Goal: Task Accomplishment & Management: Use online tool/utility

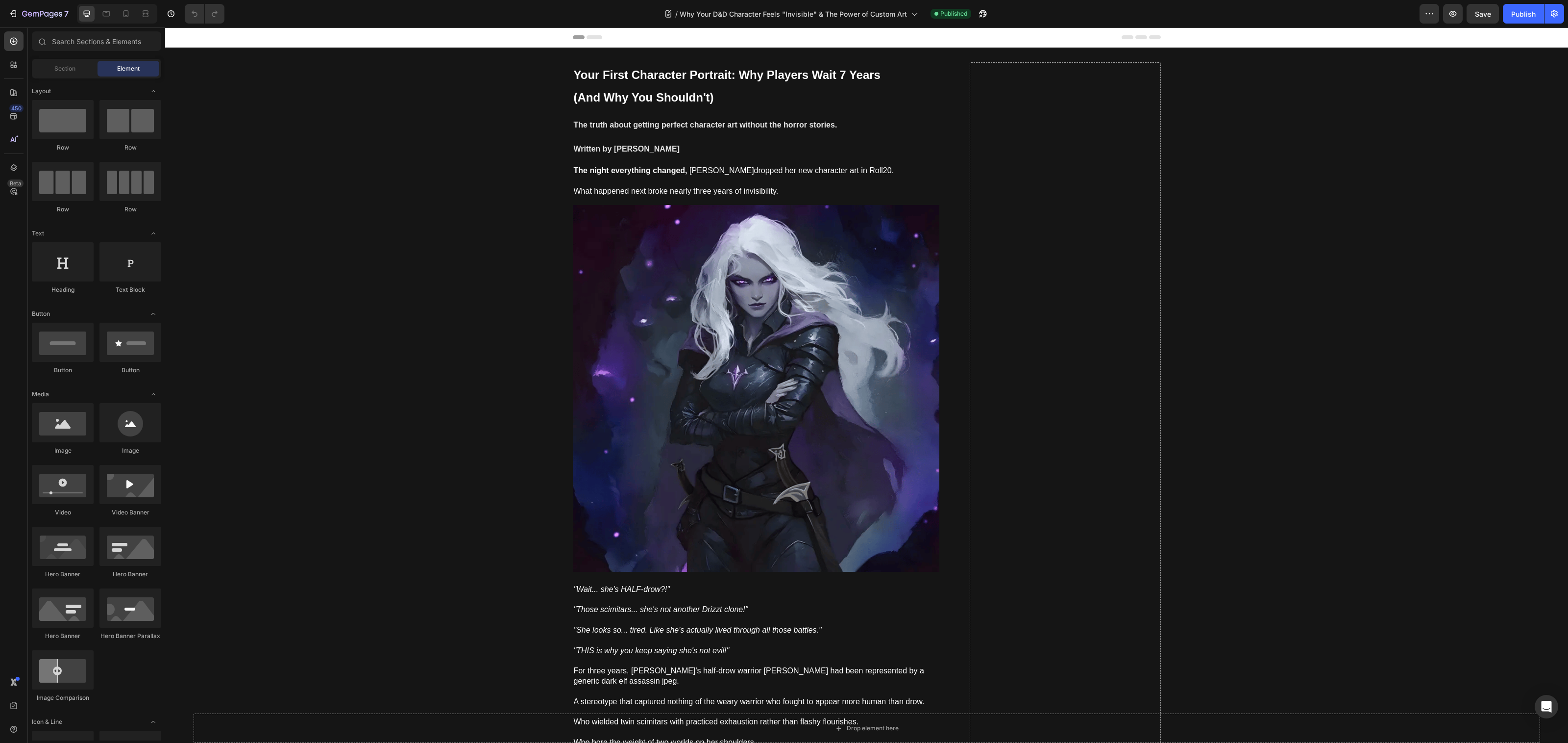
click at [605, 149] on strong "Written by [PERSON_NAME]" at bounding box center [627, 149] width 107 height 9
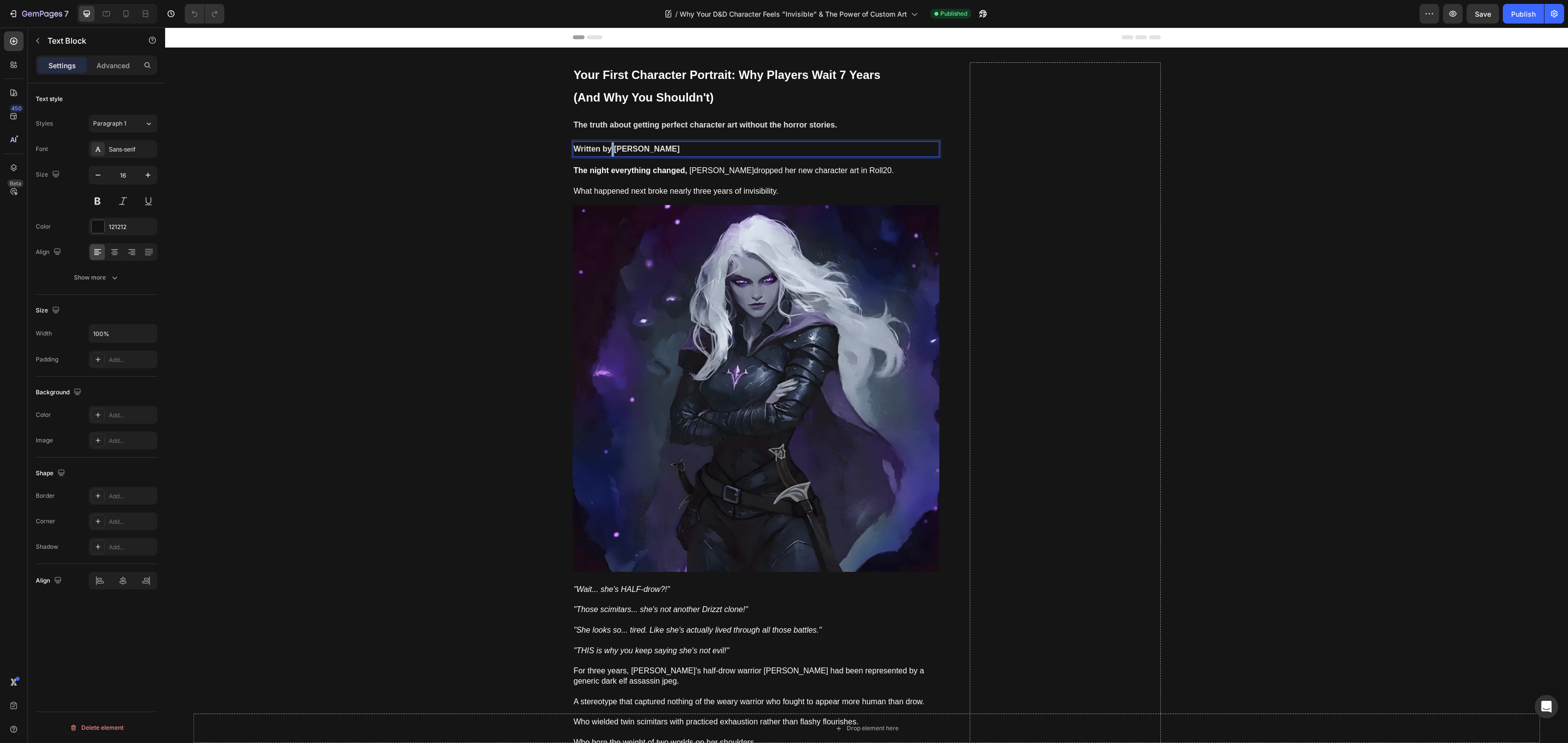
click at [605, 149] on strong "Written by [PERSON_NAME]" at bounding box center [627, 149] width 107 height 9
click at [646, 149] on p "Written by [PERSON_NAME]" at bounding box center [756, 149] width 365 height 14
click at [786, 130] on p "The truth about getting perfect character art without the horror stories." at bounding box center [756, 125] width 365 height 14
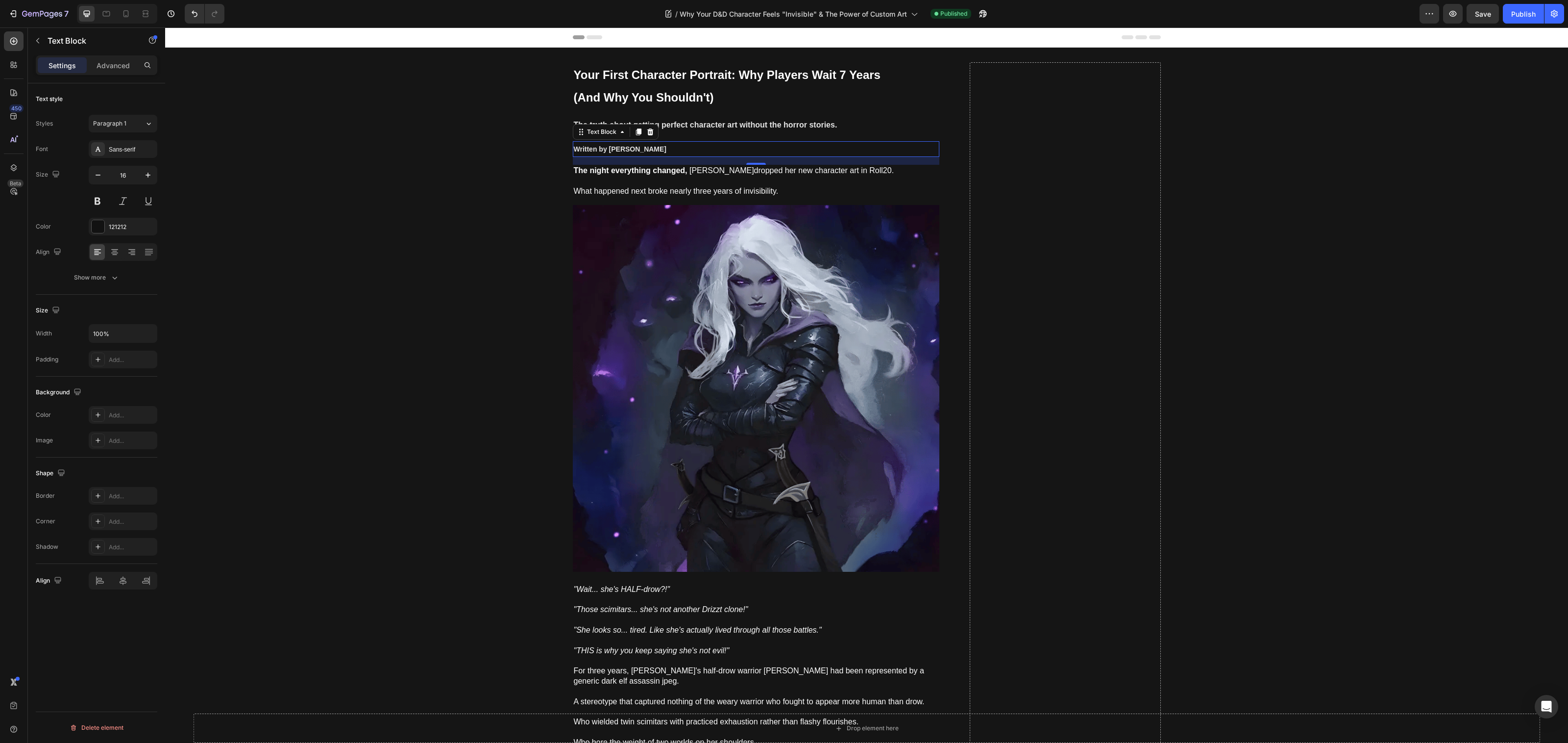
click at [786, 130] on p "The truth about getting perfect character art without the horror stories." at bounding box center [756, 125] width 365 height 14
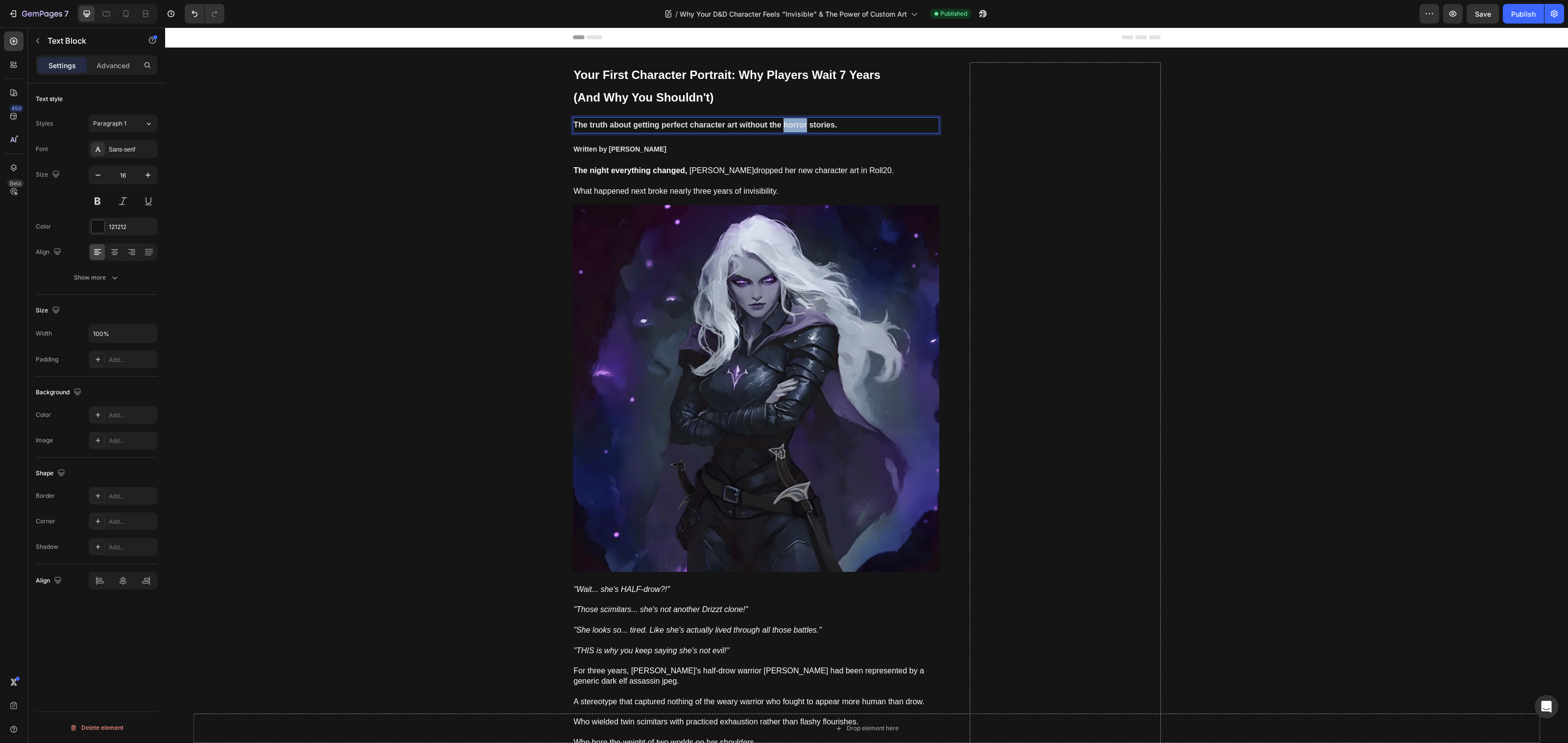
click at [787, 128] on strong "The truth about getting perfect character art without the horror stories." at bounding box center [705, 125] width 264 height 9
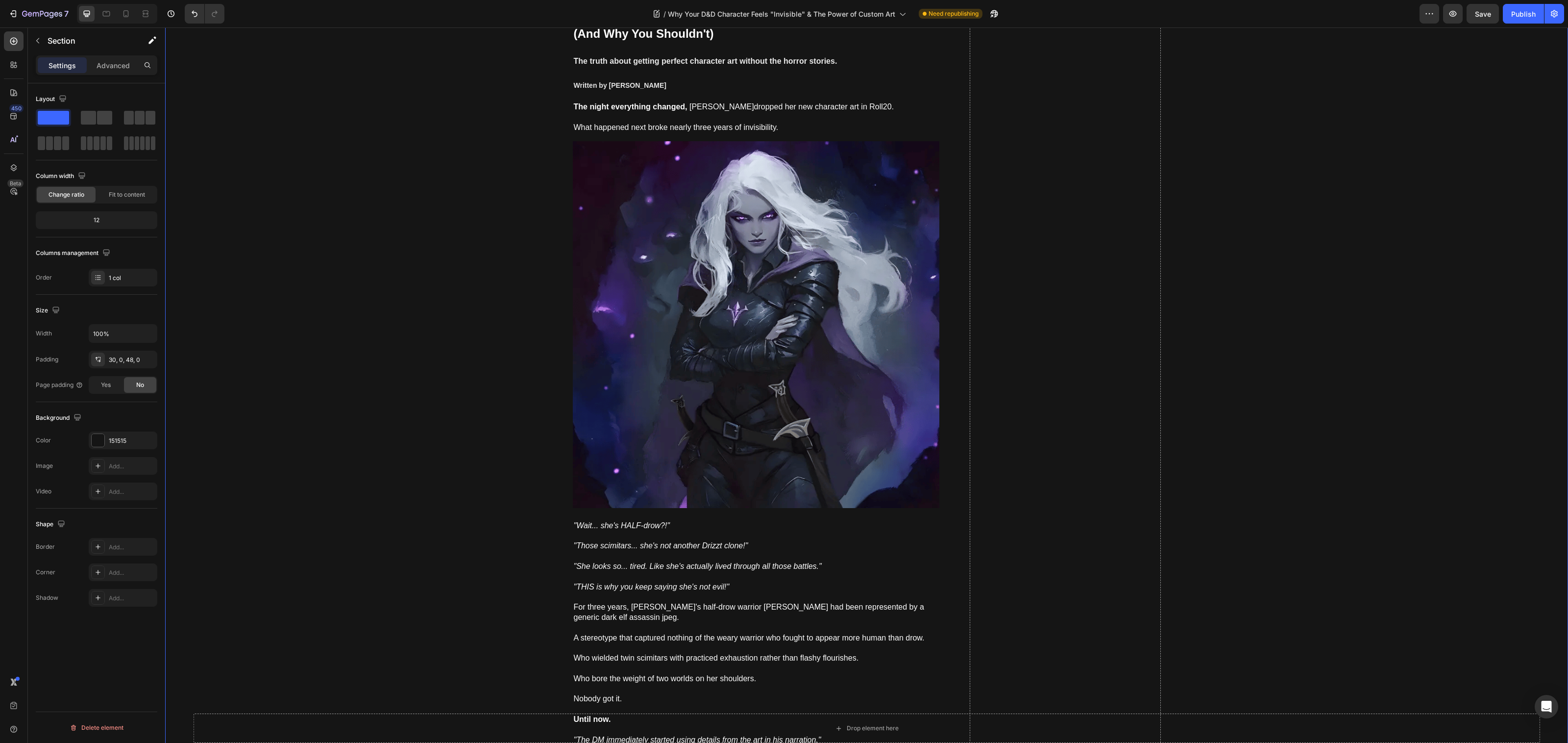
scroll to position [185, 0]
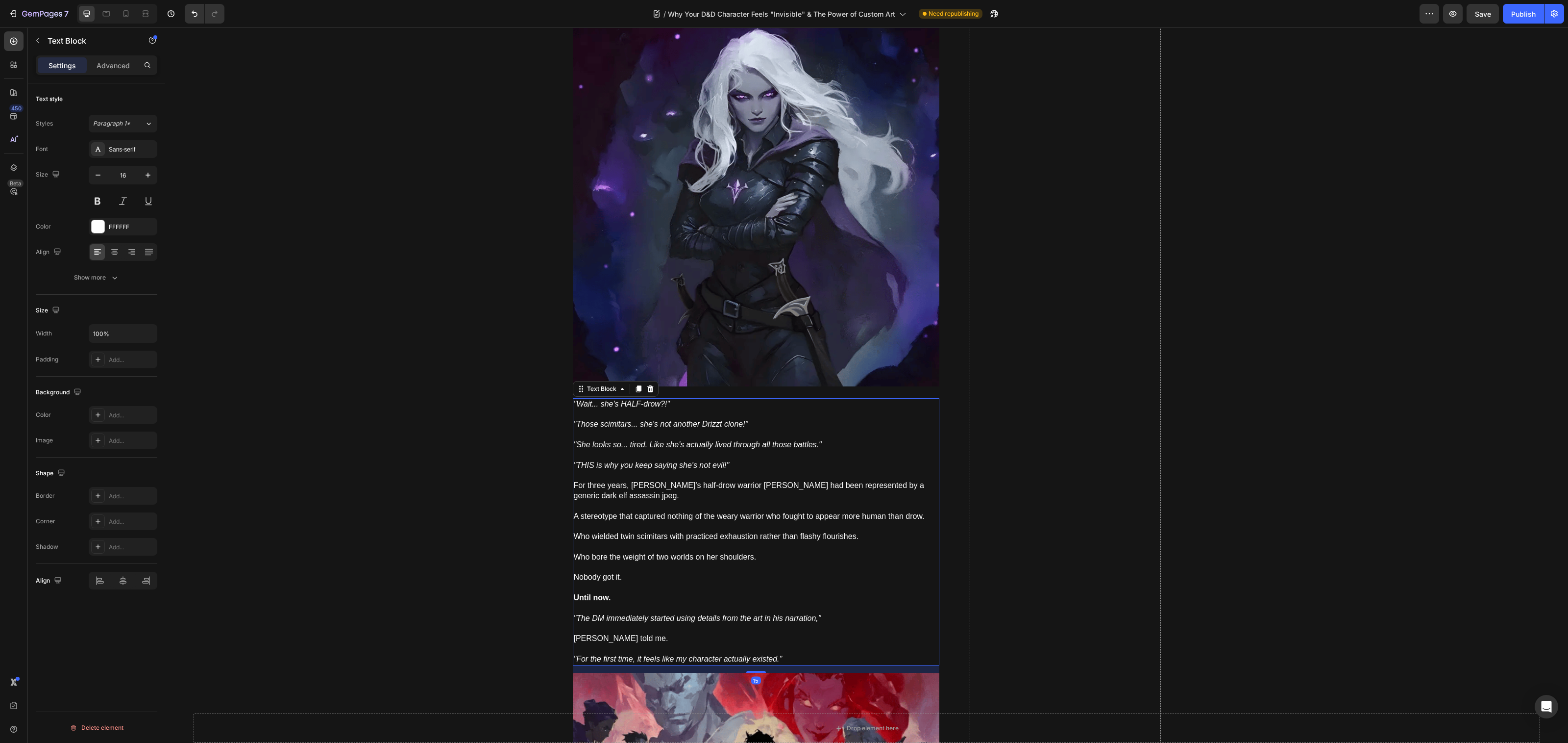
click at [582, 484] on p "For three years, [PERSON_NAME]'s half-drow warrior [PERSON_NAME] had been repre…" at bounding box center [756, 501] width 365 height 41
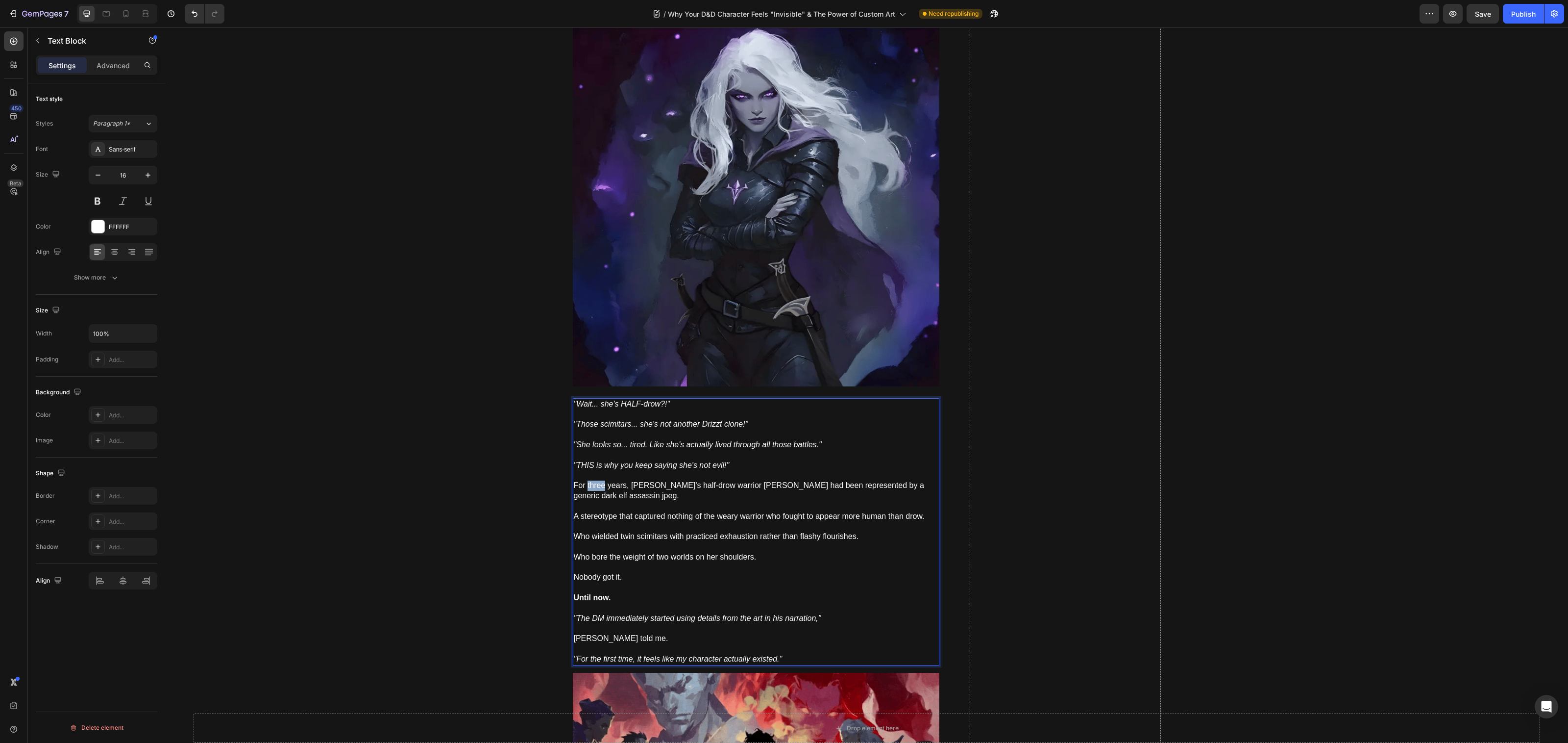
click at [582, 484] on p "For three years, [PERSON_NAME]'s half-drow warrior [PERSON_NAME] had been repre…" at bounding box center [756, 501] width 365 height 41
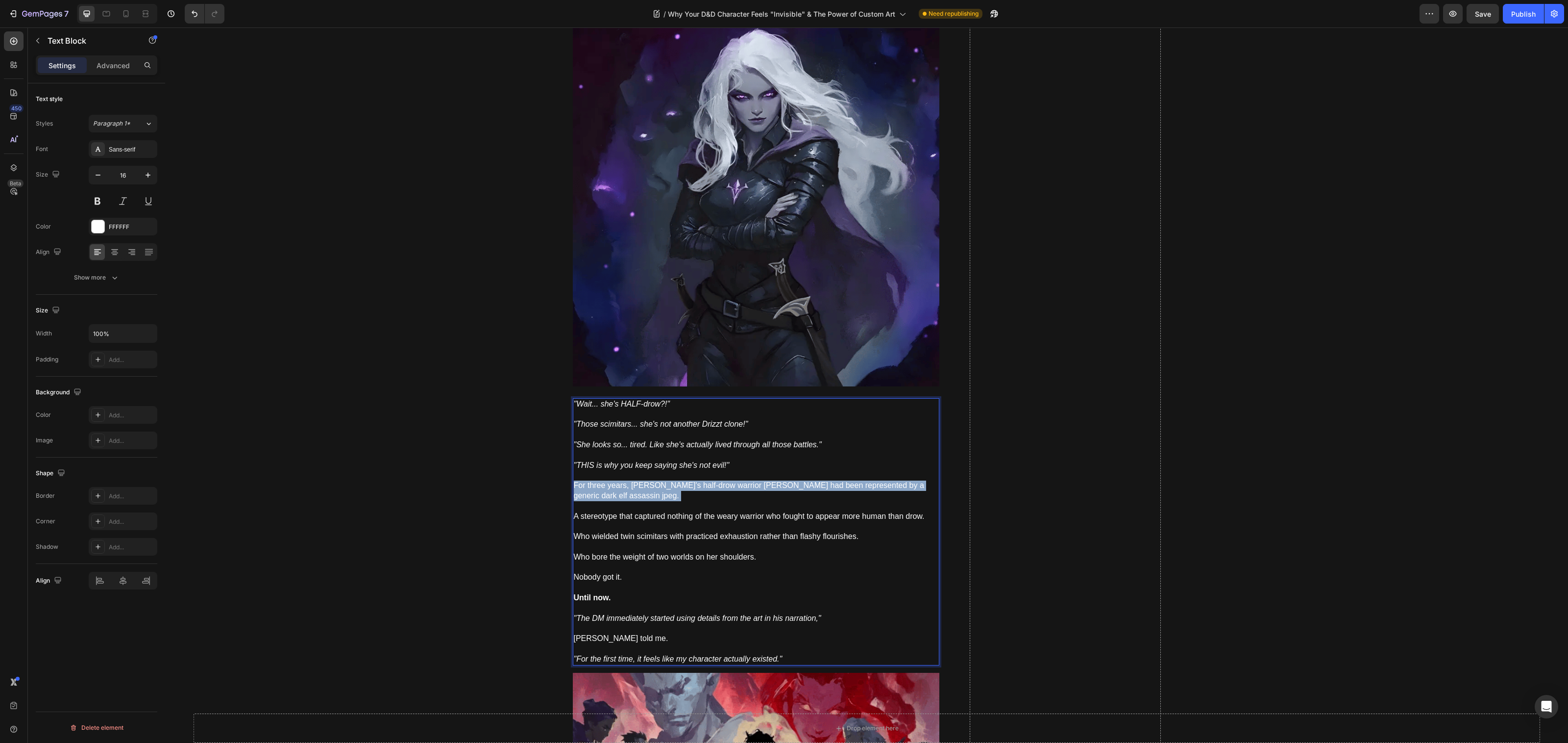
click at [582, 484] on p "For three years, [PERSON_NAME]'s half-drow warrior [PERSON_NAME] had been repre…" at bounding box center [756, 501] width 365 height 41
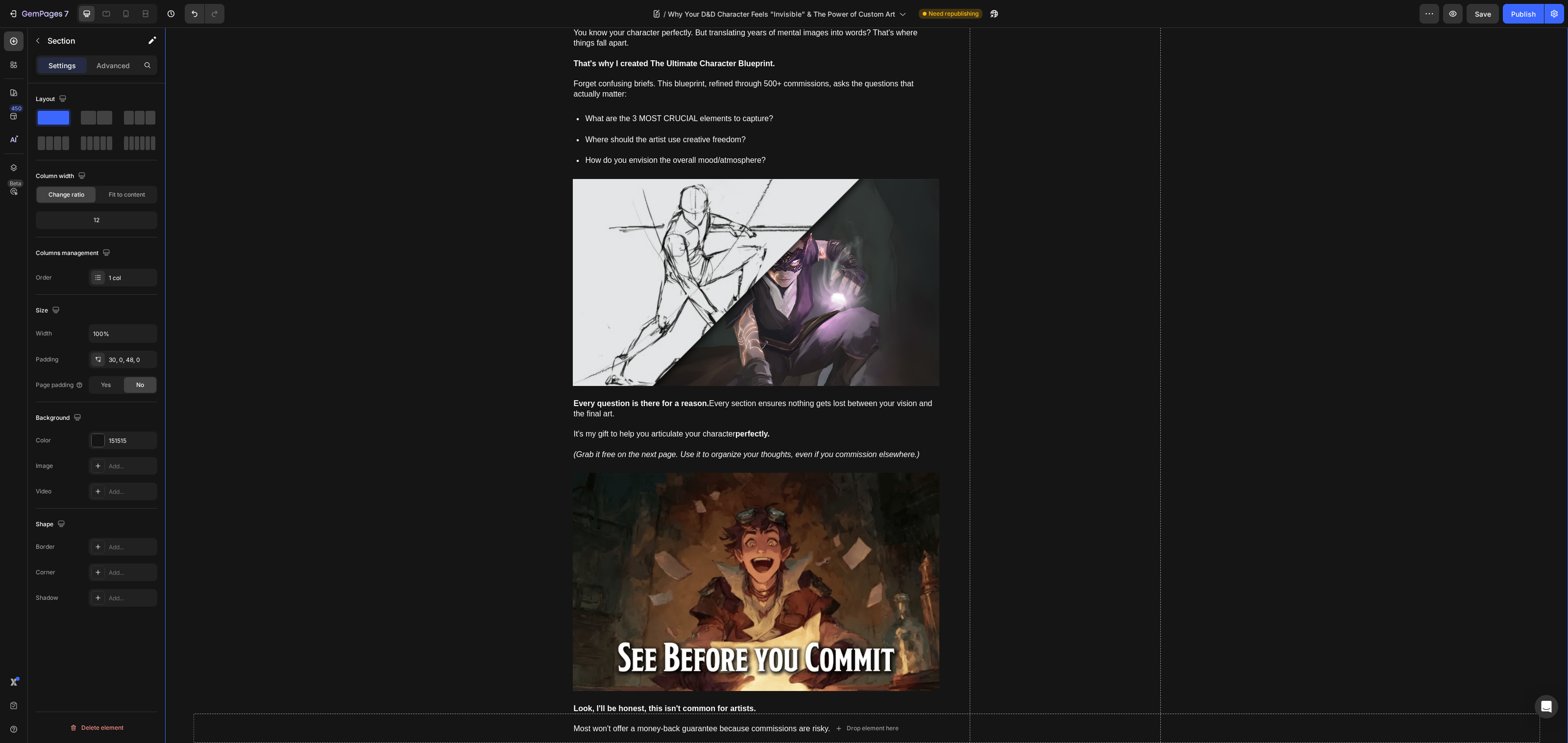
scroll to position [5308, 0]
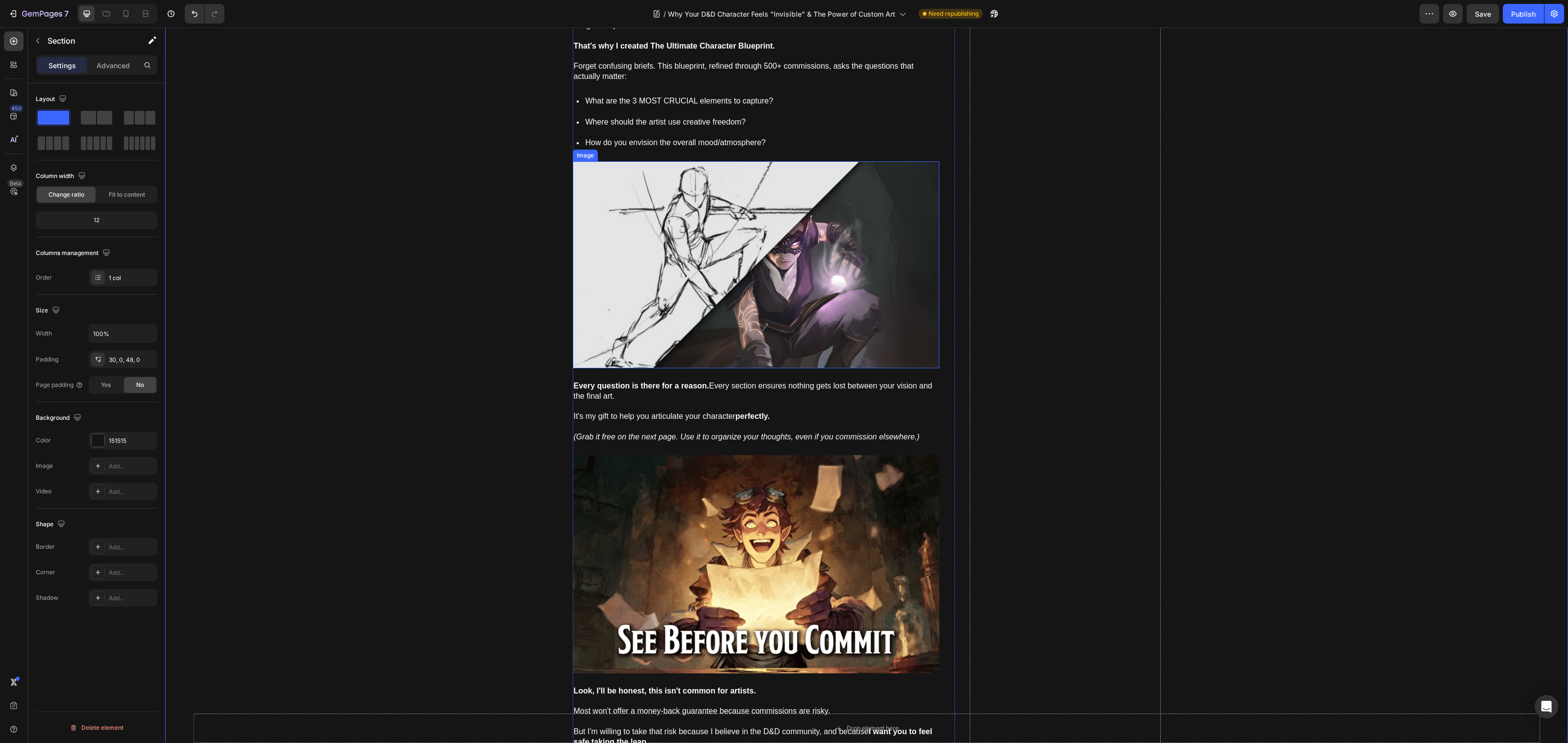
click at [744, 315] on img at bounding box center [756, 265] width 366 height 207
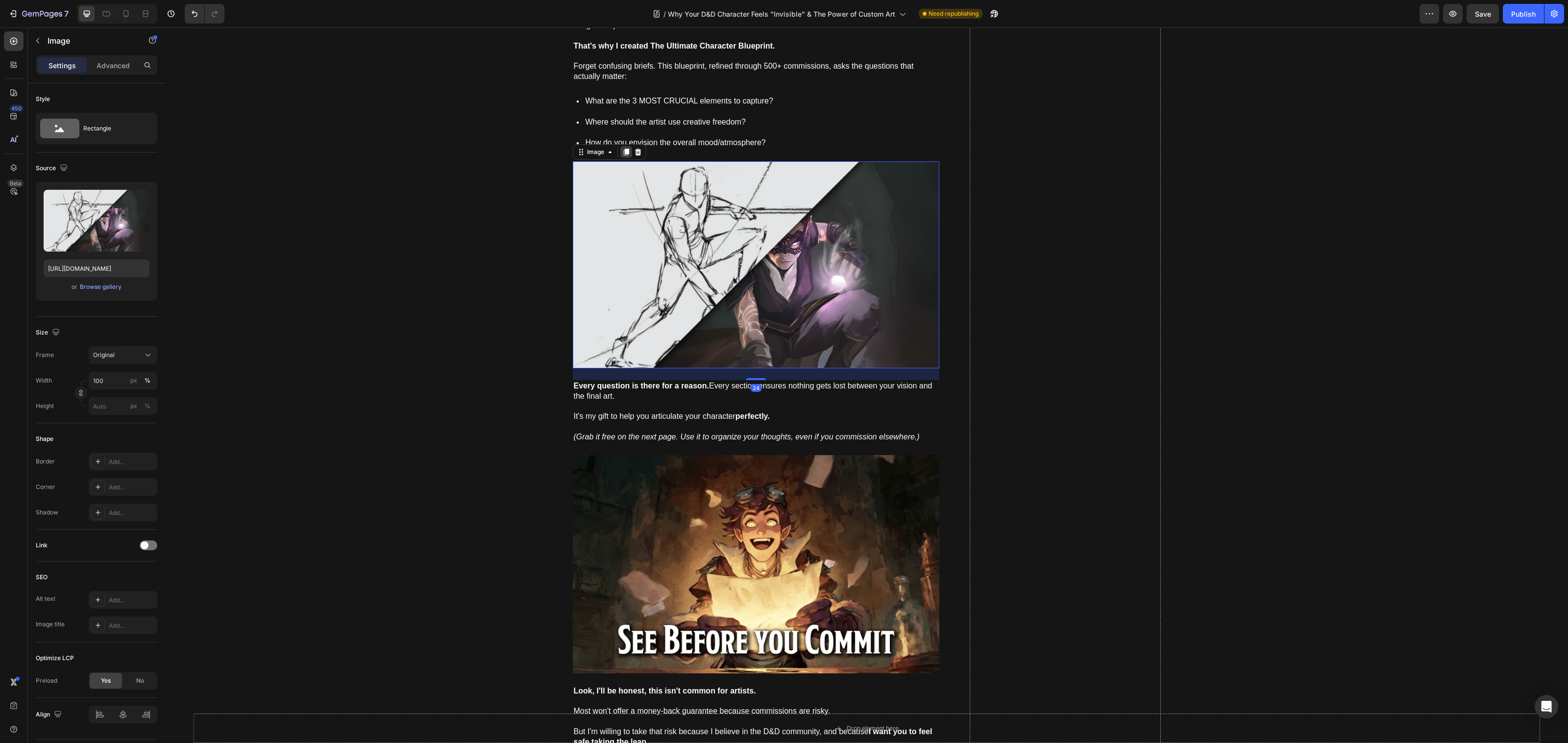
click at [622, 152] on icon at bounding box center [626, 152] width 8 height 8
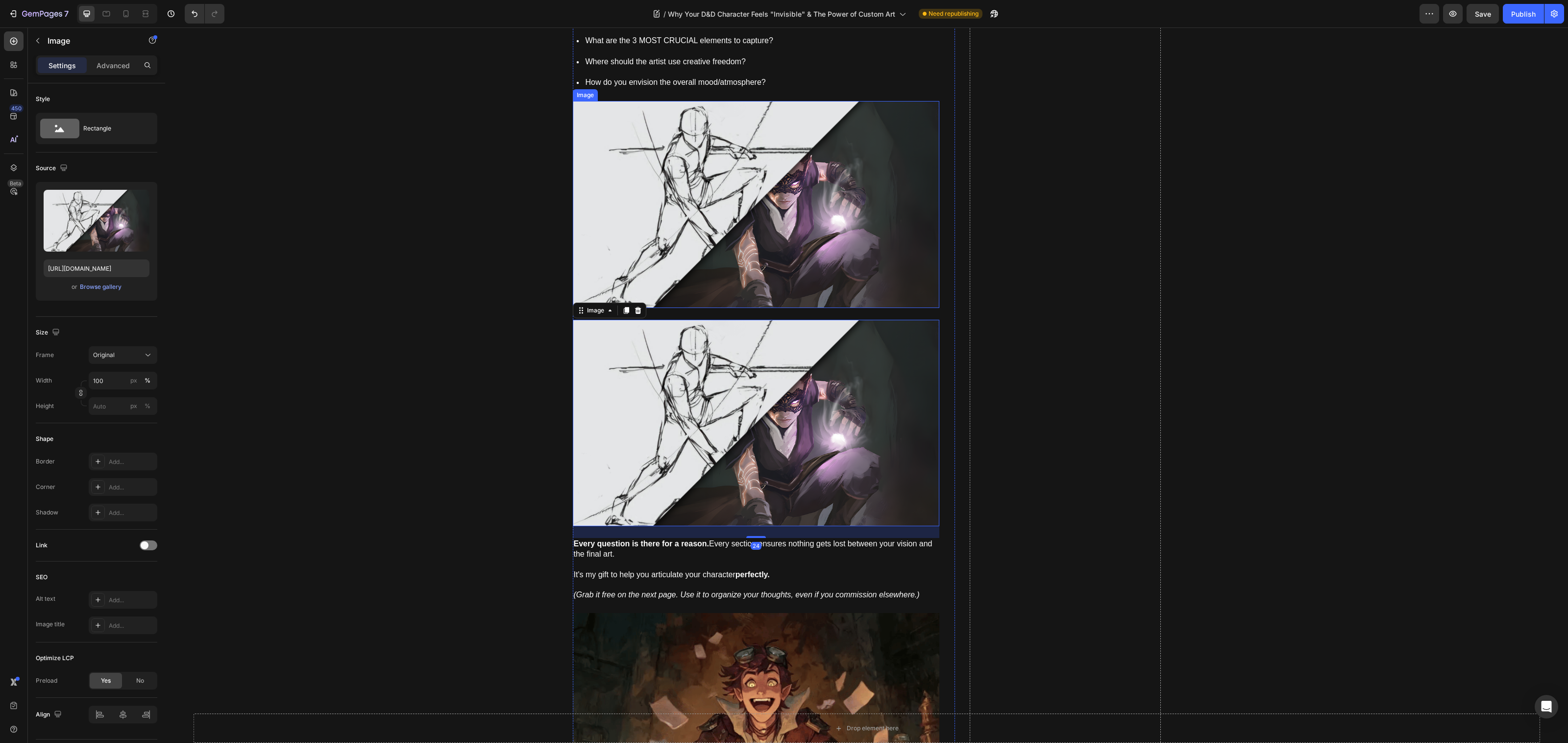
scroll to position [5553, 0]
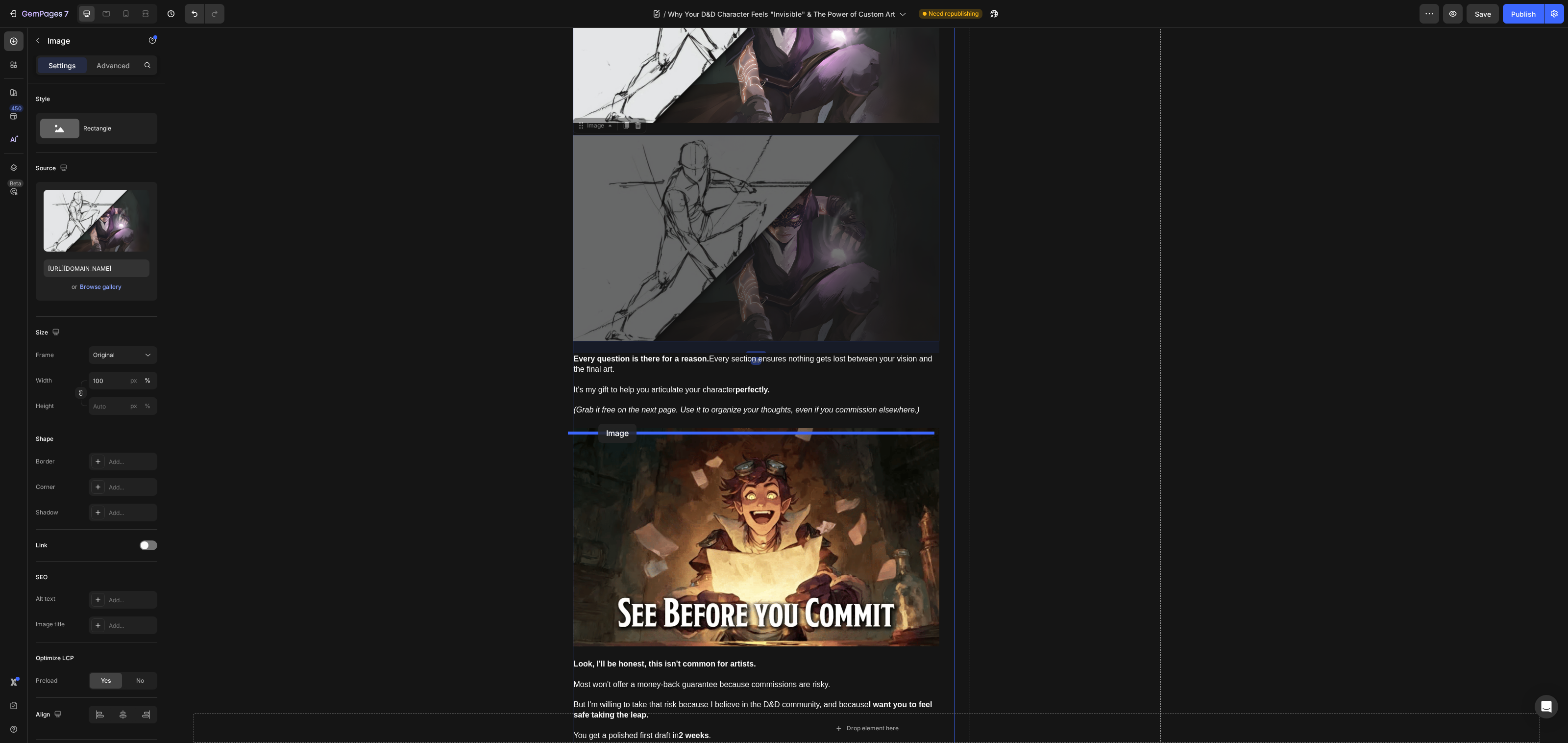
drag, startPoint x: 574, startPoint y: 137, endPoint x: 598, endPoint y: 424, distance: 288.0
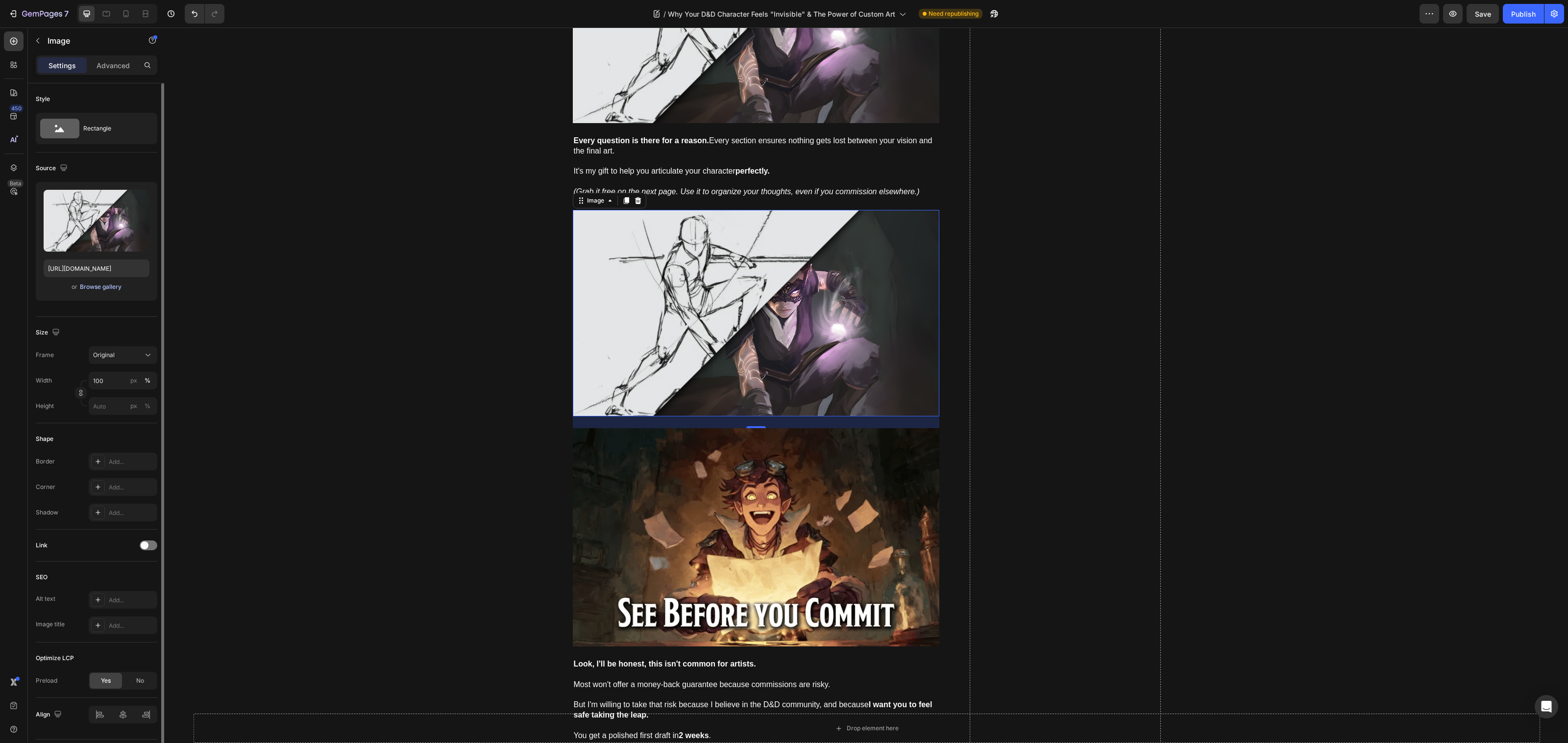
click at [98, 282] on button "Browse gallery" at bounding box center [100, 287] width 43 height 10
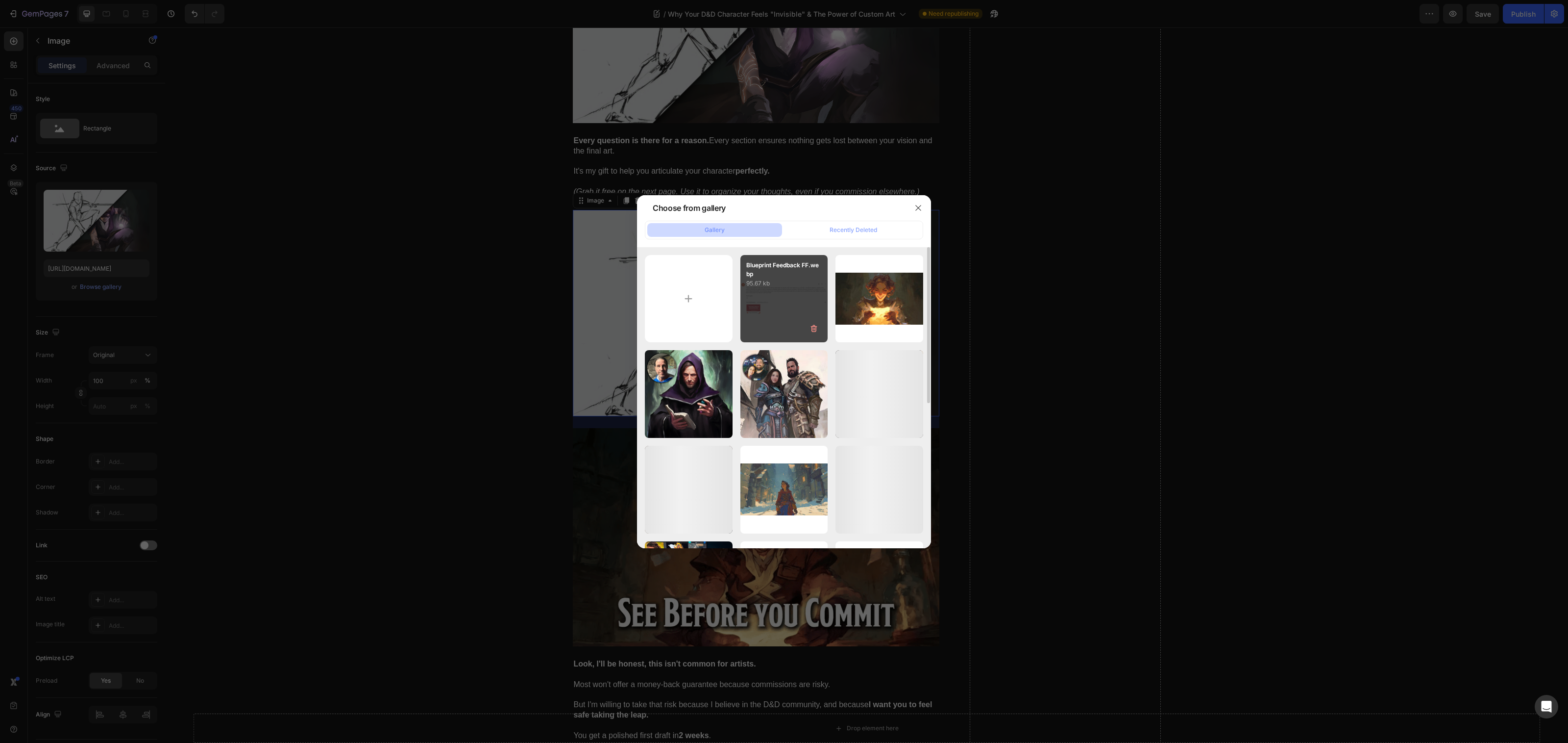
click at [780, 295] on div "Blueprint Feedback FF.webp 95.67 kb" at bounding box center [784, 299] width 88 height 88
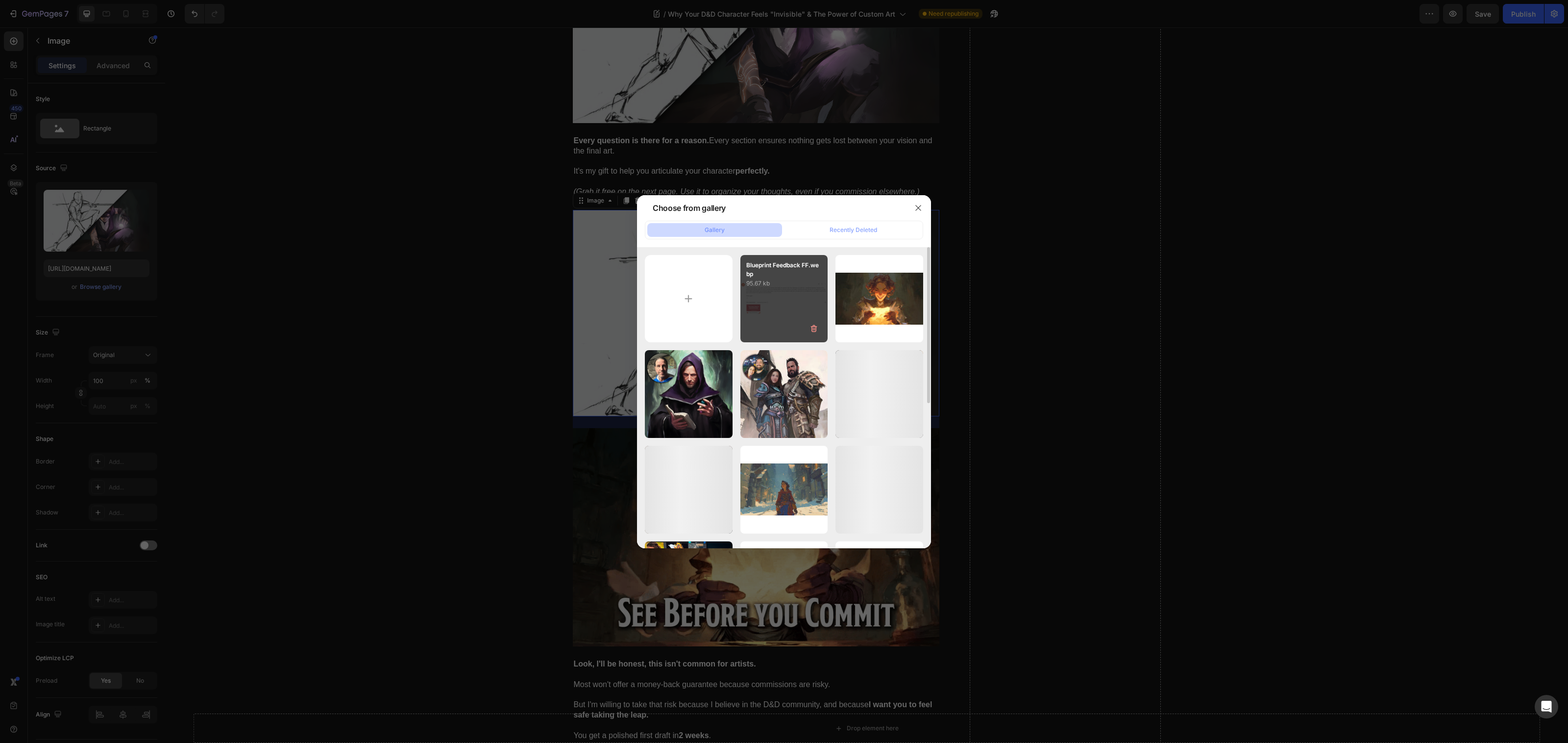
type input "[URL][DOMAIN_NAME]"
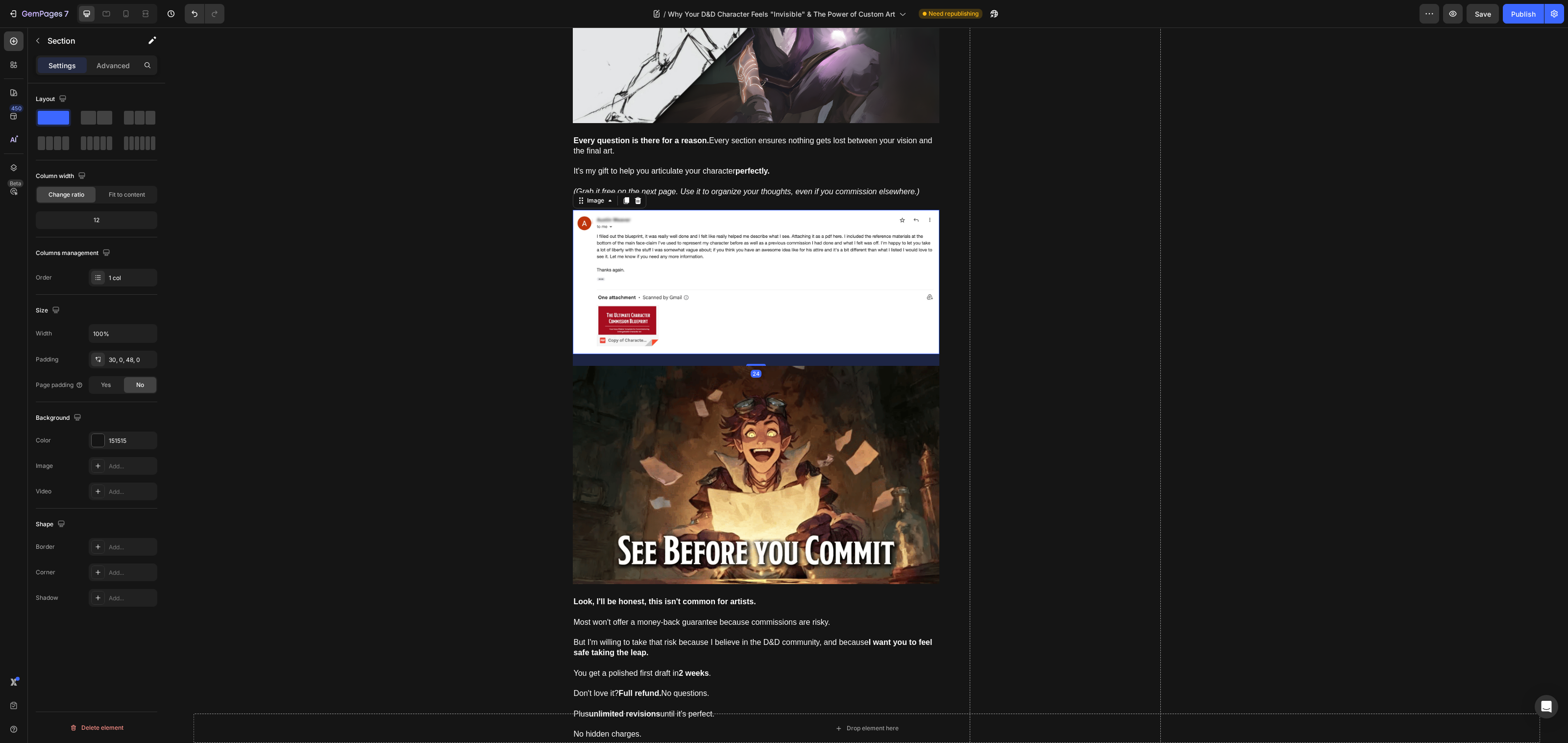
click at [686, 259] on img at bounding box center [756, 282] width 366 height 144
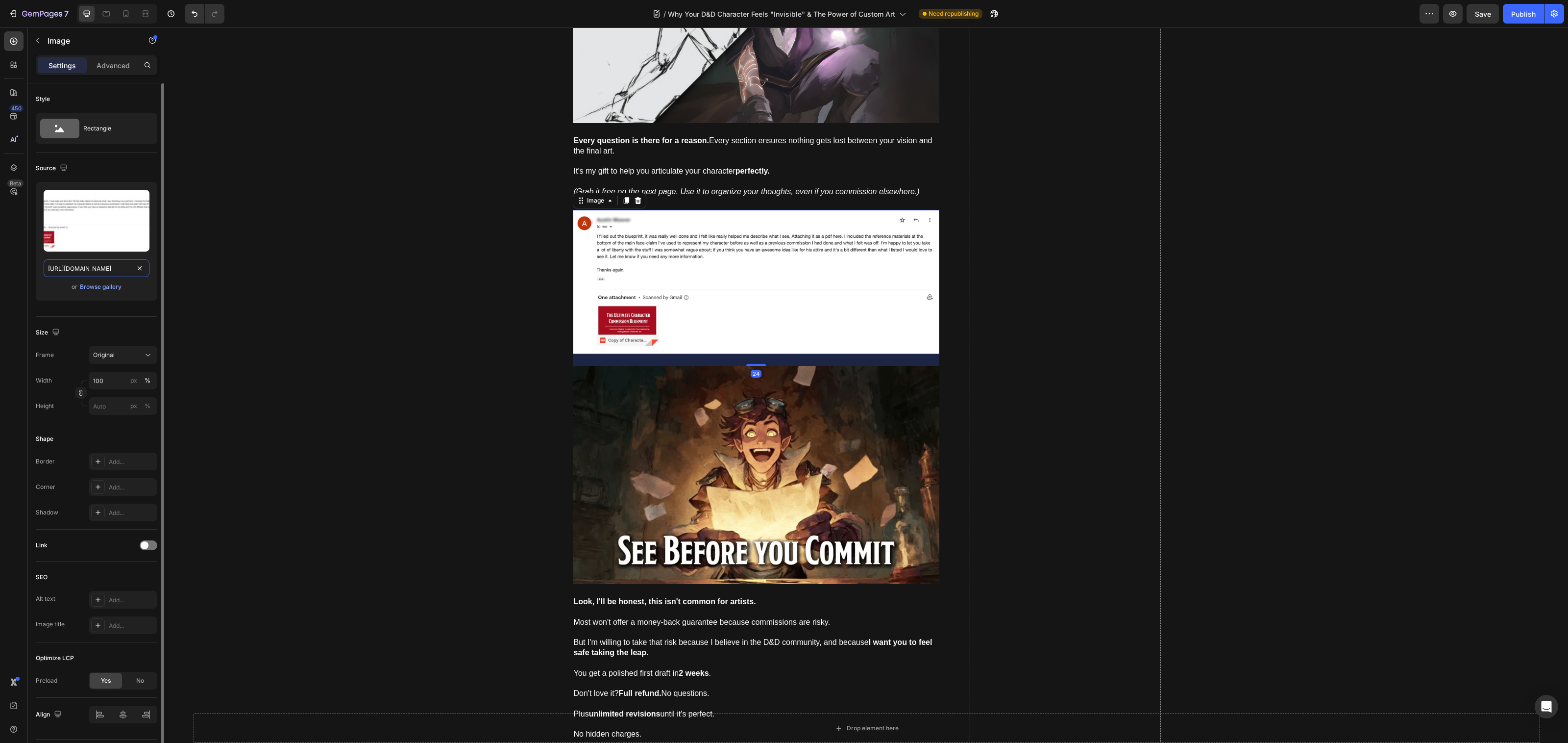
click at [99, 268] on input "[URL][DOMAIN_NAME]" at bounding box center [97, 268] width 106 height 18
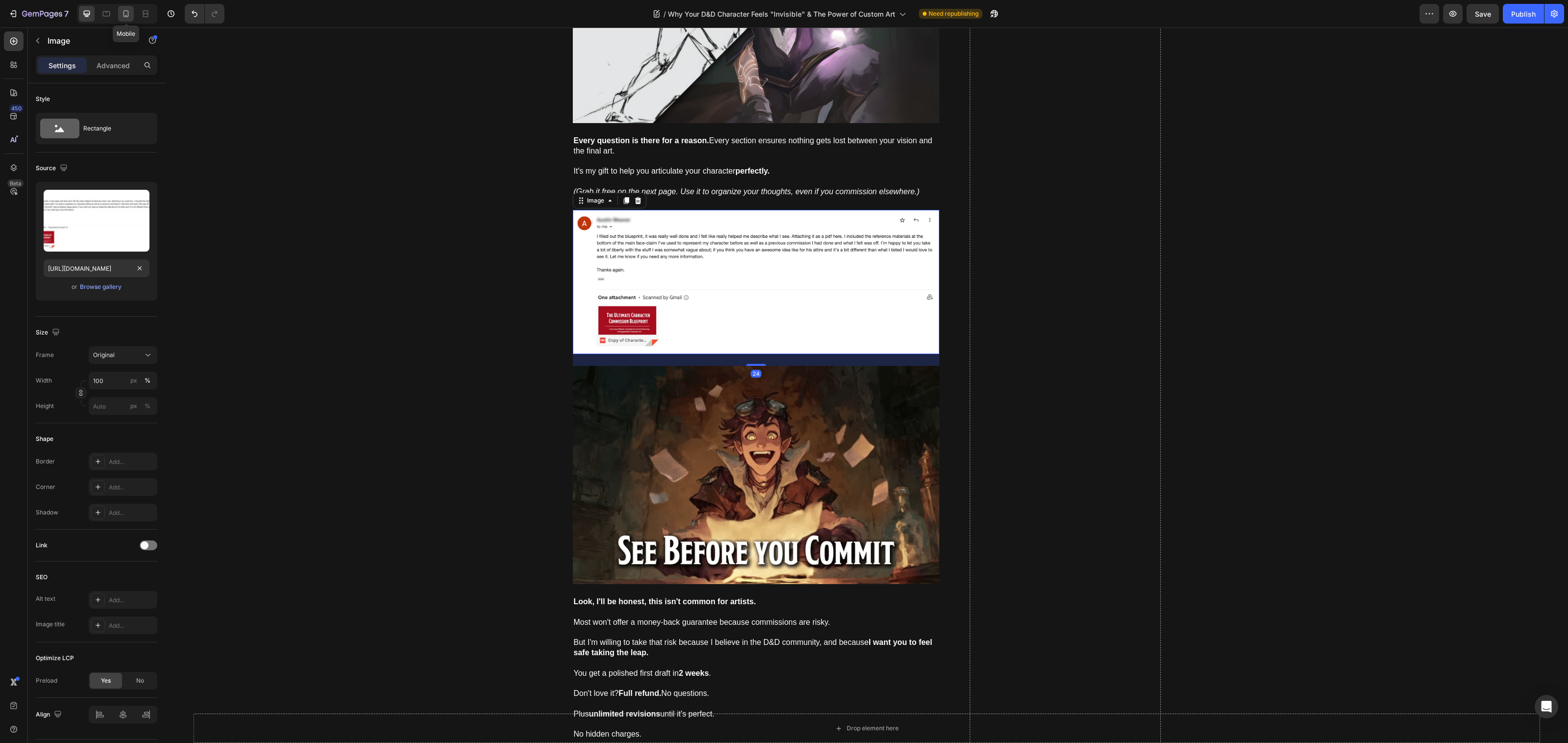
click at [124, 14] on icon at bounding box center [126, 13] width 5 height 7
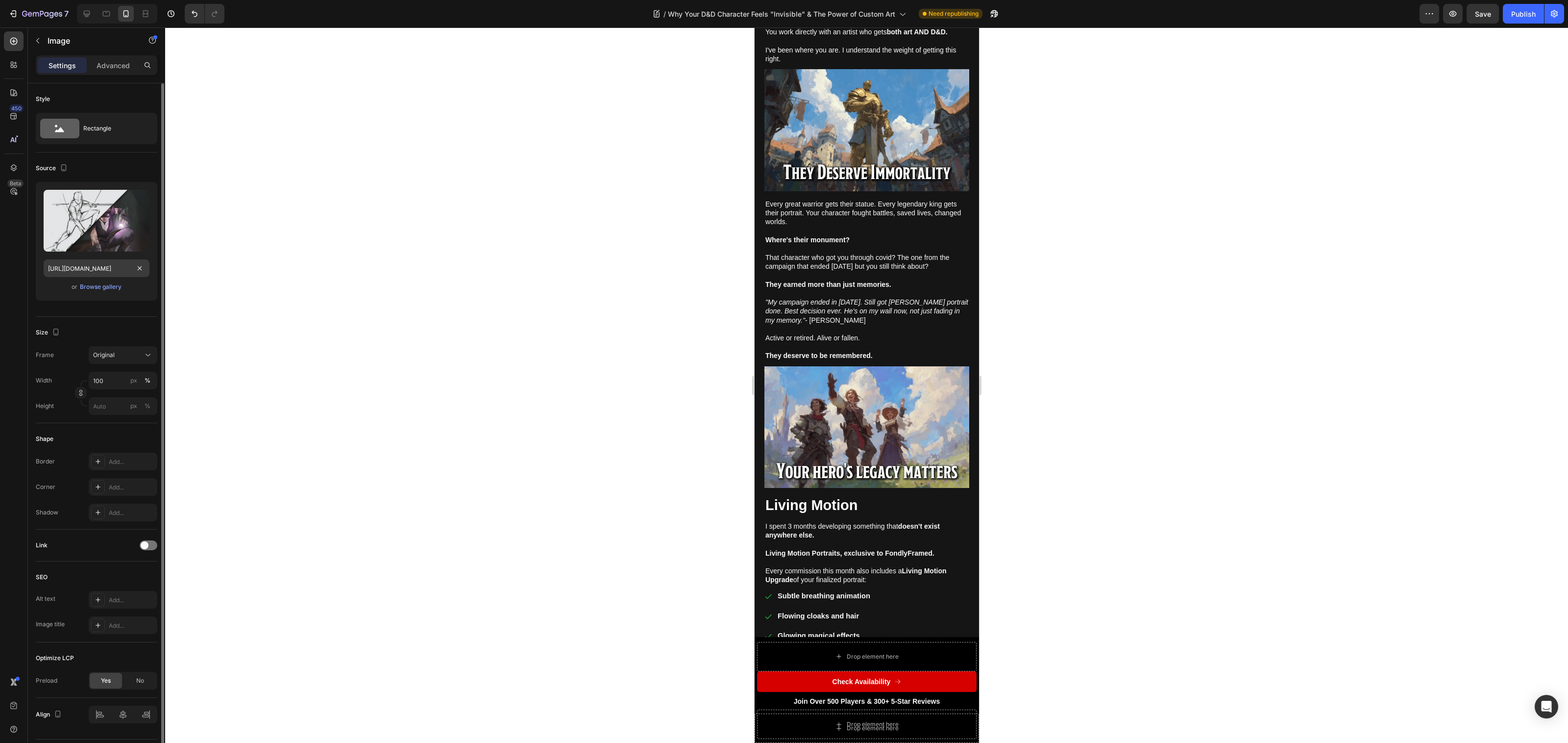
scroll to position [4443, 0]
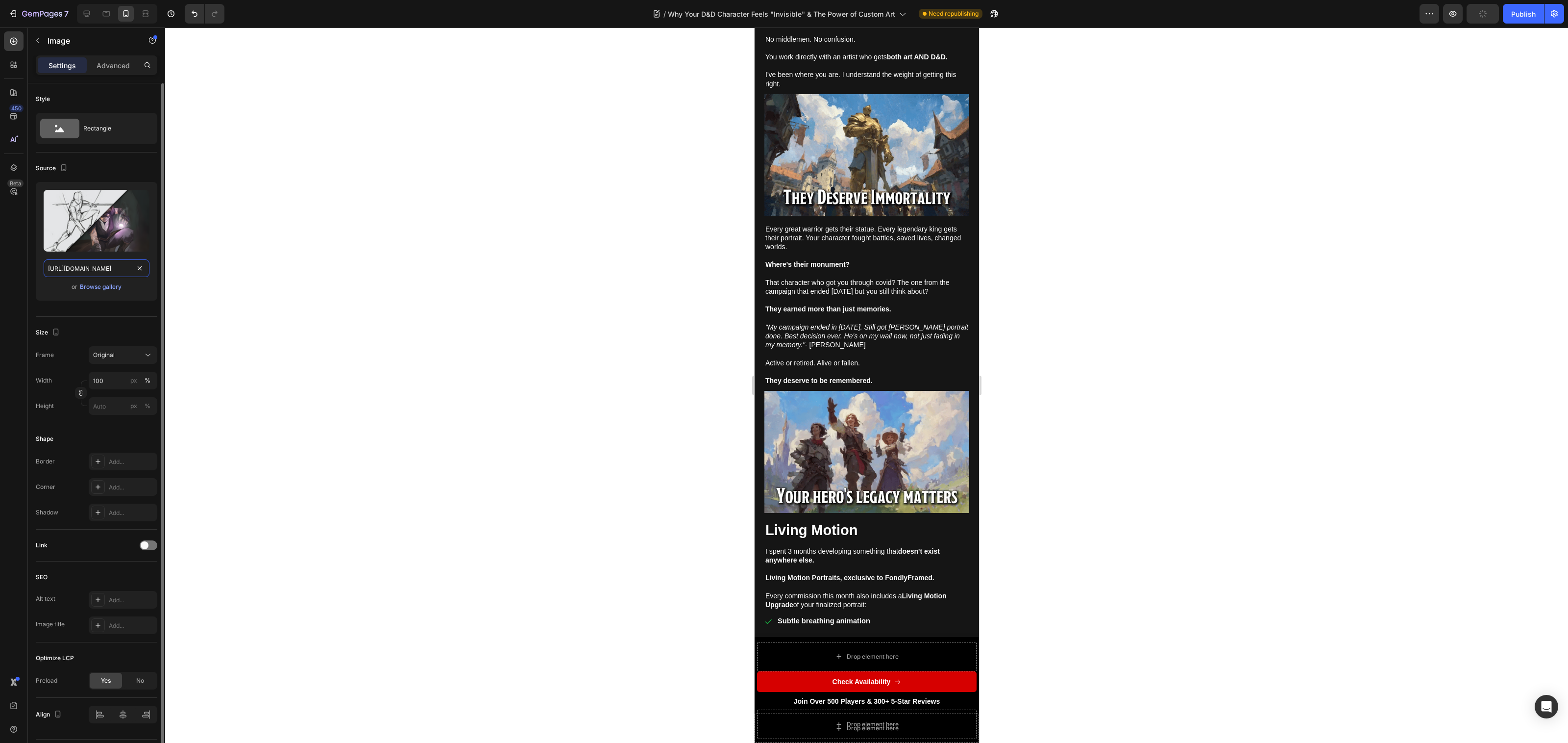
click at [100, 267] on input "[URL][DOMAIN_NAME]" at bounding box center [97, 268] width 106 height 18
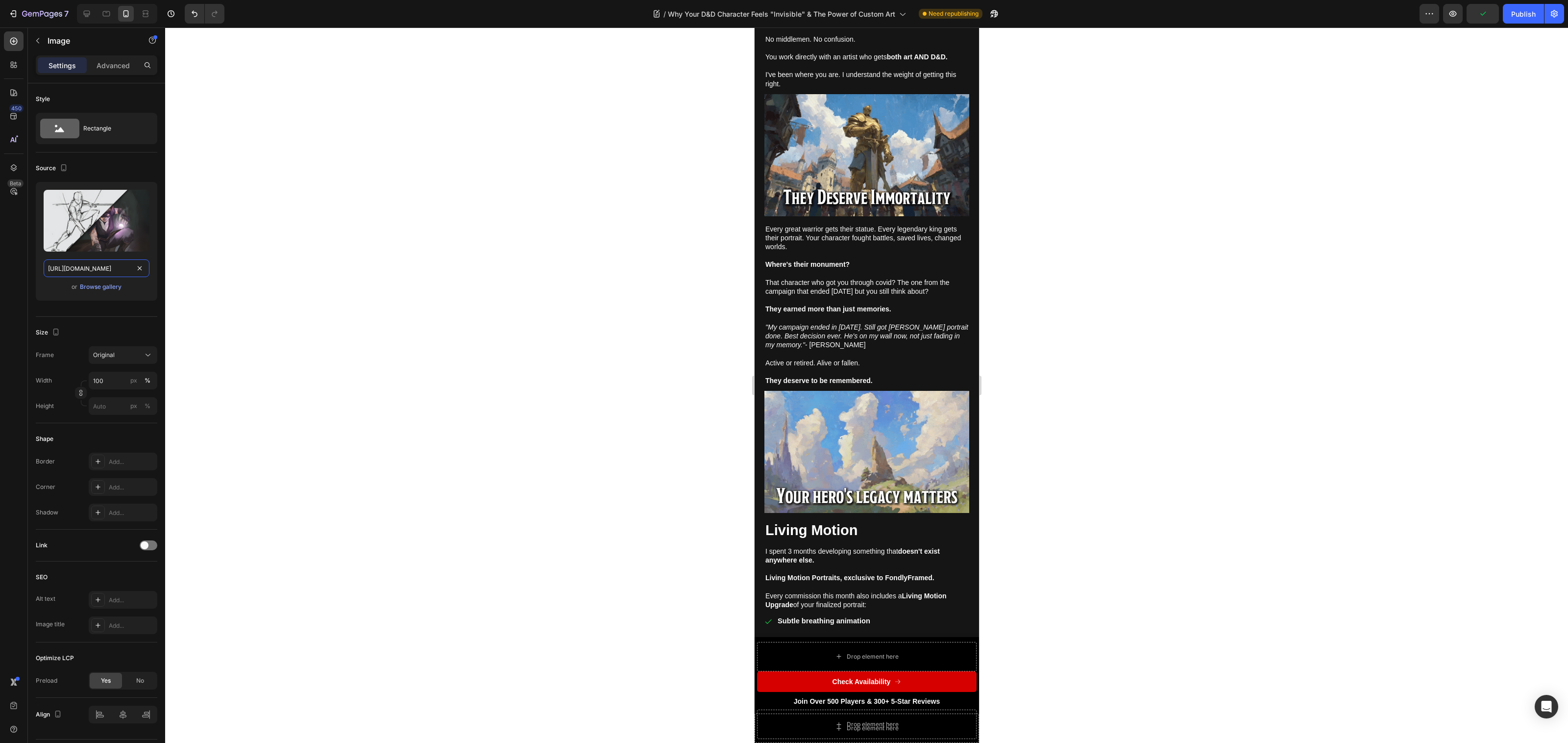
paste input "c27d749e-2ec1-4e44-9916-d73c23ffbe33.webp"
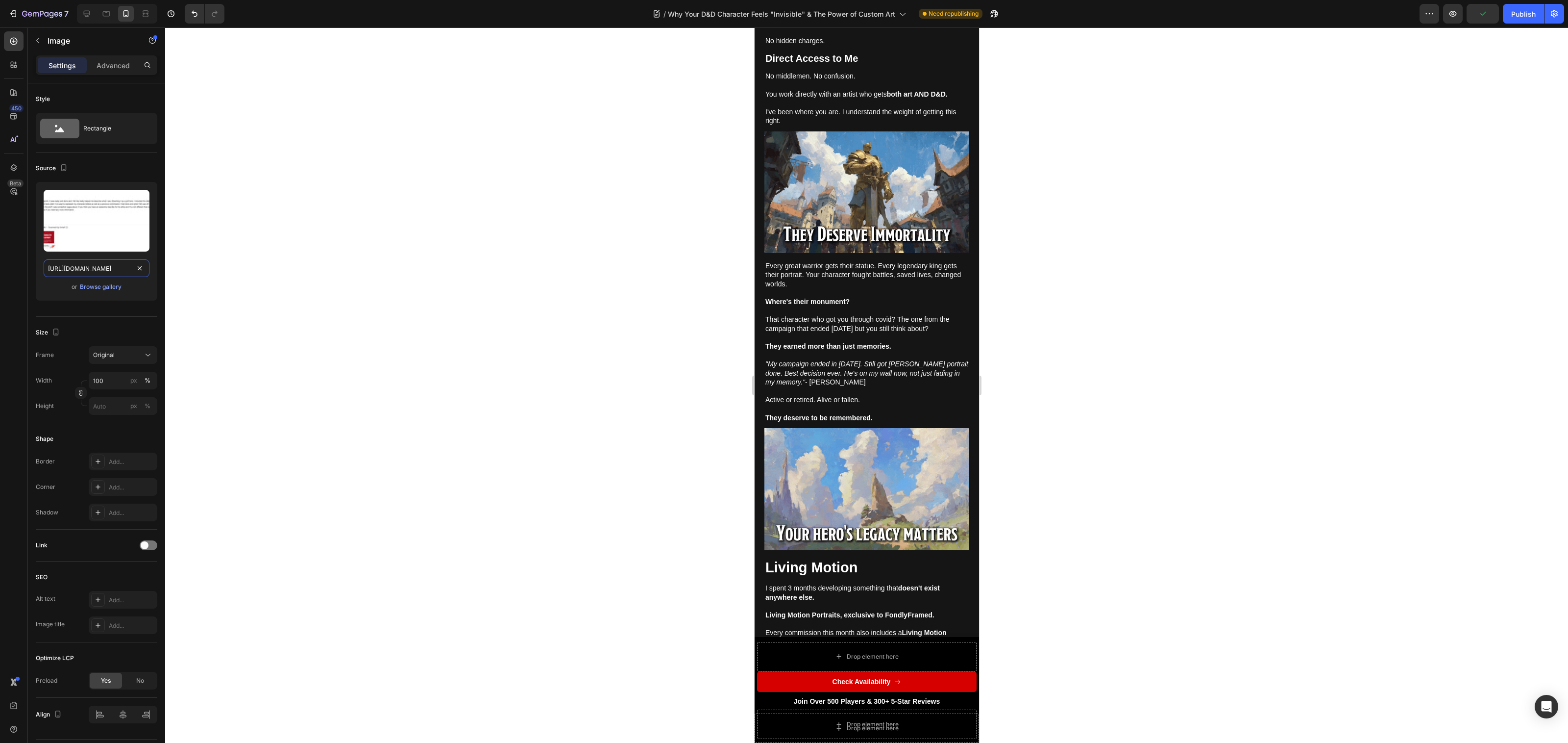
scroll to position [4322, 0]
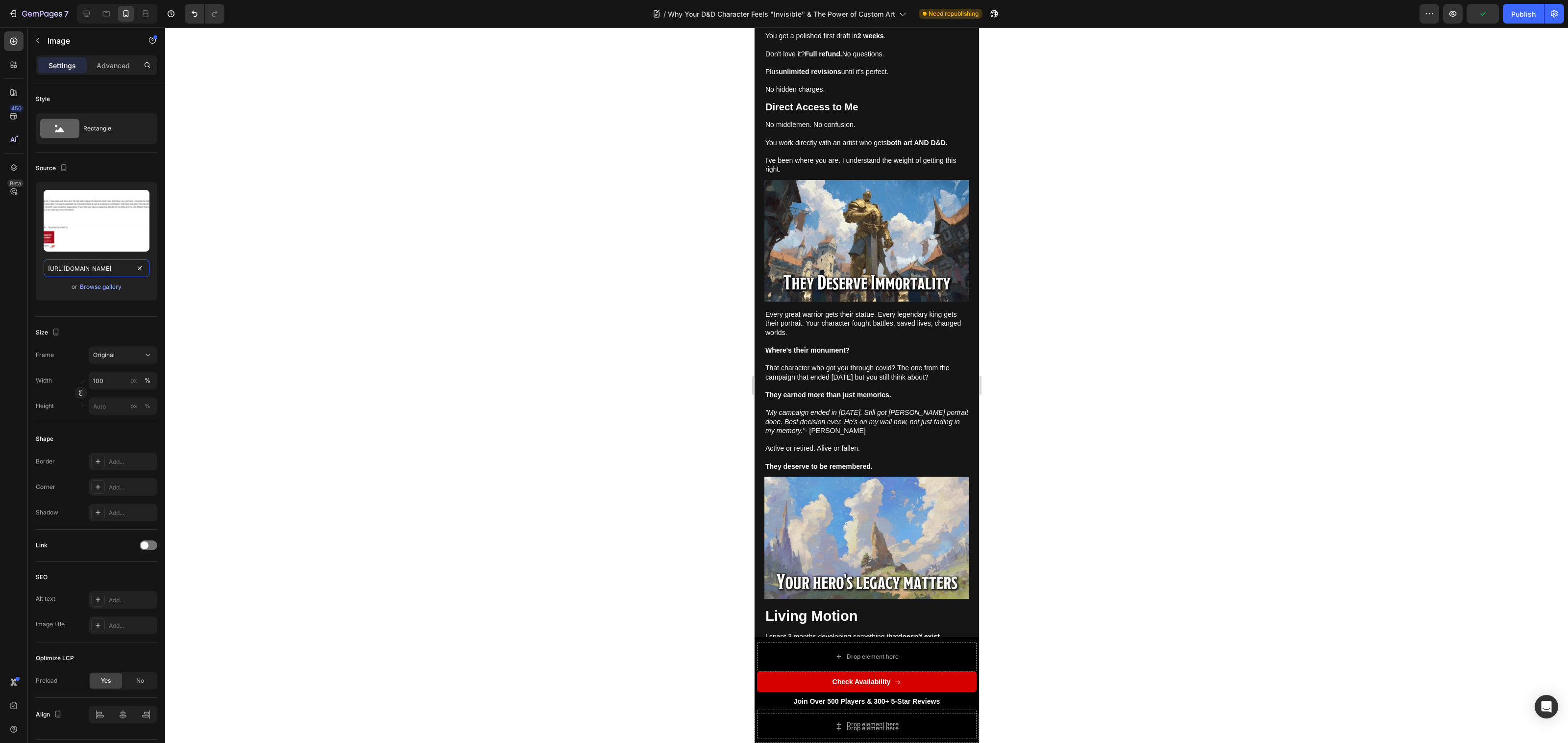
type input "[URL][DOMAIN_NAME]"
click at [333, 286] on div at bounding box center [866, 385] width 1403 height 715
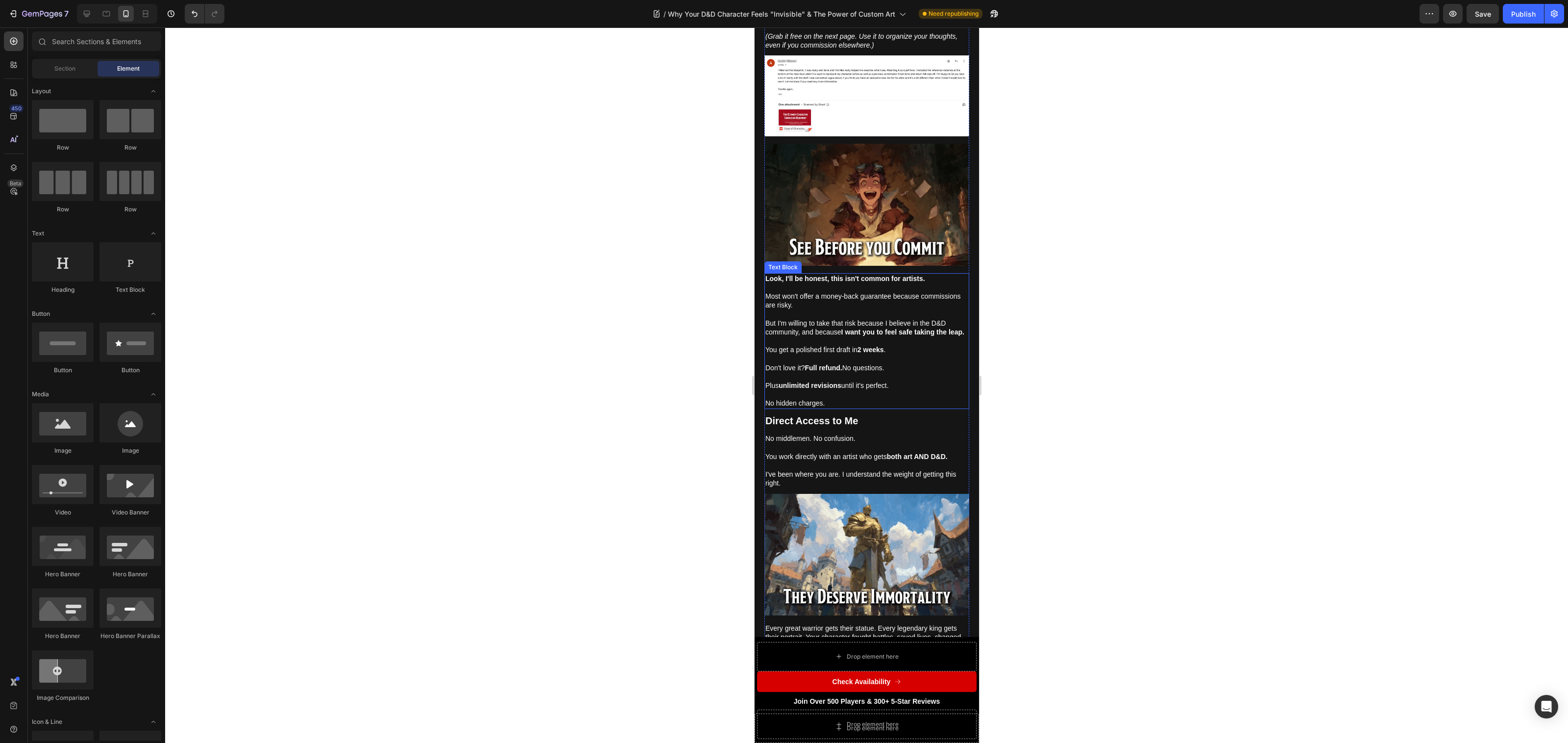
scroll to position [4029, 0]
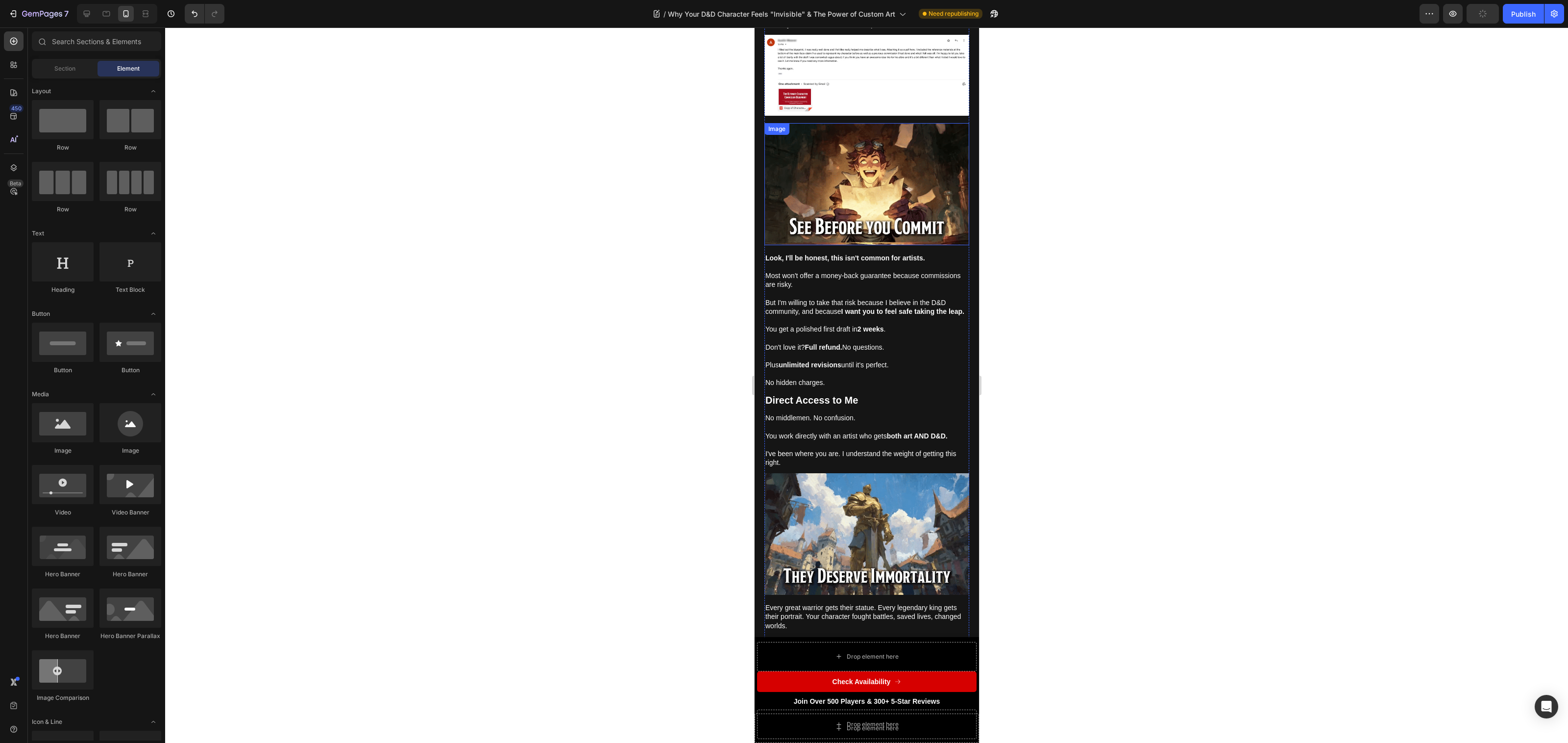
click at [901, 128] on img at bounding box center [866, 184] width 205 height 122
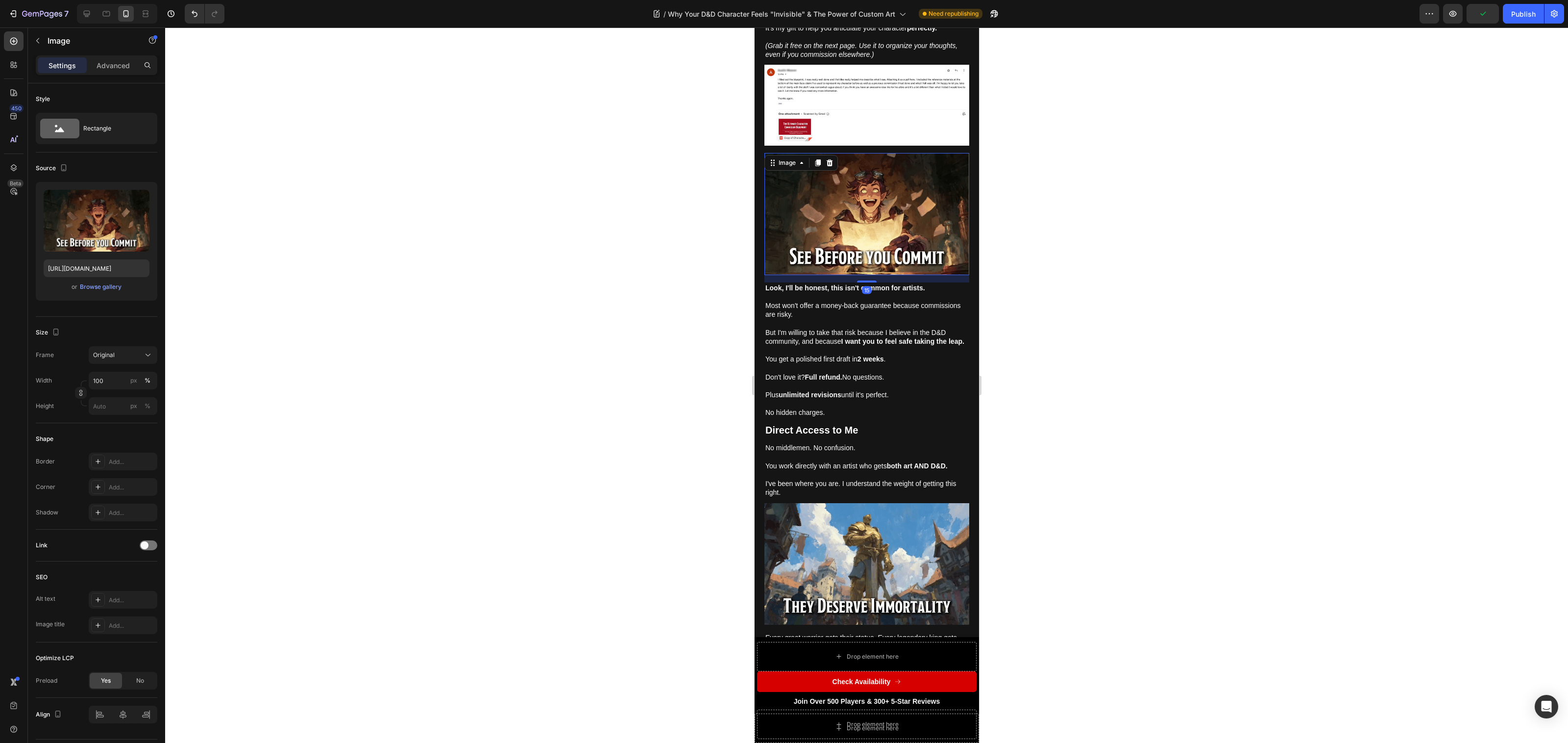
scroll to position [3923, 0]
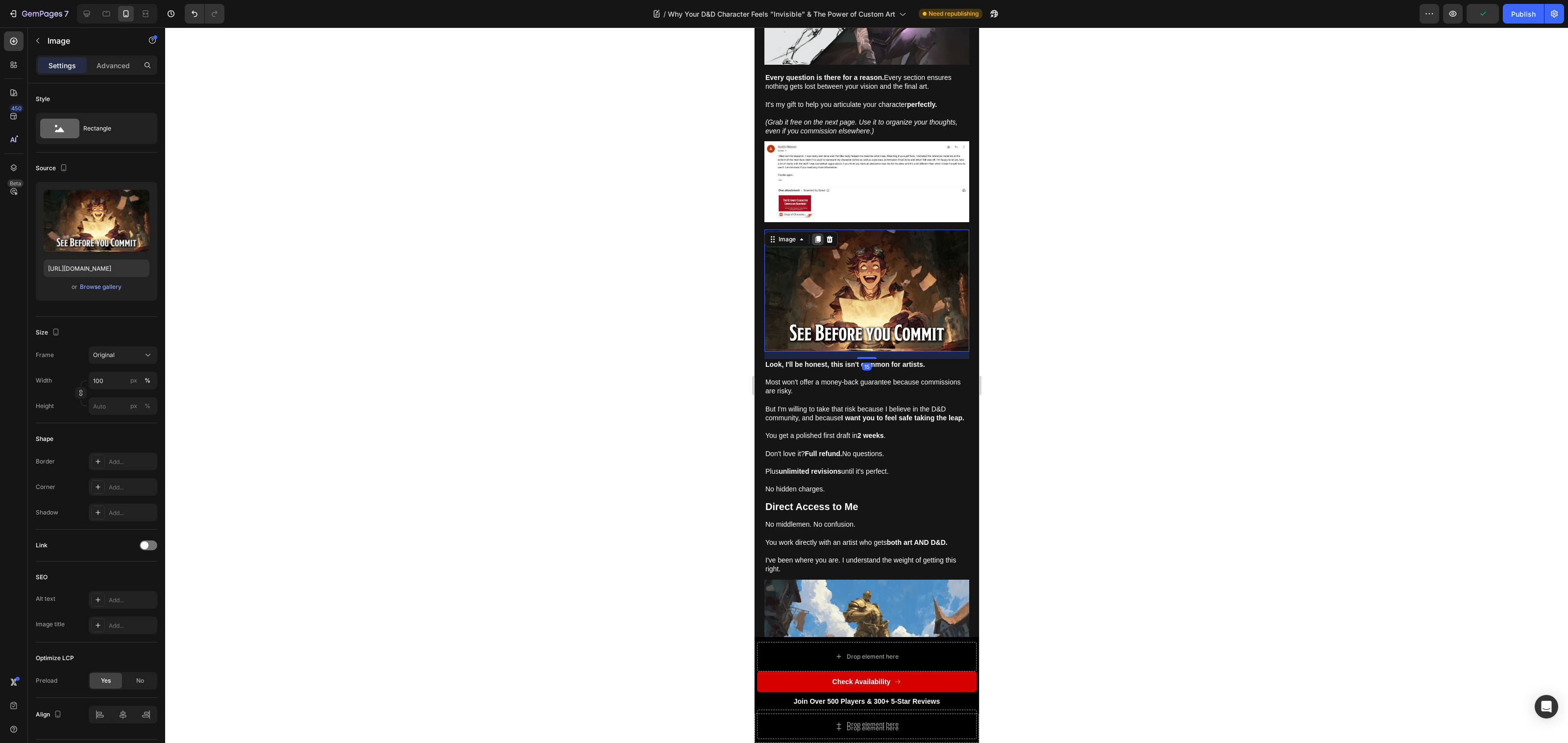
click at [819, 236] on icon at bounding box center [817, 239] width 5 height 7
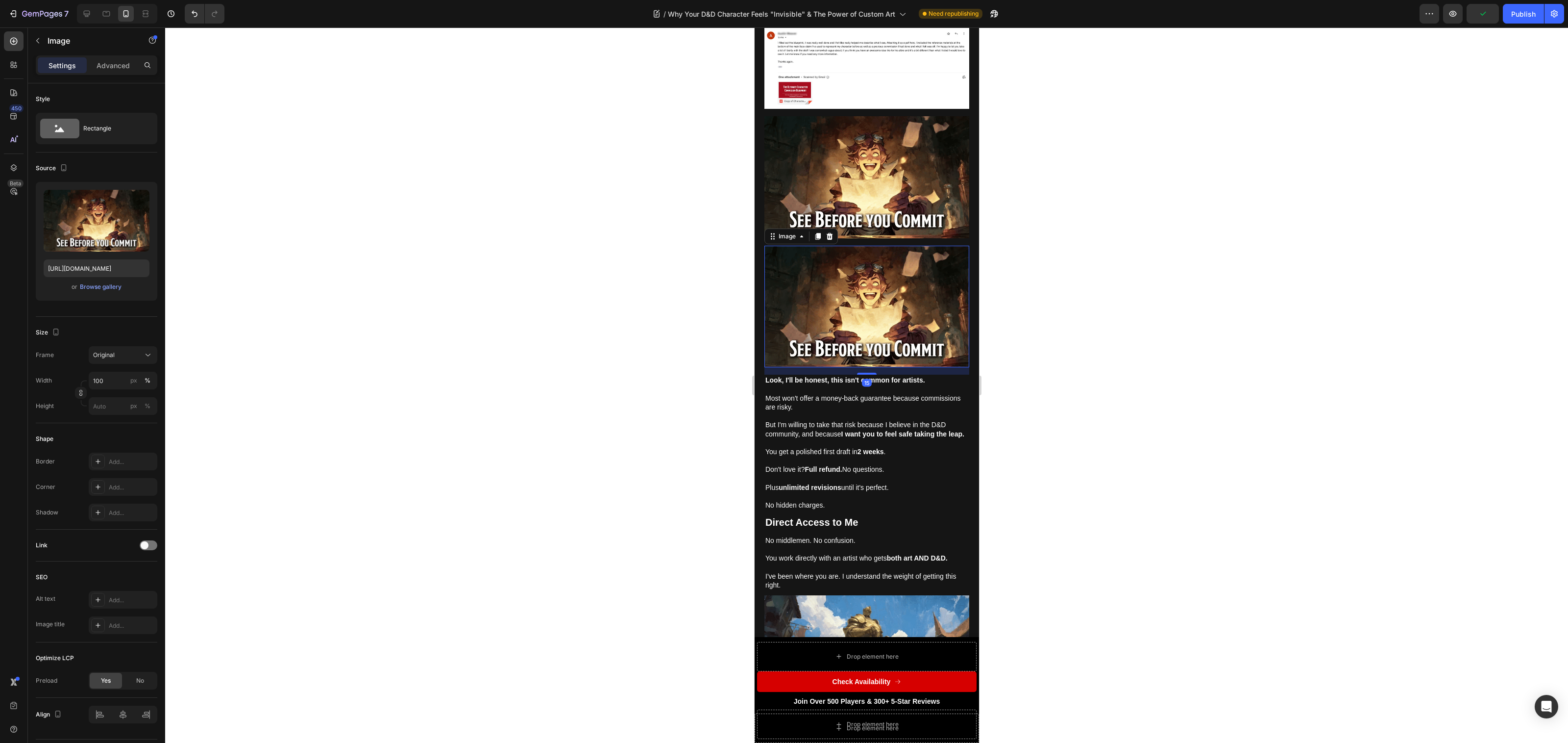
scroll to position [4038, 0]
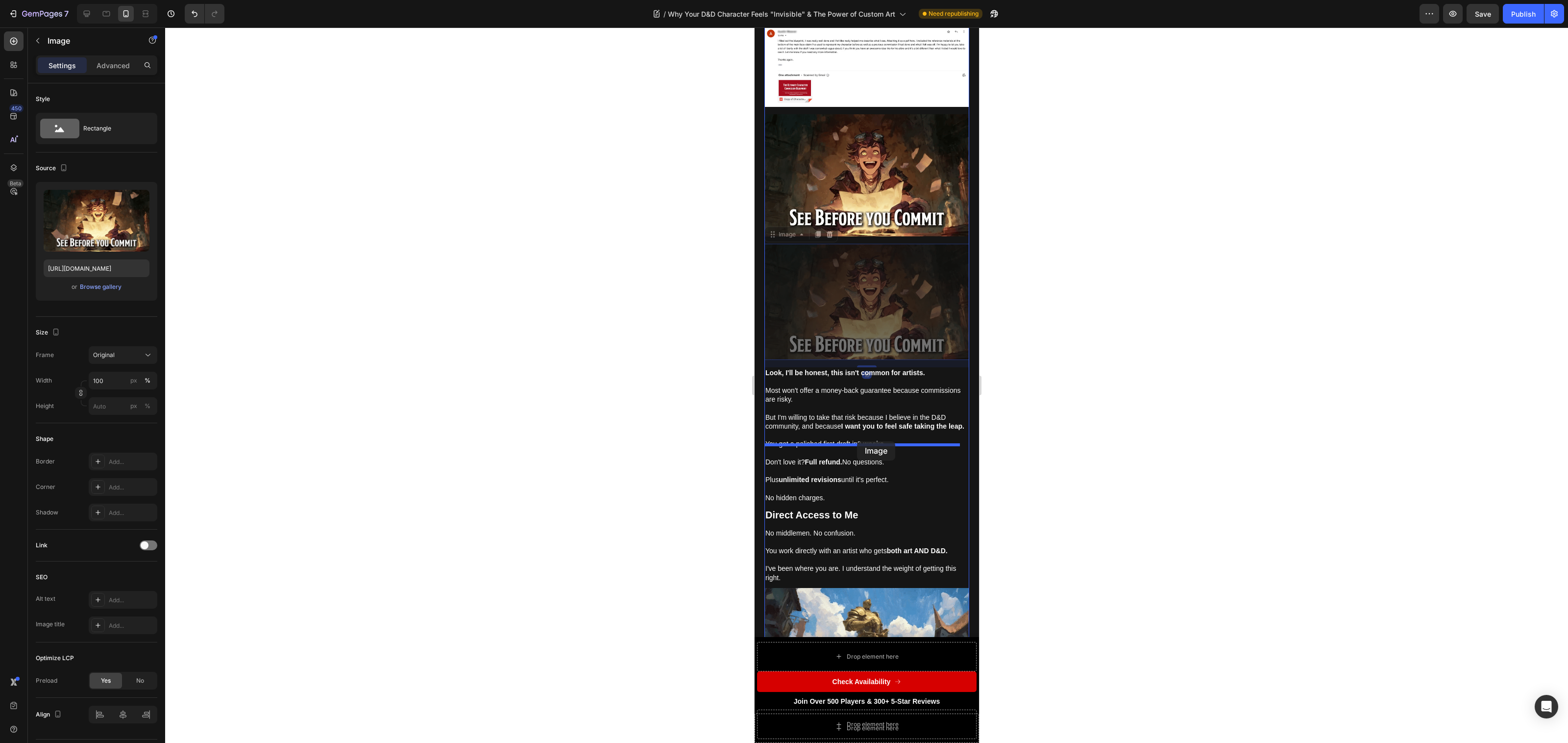
drag, startPoint x: 777, startPoint y: 161, endPoint x: 857, endPoint y: 441, distance: 291.2
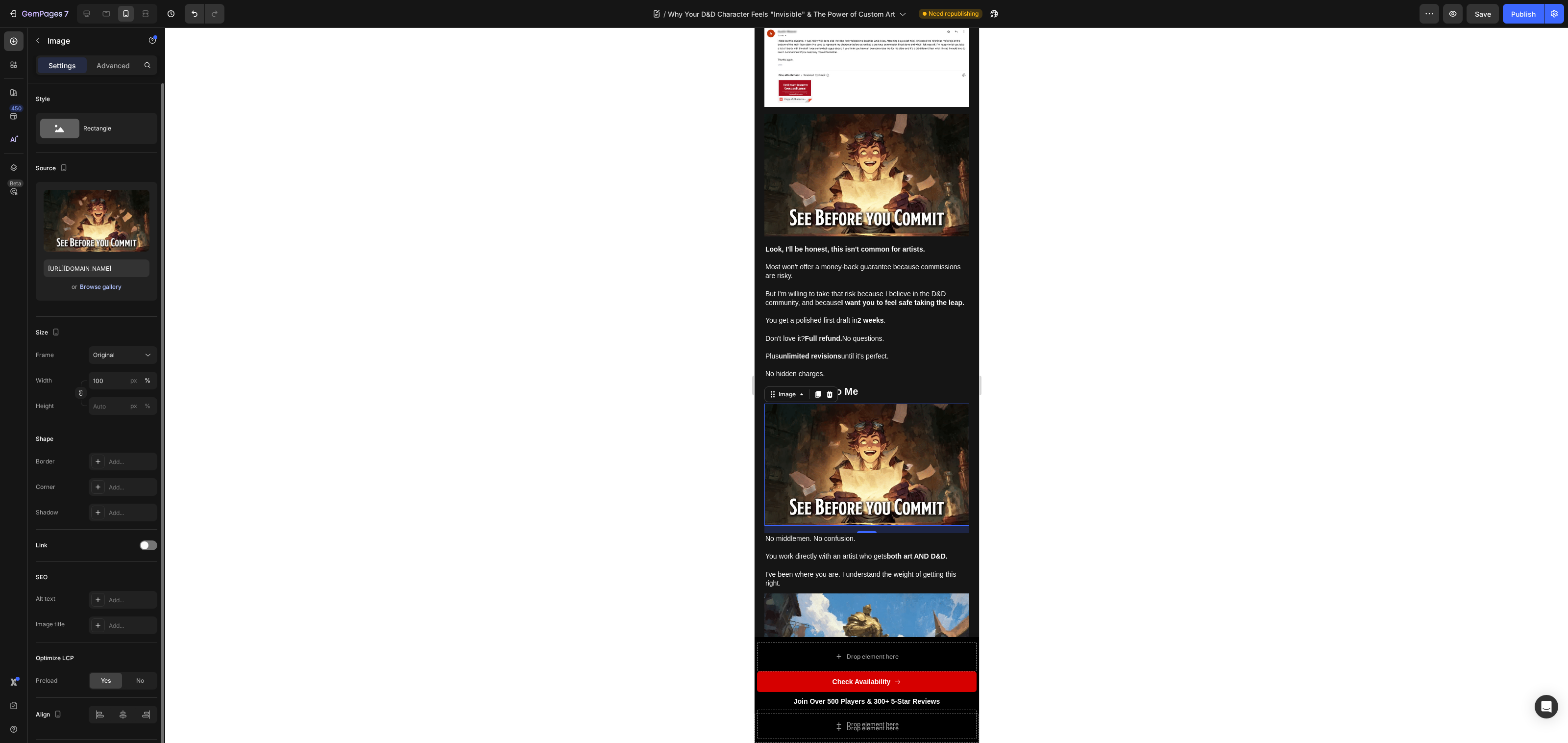
click at [110, 291] on button "Browse gallery" at bounding box center [100, 287] width 43 height 10
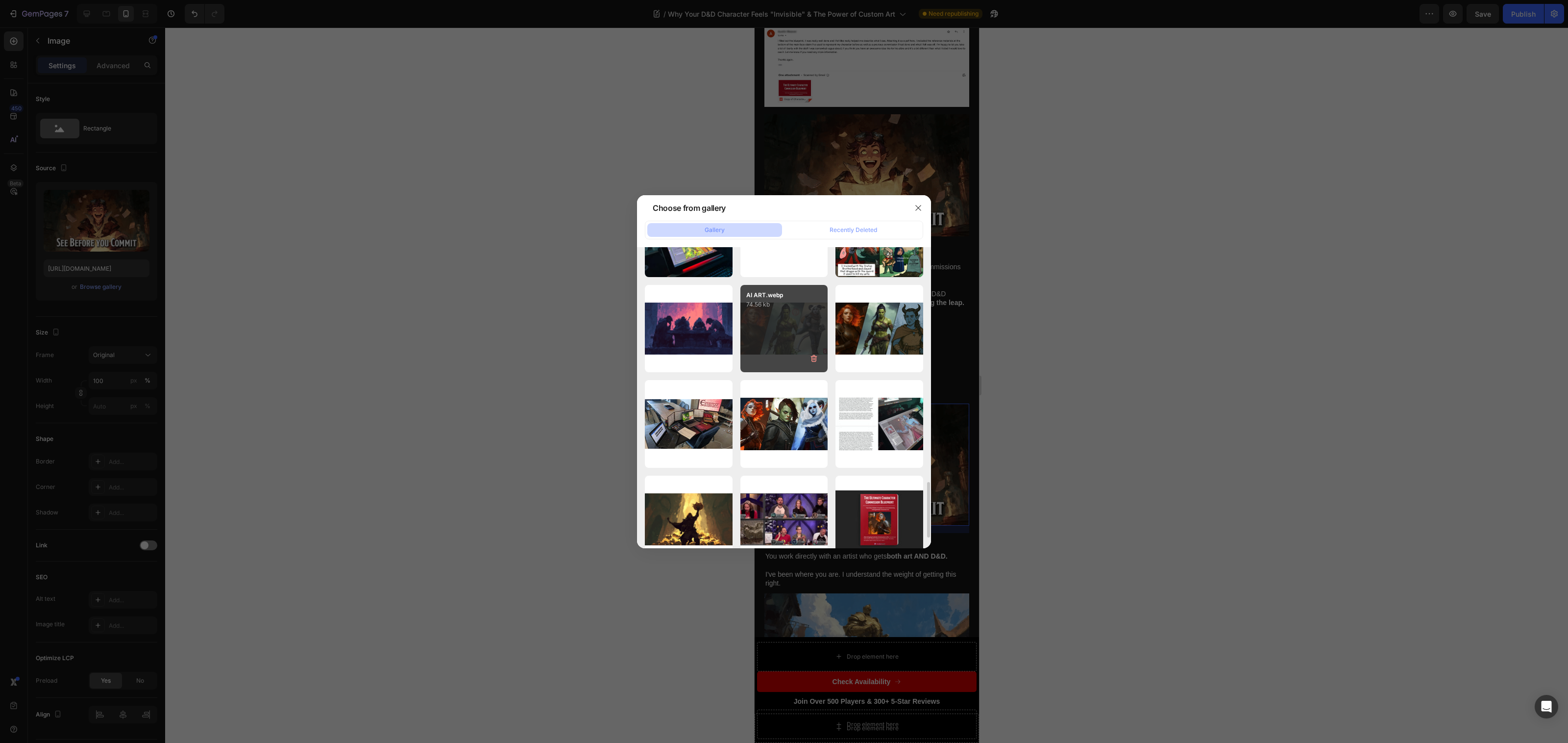
scroll to position [1329, 0]
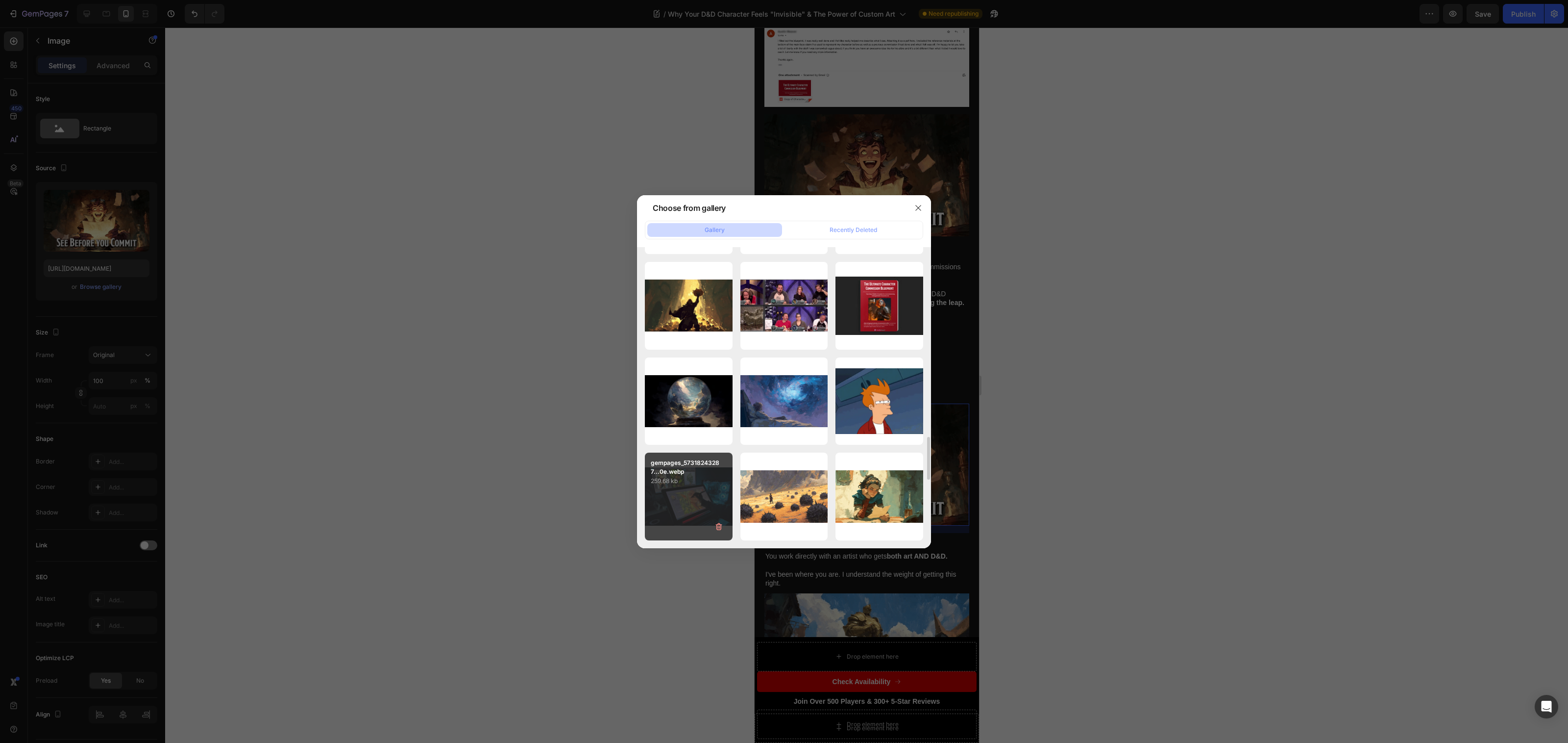
click at [688, 484] on p "259.68 kb" at bounding box center [688, 481] width 76 height 10
type input "[URL][DOMAIN_NAME]"
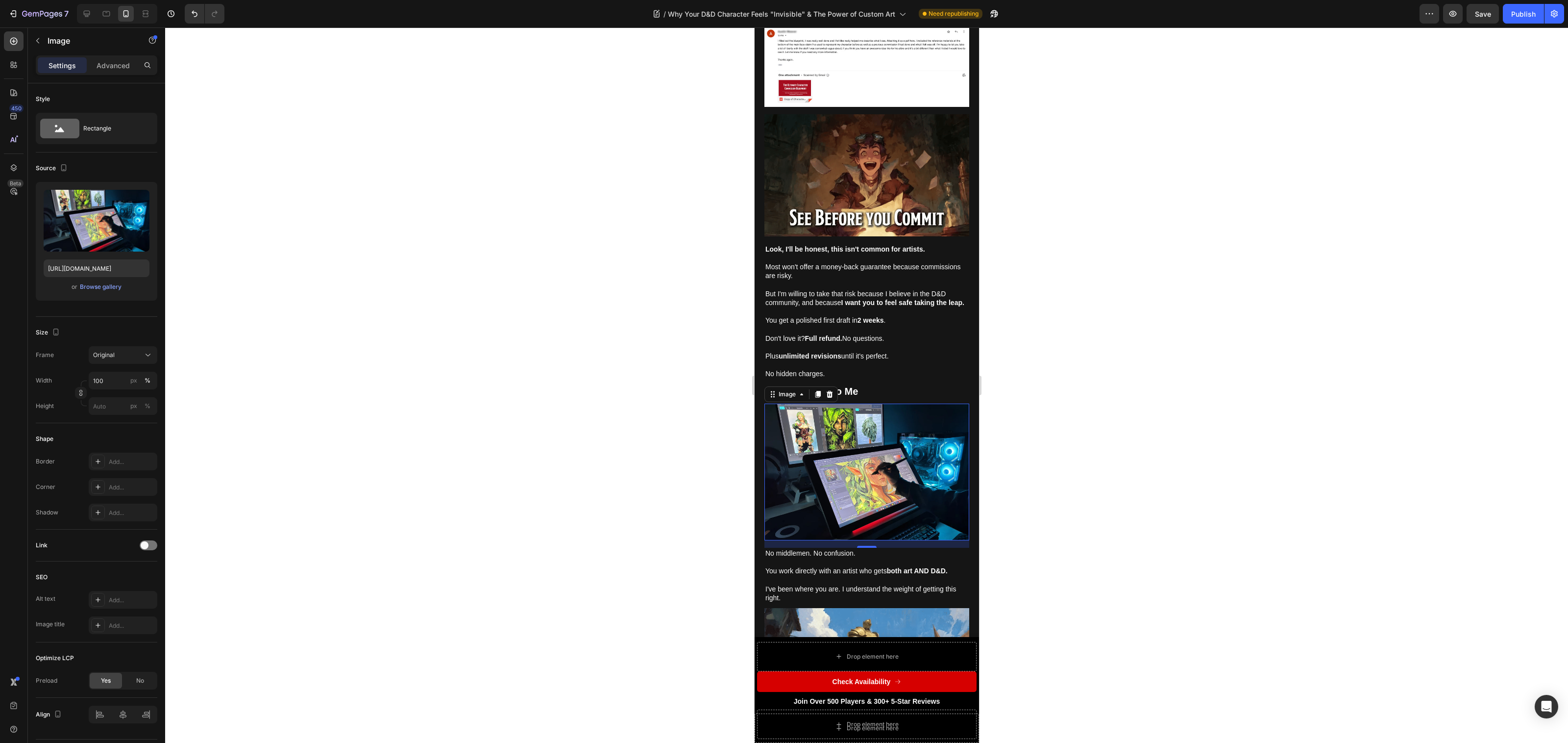
click at [671, 444] on div at bounding box center [866, 385] width 1403 height 715
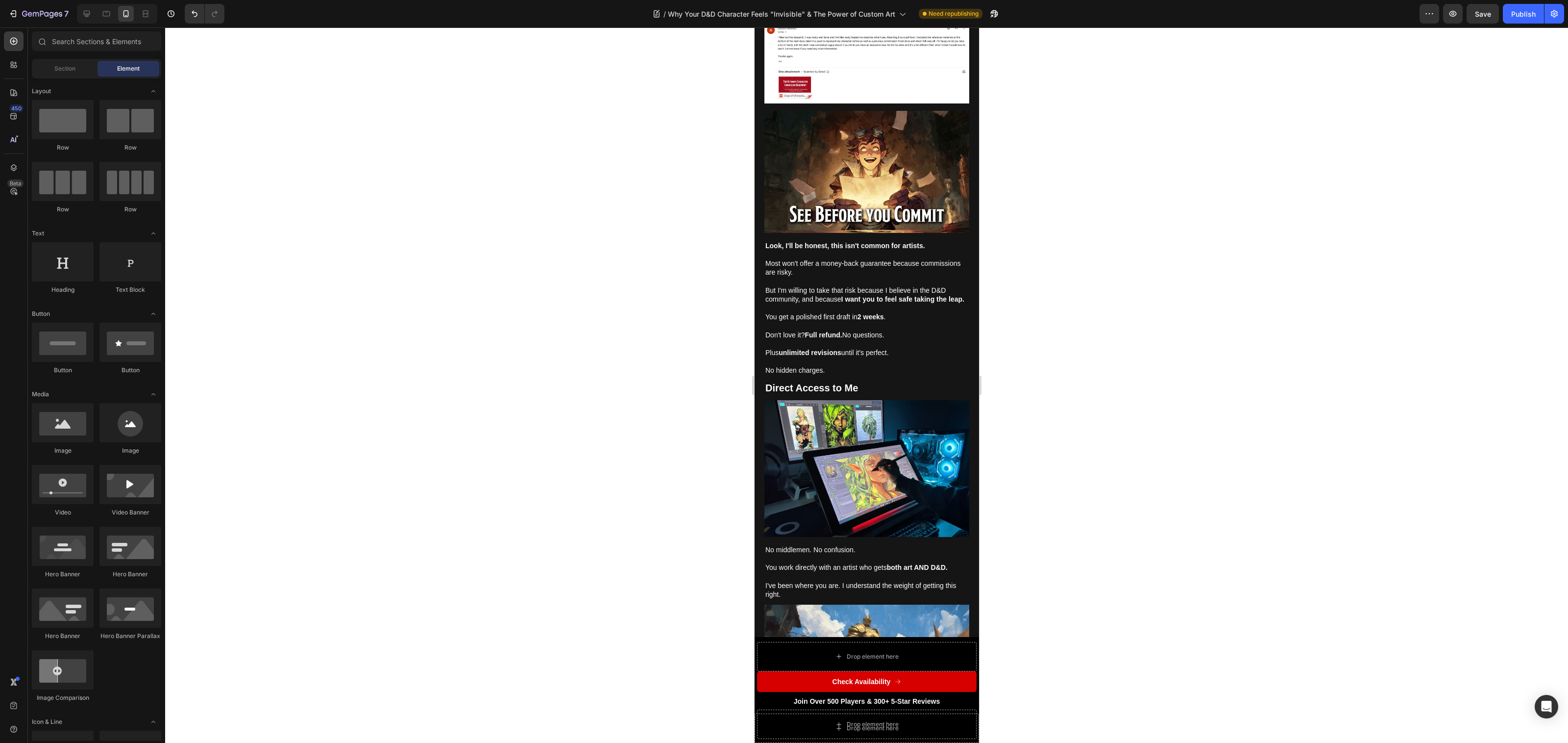
scroll to position [4043, 0]
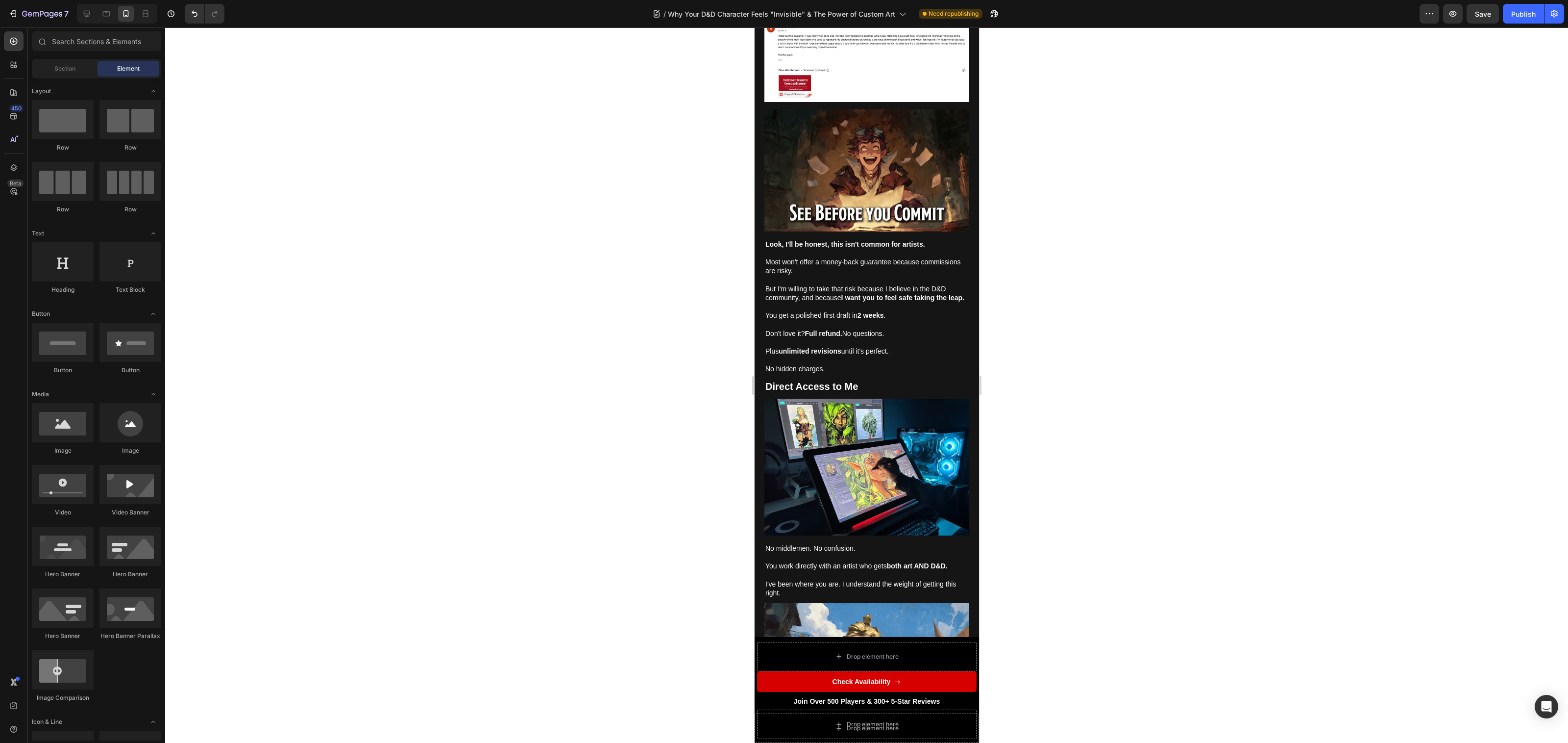
click at [885, 562] on p "You work directly with an artist who gets both art AND D&D." at bounding box center [866, 566] width 203 height 9
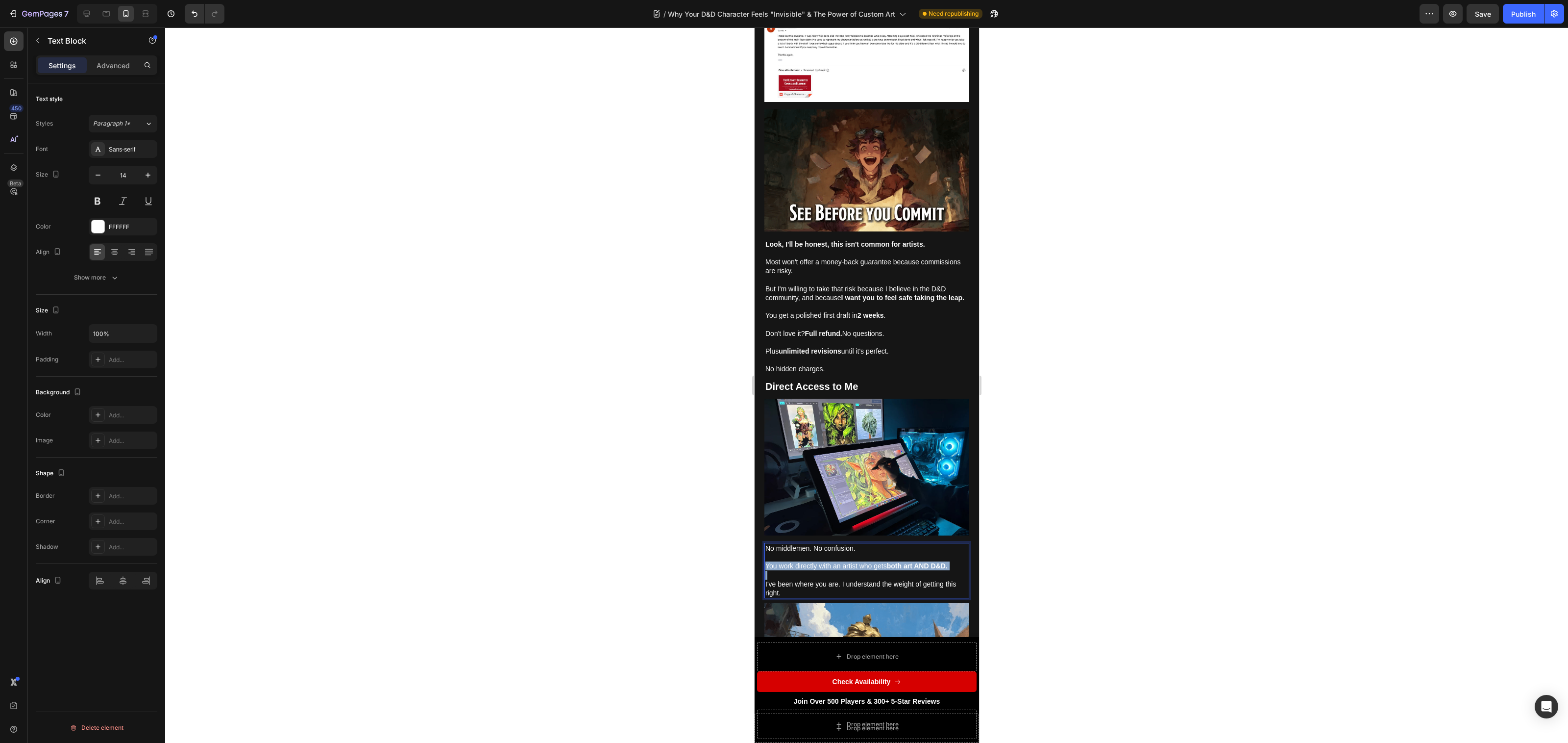
click at [885, 562] on p "You work directly with an artist who gets both art AND D&D." at bounding box center [866, 566] width 203 height 9
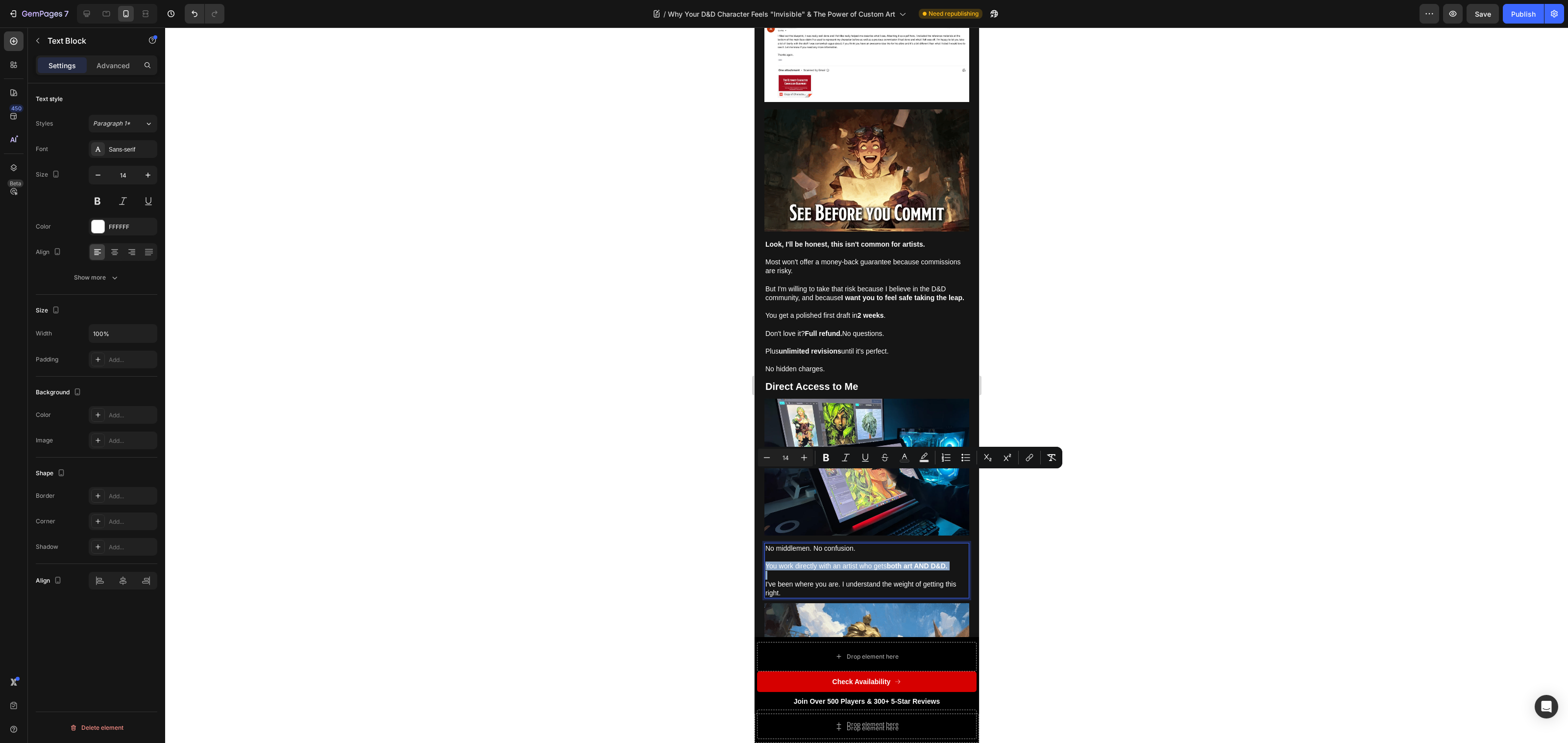
click at [948, 562] on p "You work directly with an artist who gets both art AND D&D." at bounding box center [866, 566] width 203 height 9
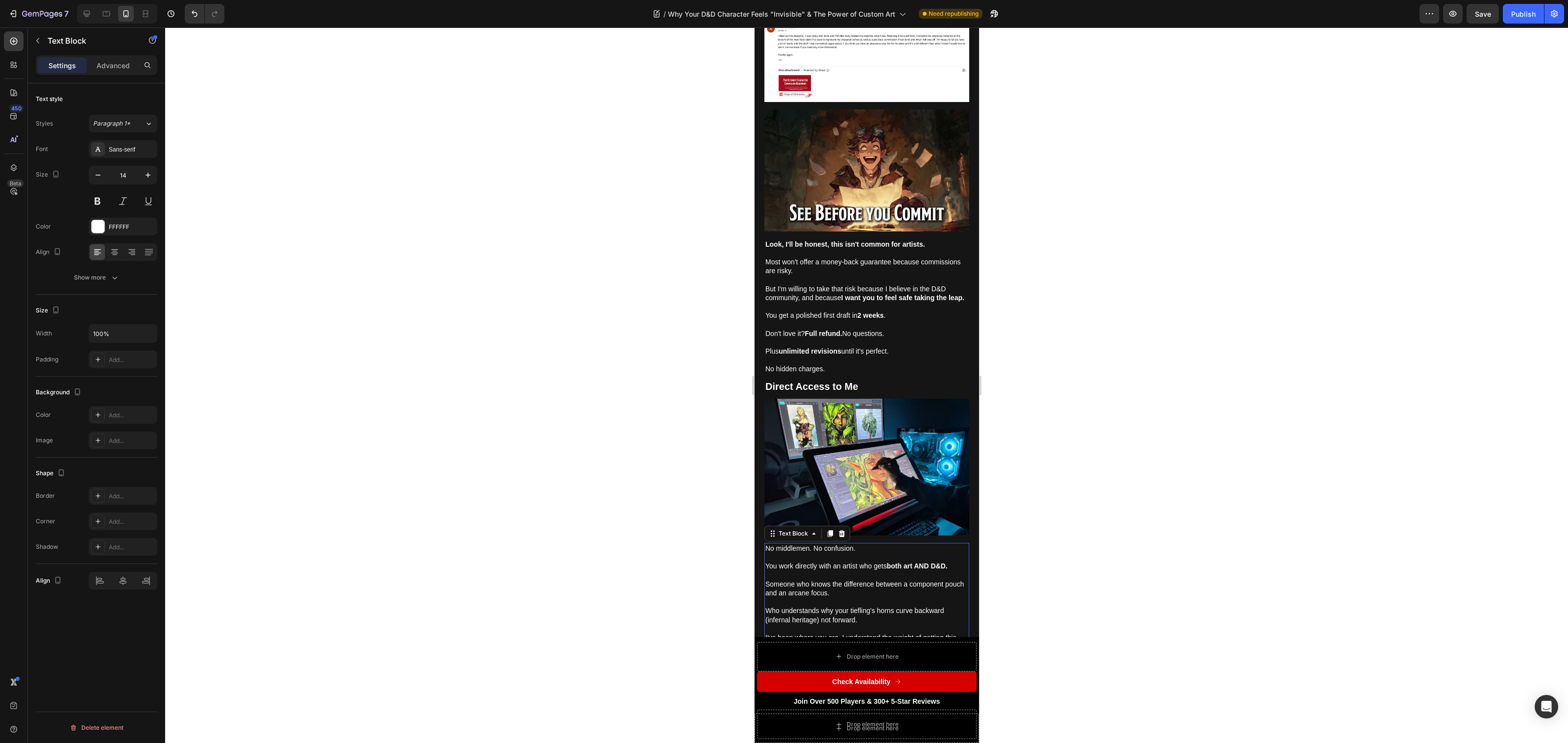
click at [615, 496] on div at bounding box center [866, 385] width 1403 height 715
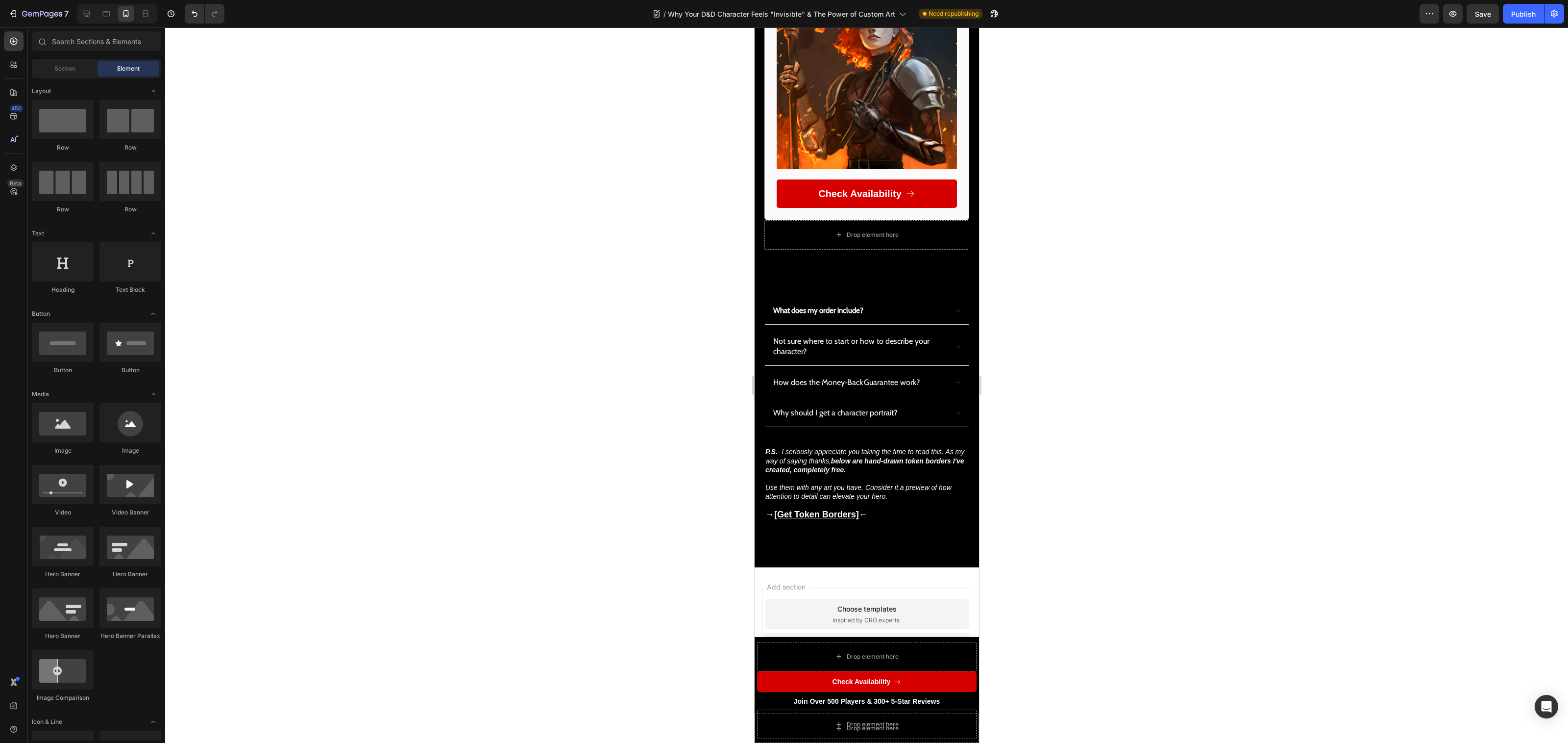
scroll to position [7574, 0]
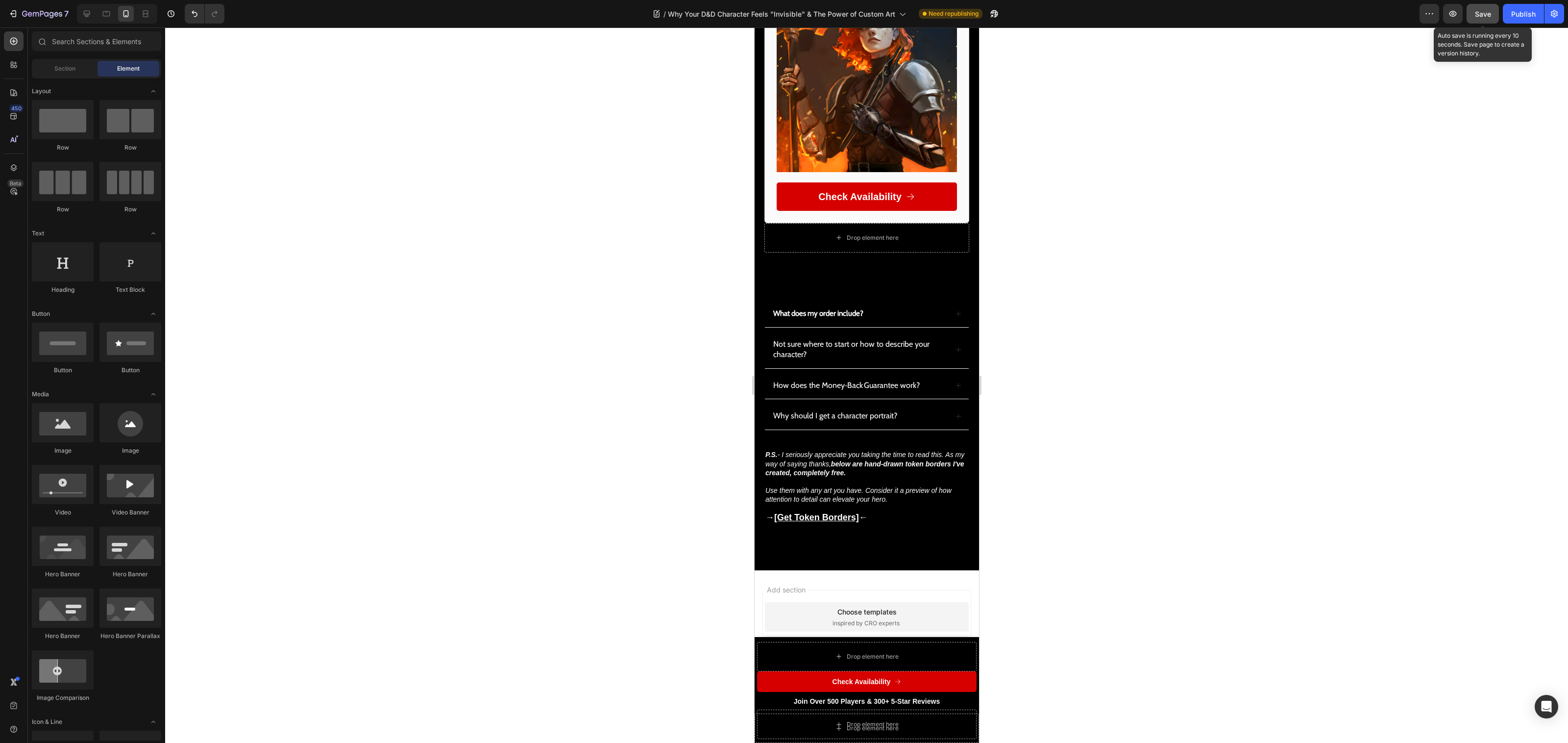
click at [1483, 16] on span "Save" at bounding box center [1483, 14] width 16 height 9
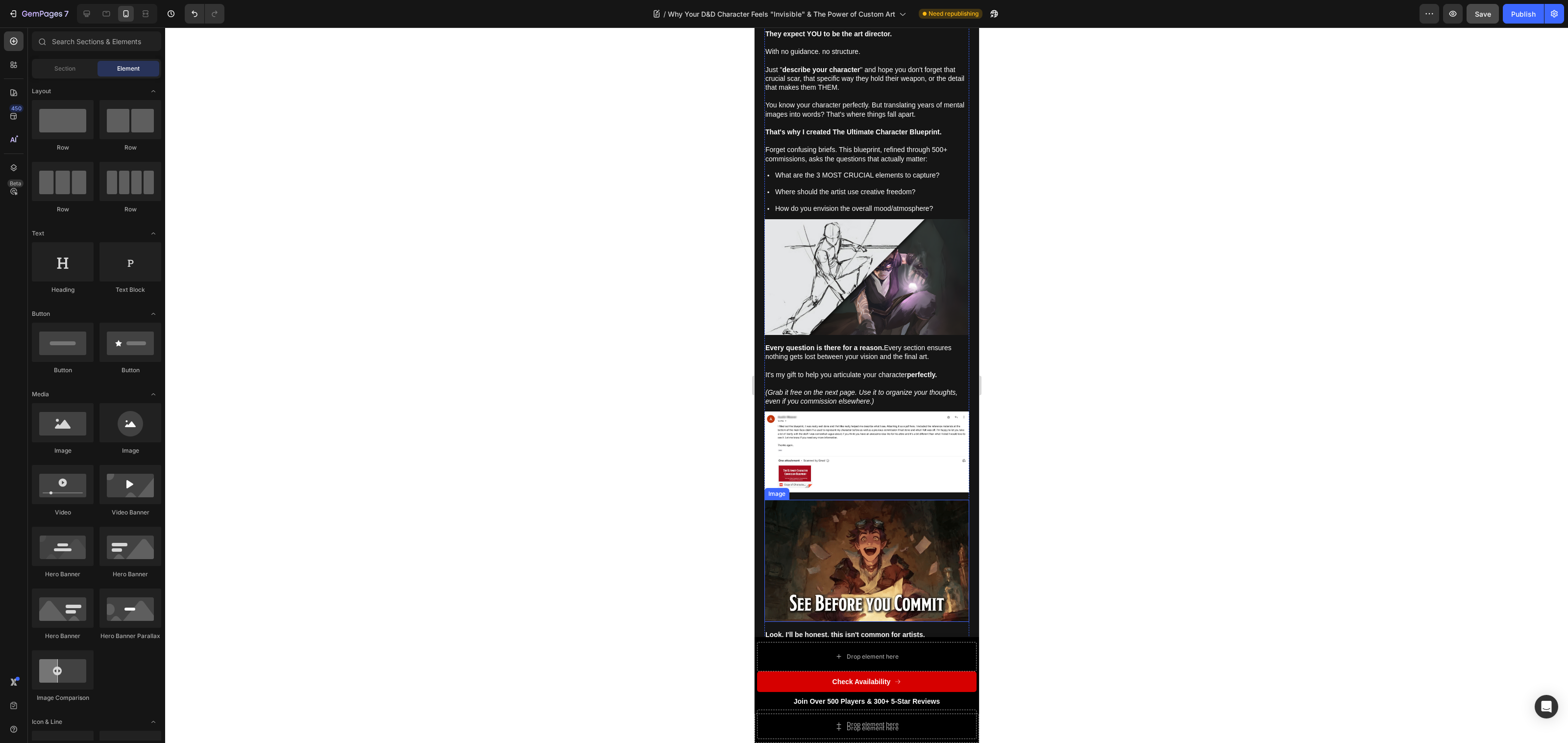
scroll to position [3611, 0]
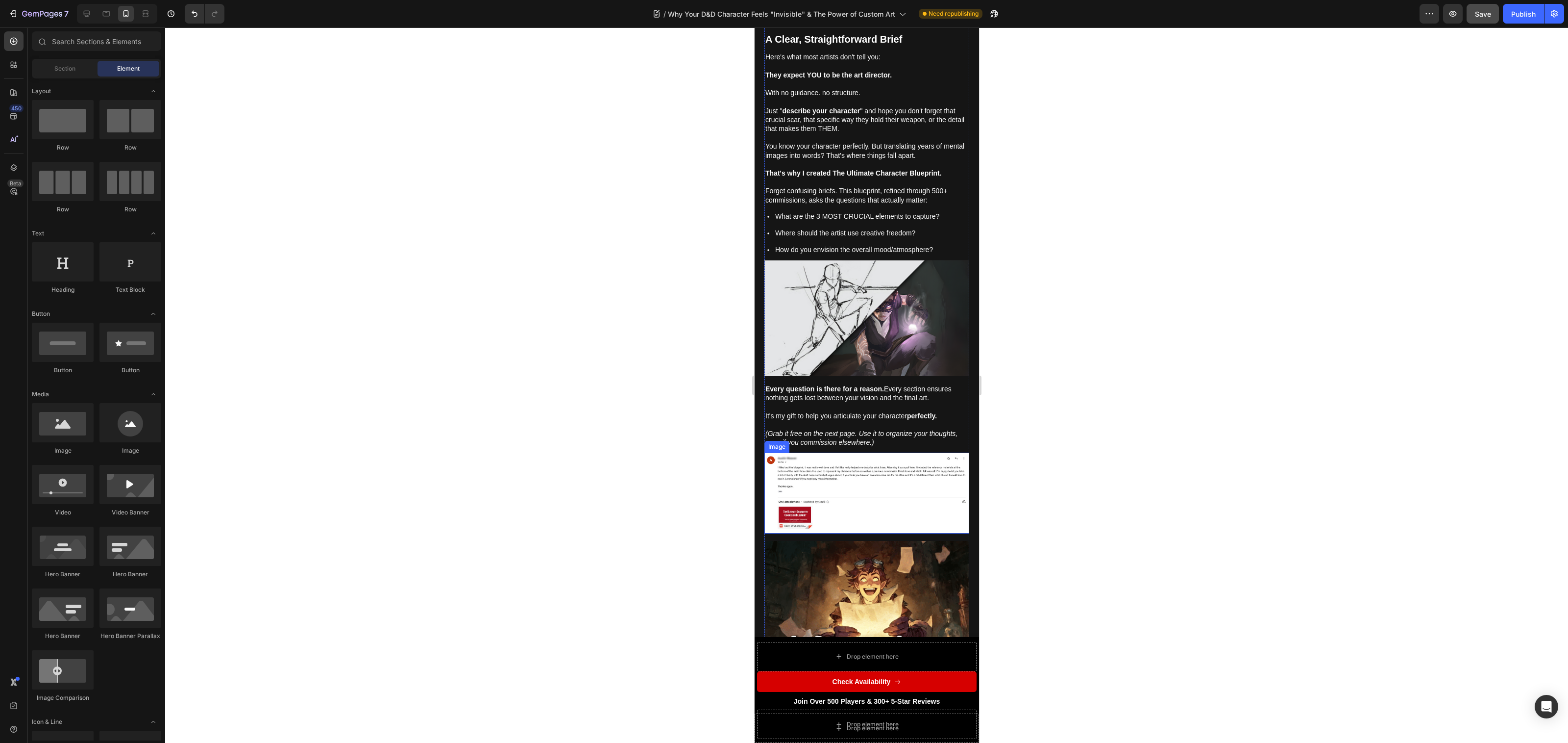
click at [861, 452] on img at bounding box center [866, 493] width 205 height 80
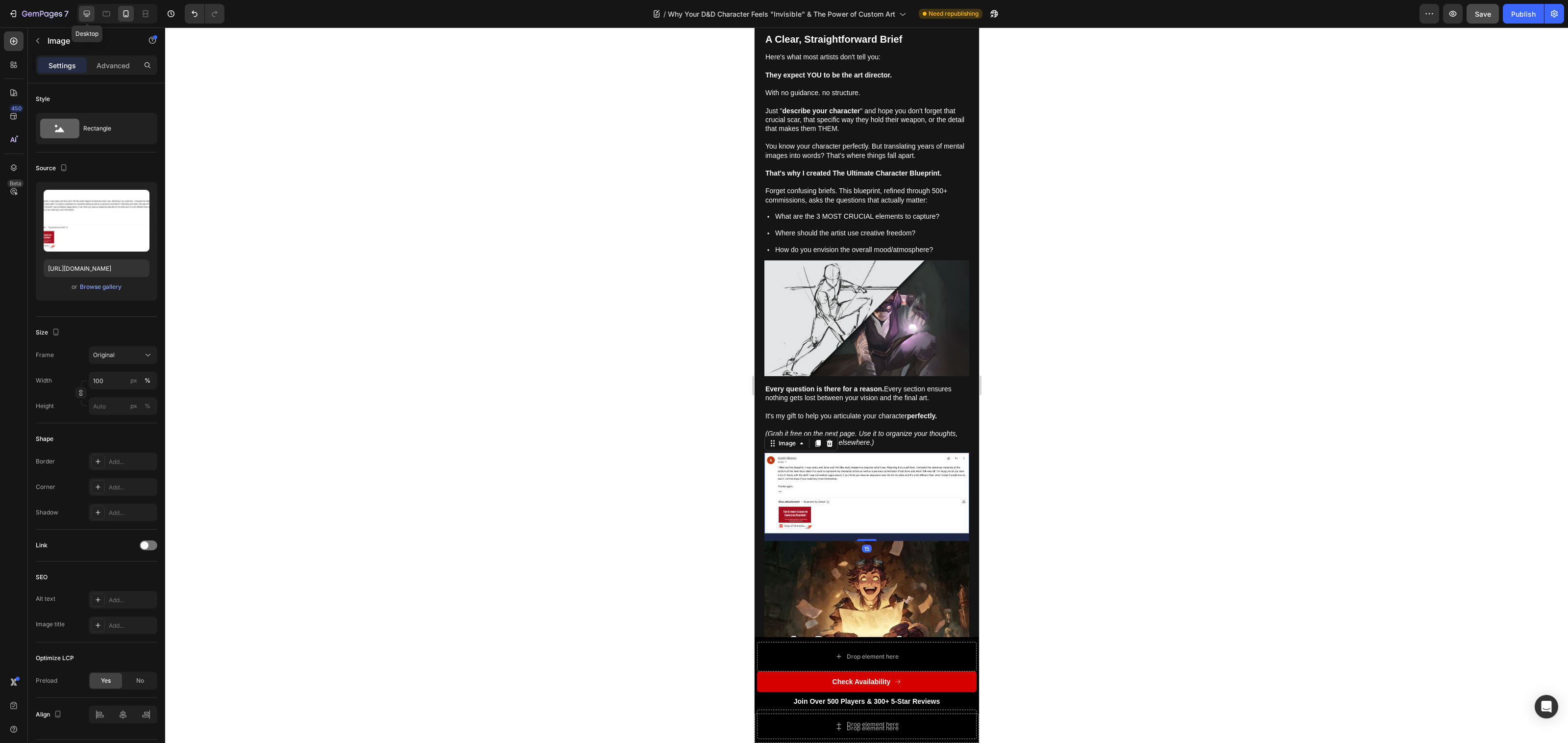
click at [88, 13] on icon at bounding box center [87, 14] width 6 height 6
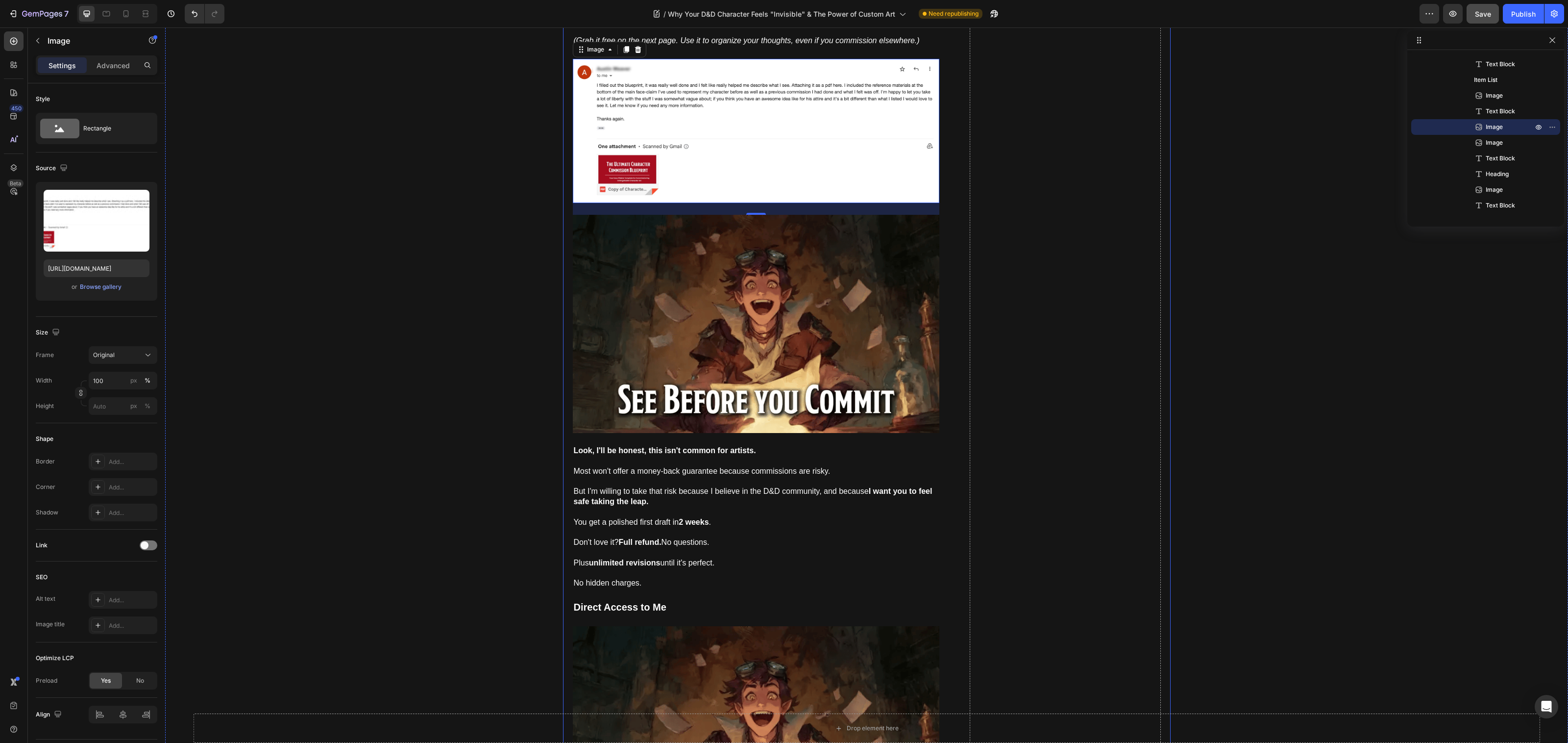
scroll to position [5706, 0]
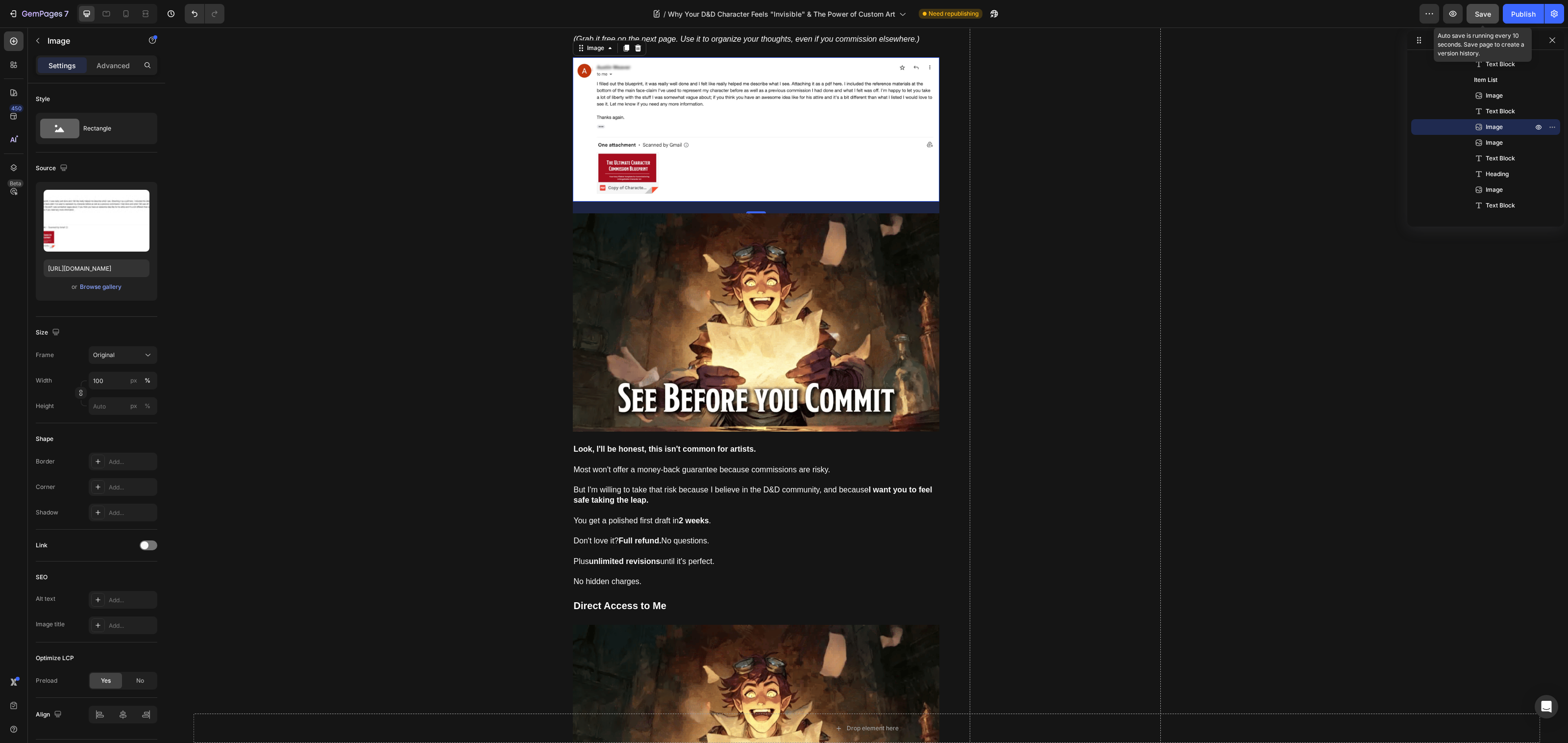
click at [1482, 16] on span "Save" at bounding box center [1483, 14] width 16 height 9
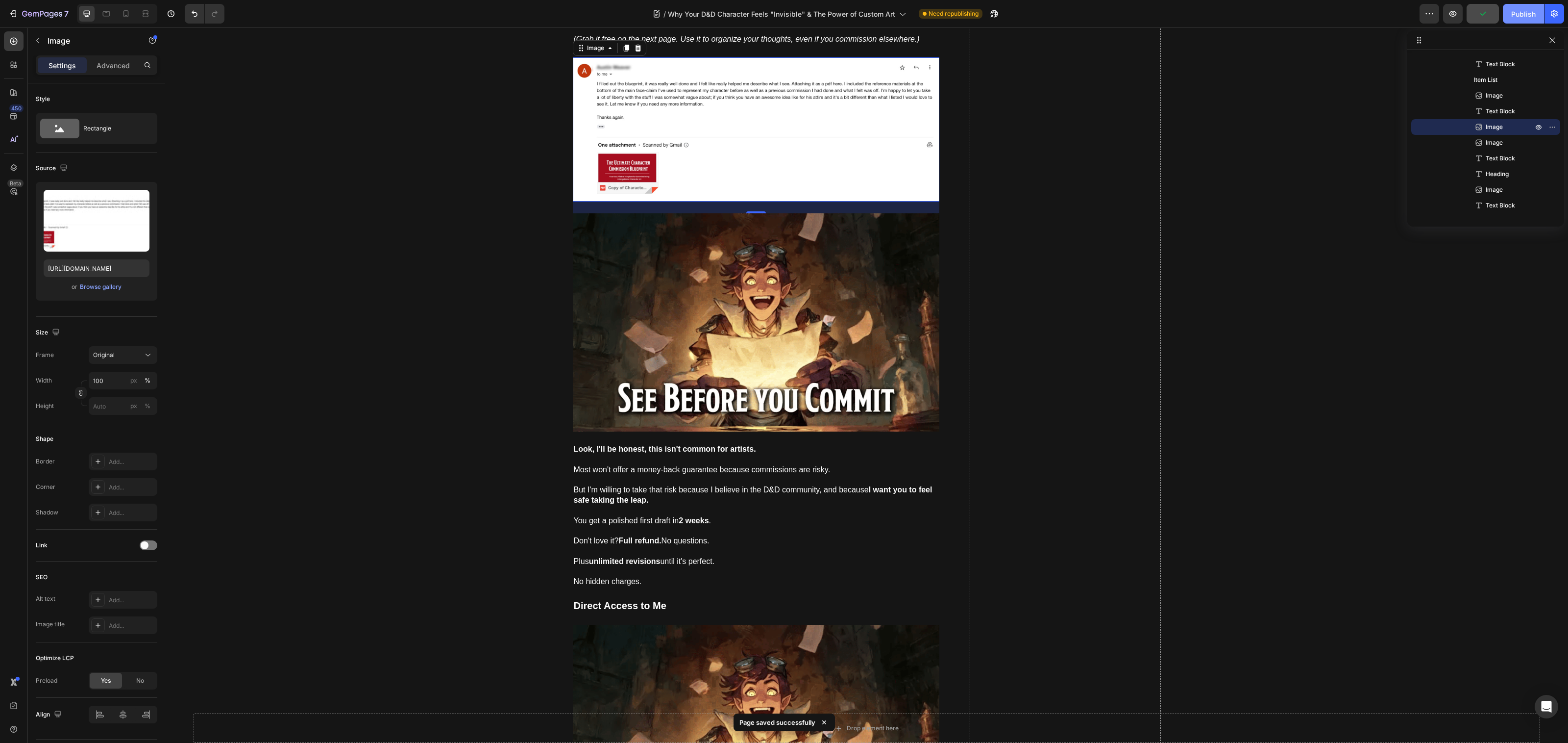
click at [1516, 12] on div "Publish" at bounding box center [1524, 13] width 24 height 10
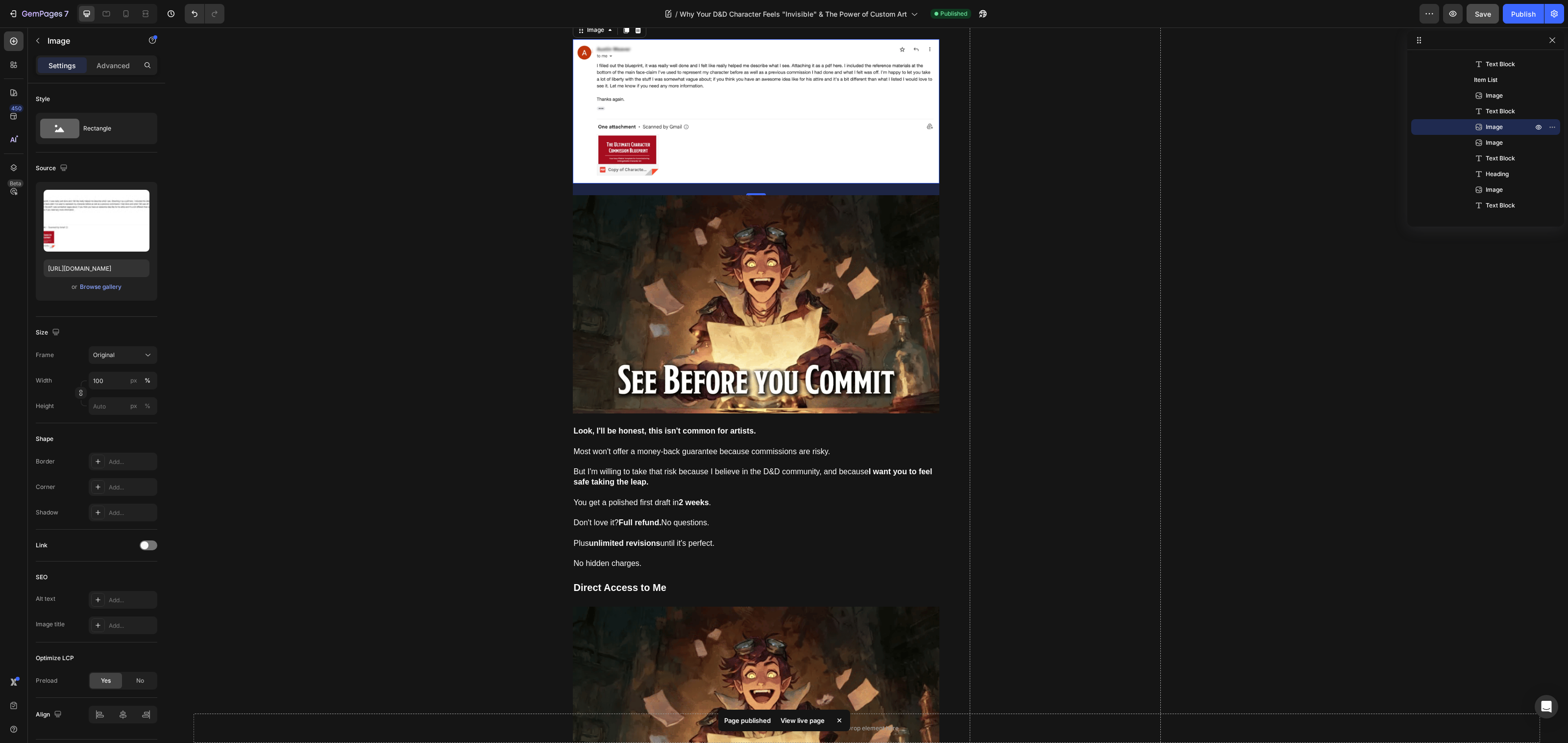
scroll to position [5725, 0]
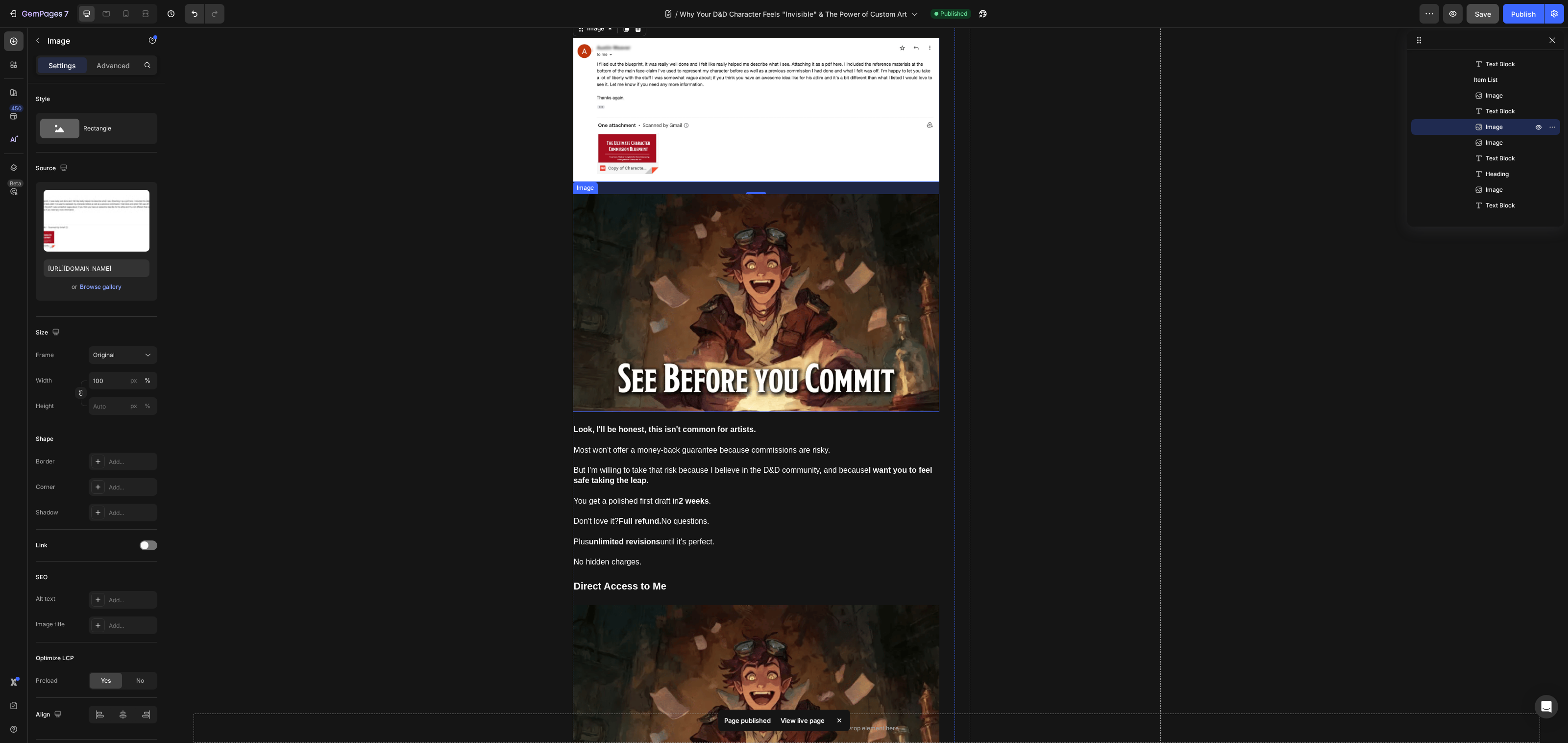
click at [803, 300] on img at bounding box center [756, 303] width 366 height 218
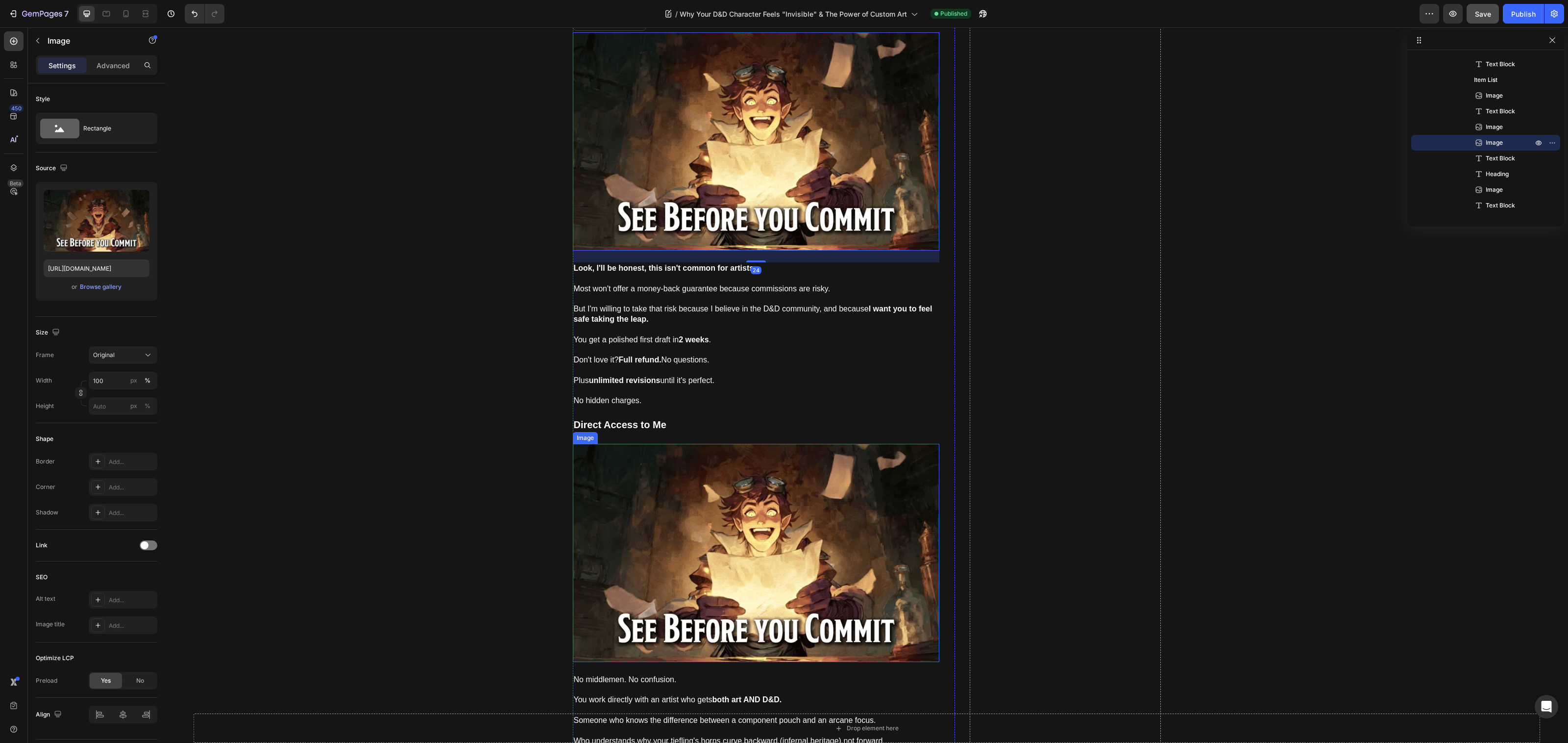
scroll to position [6132, 0]
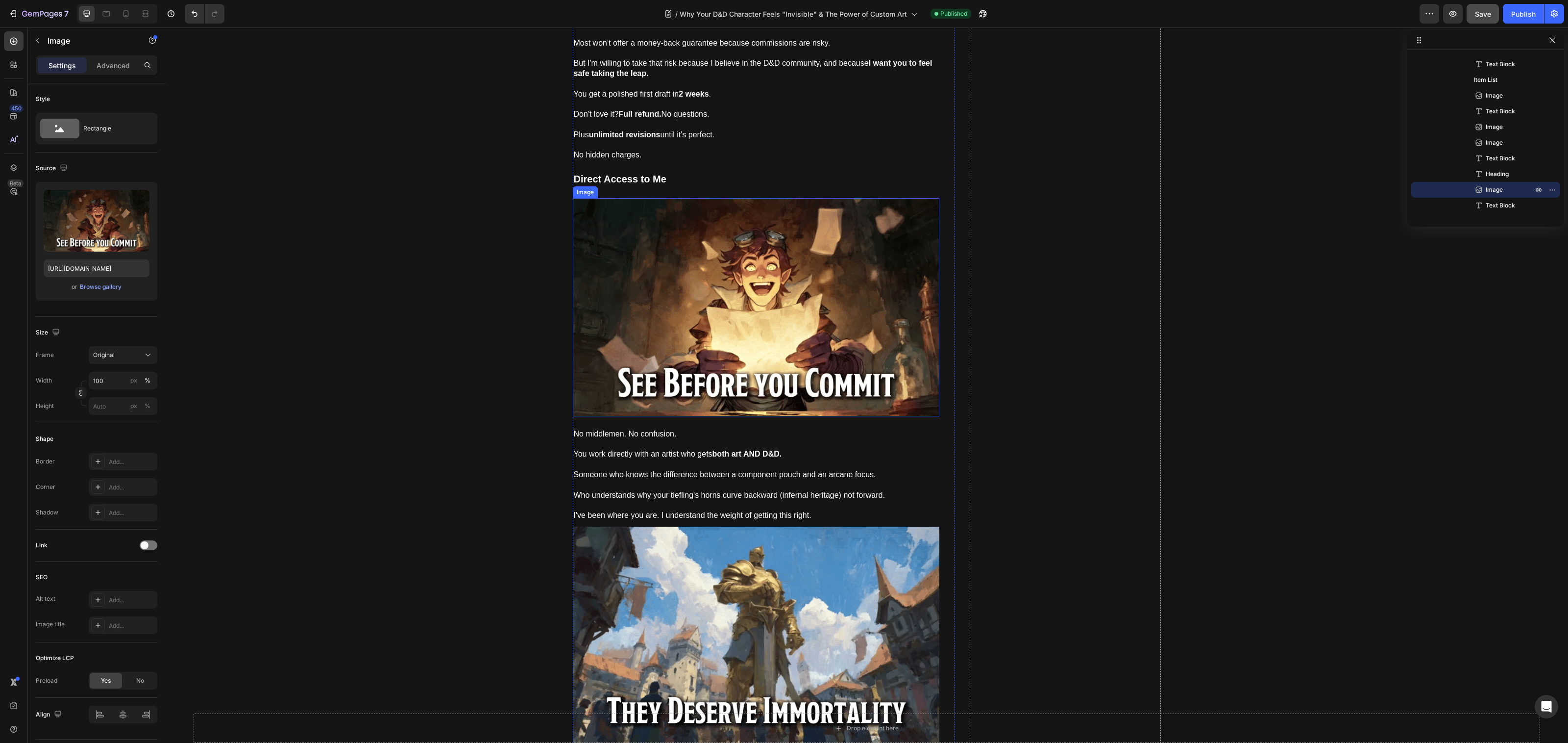
click at [693, 373] on img at bounding box center [756, 307] width 366 height 218
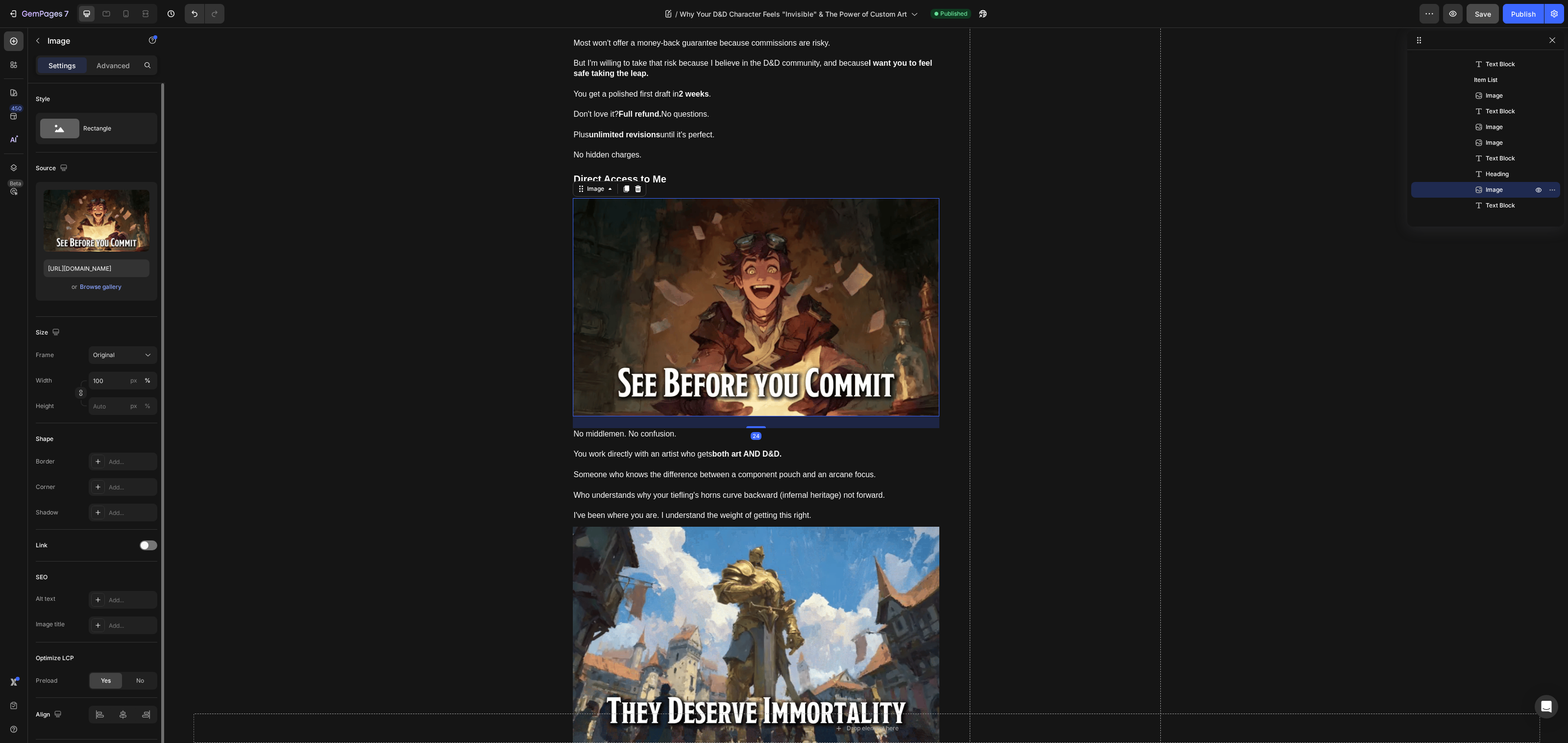
click at [108, 292] on div "or Browse gallery" at bounding box center [97, 286] width 106 height 12
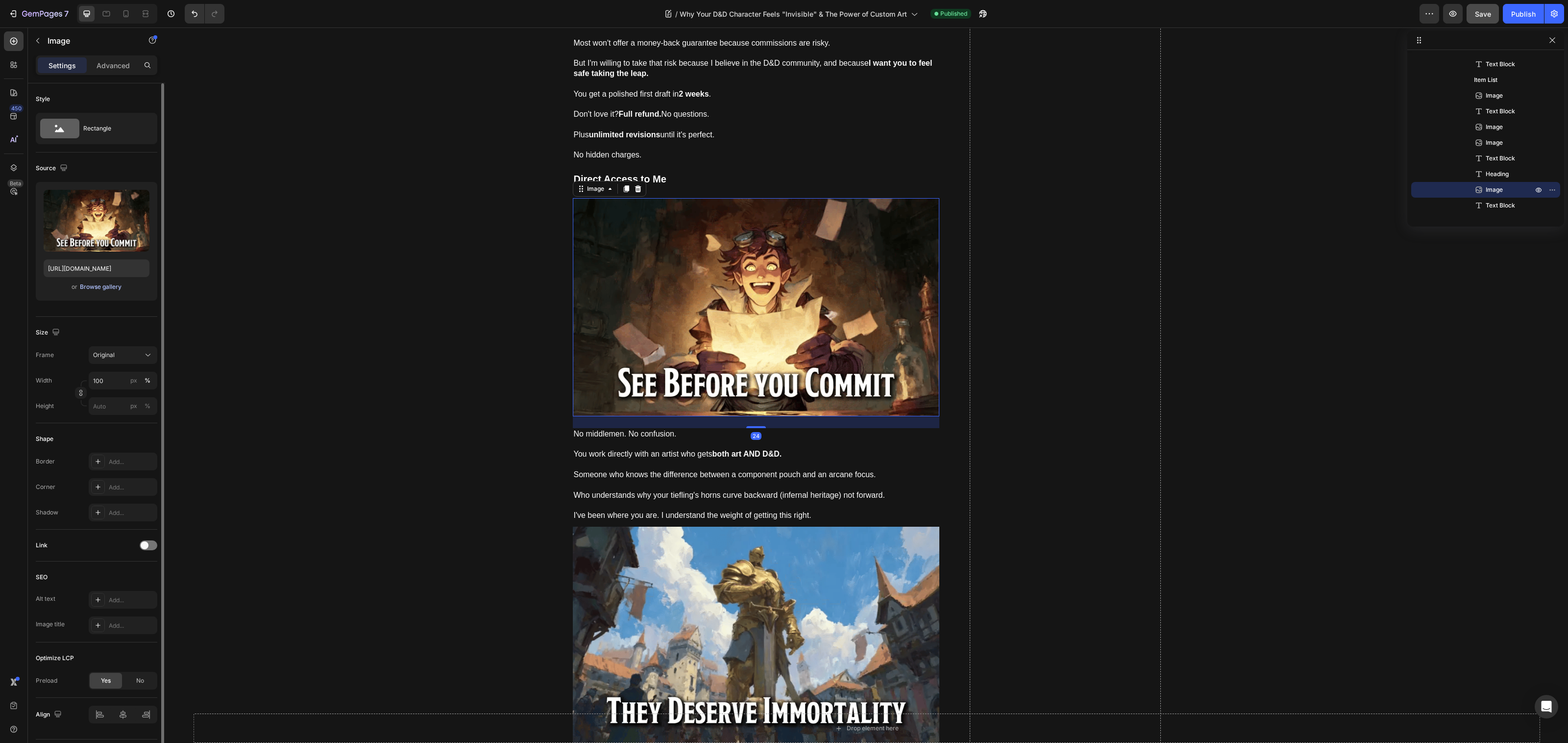
click at [113, 290] on div "Browse gallery" at bounding box center [100, 287] width 41 height 9
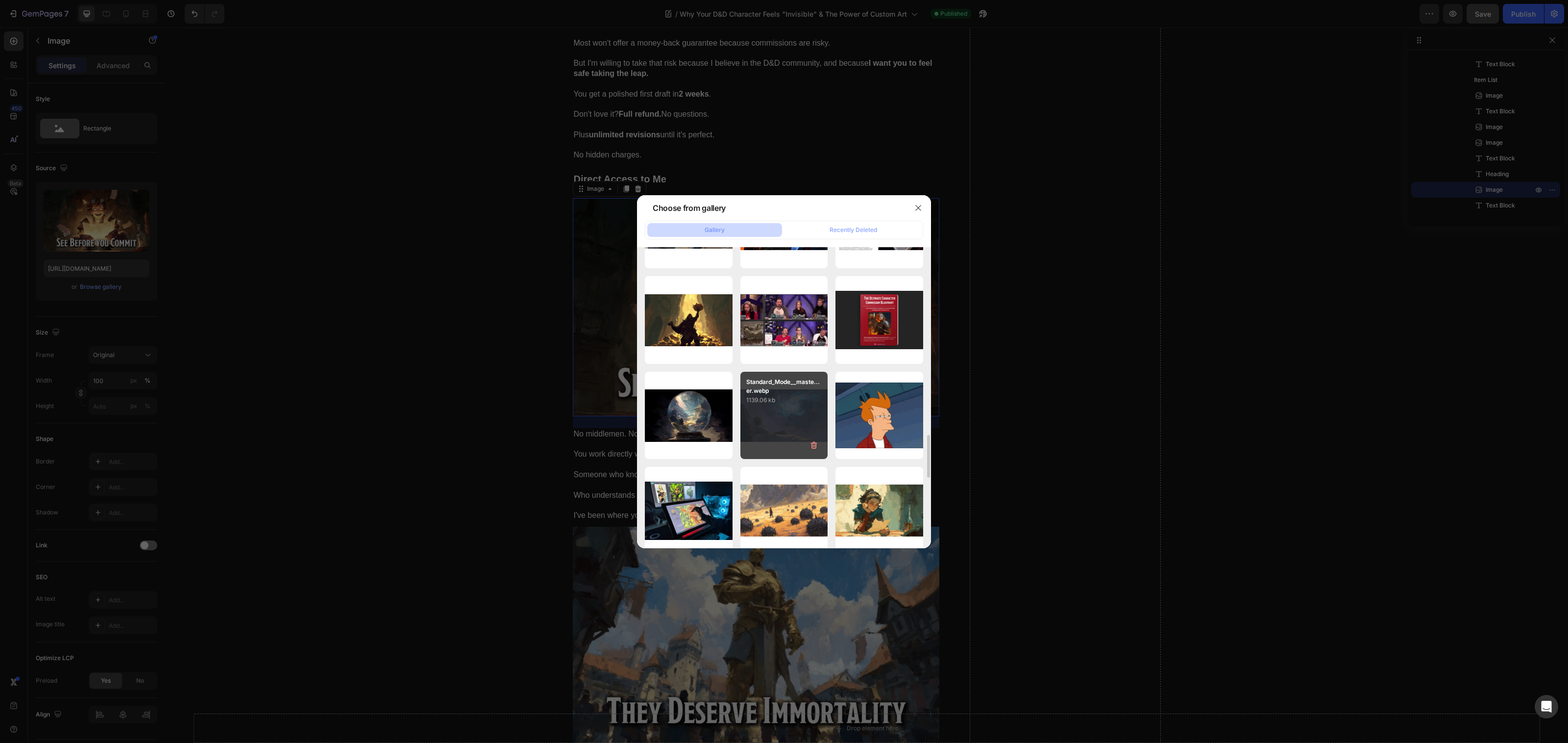
scroll to position [1388, 0]
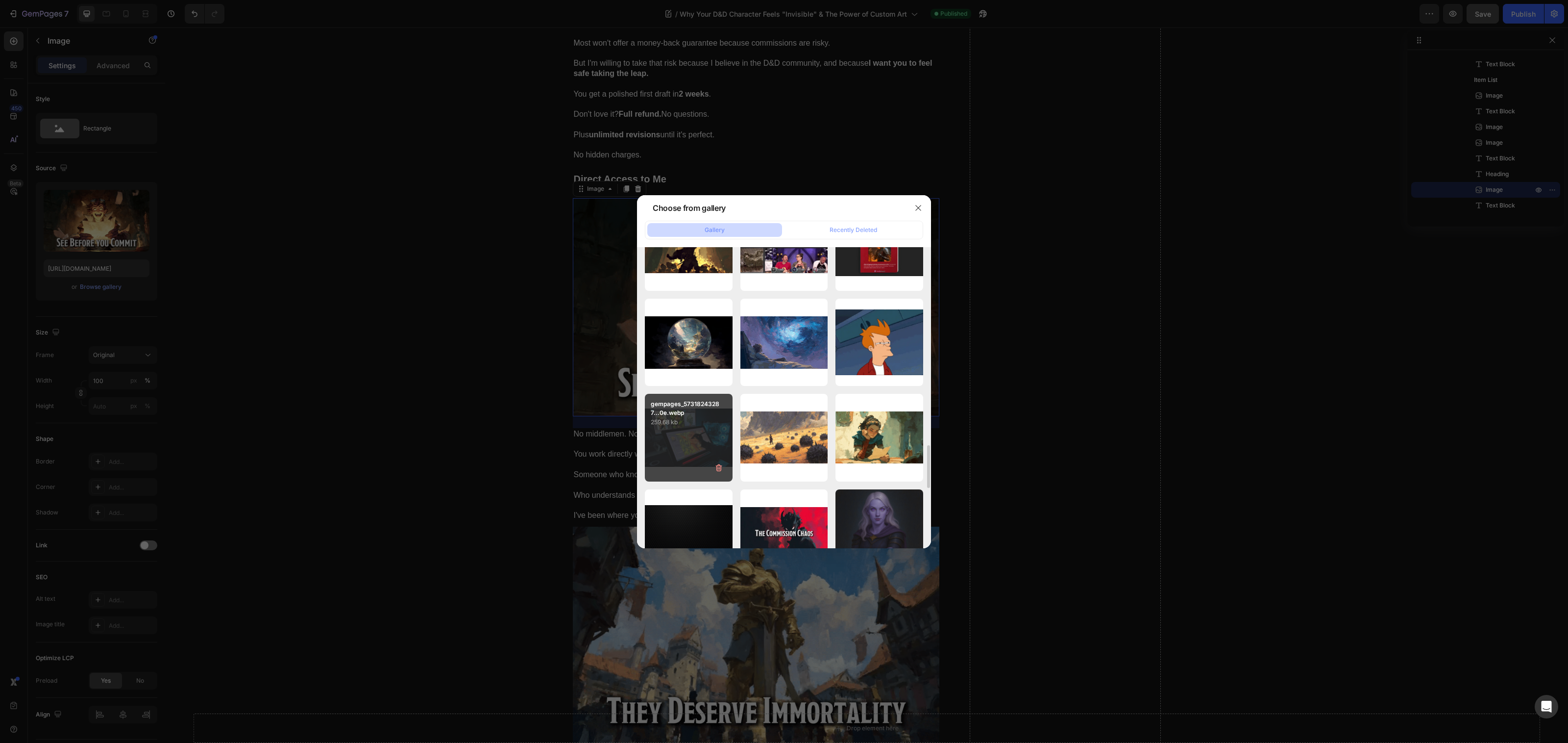
click at [684, 428] on div "gempages_57318243287...0e.webp 259.68 kb" at bounding box center [688, 437] width 88 height 88
type input "[URL][DOMAIN_NAME]"
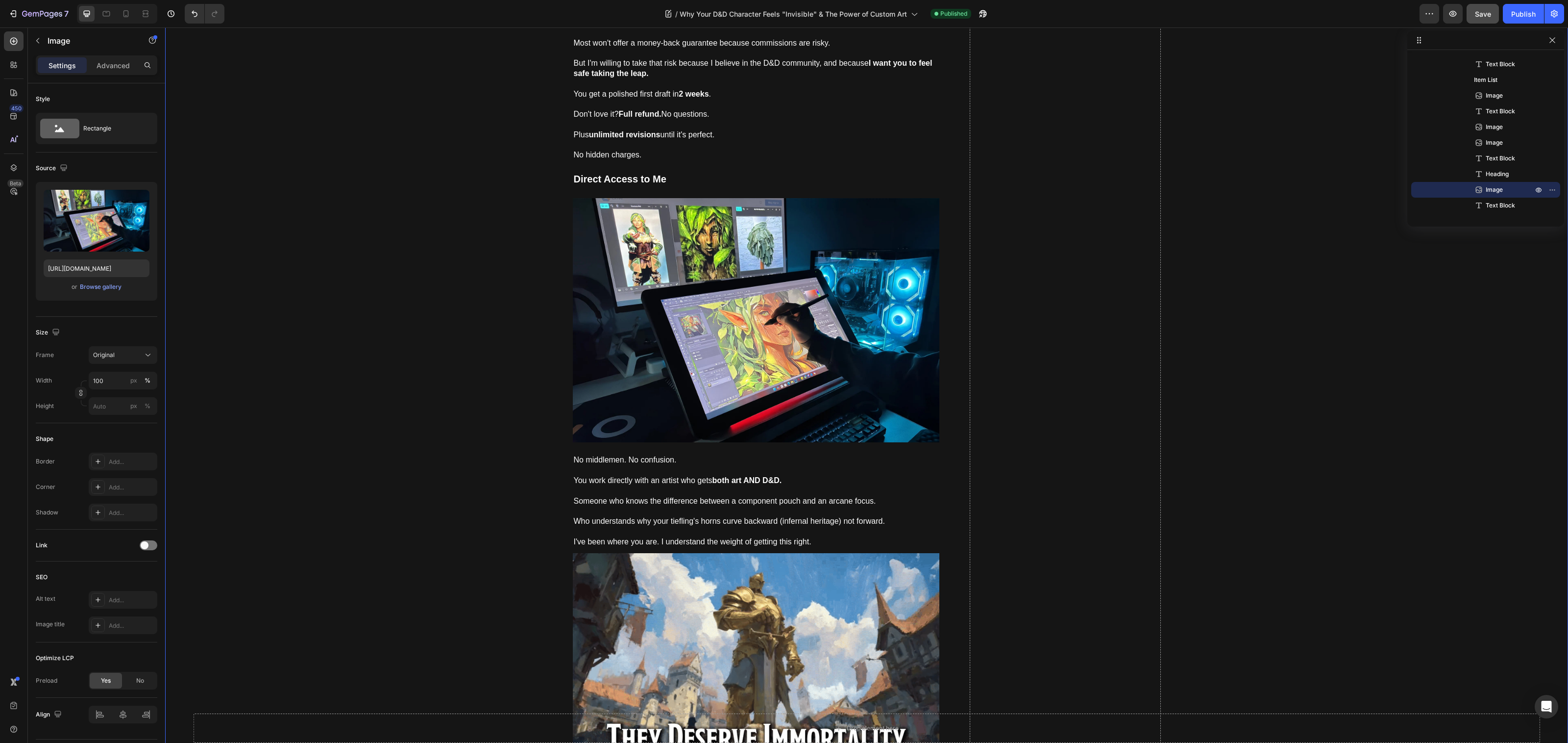
scroll to position [0, 0]
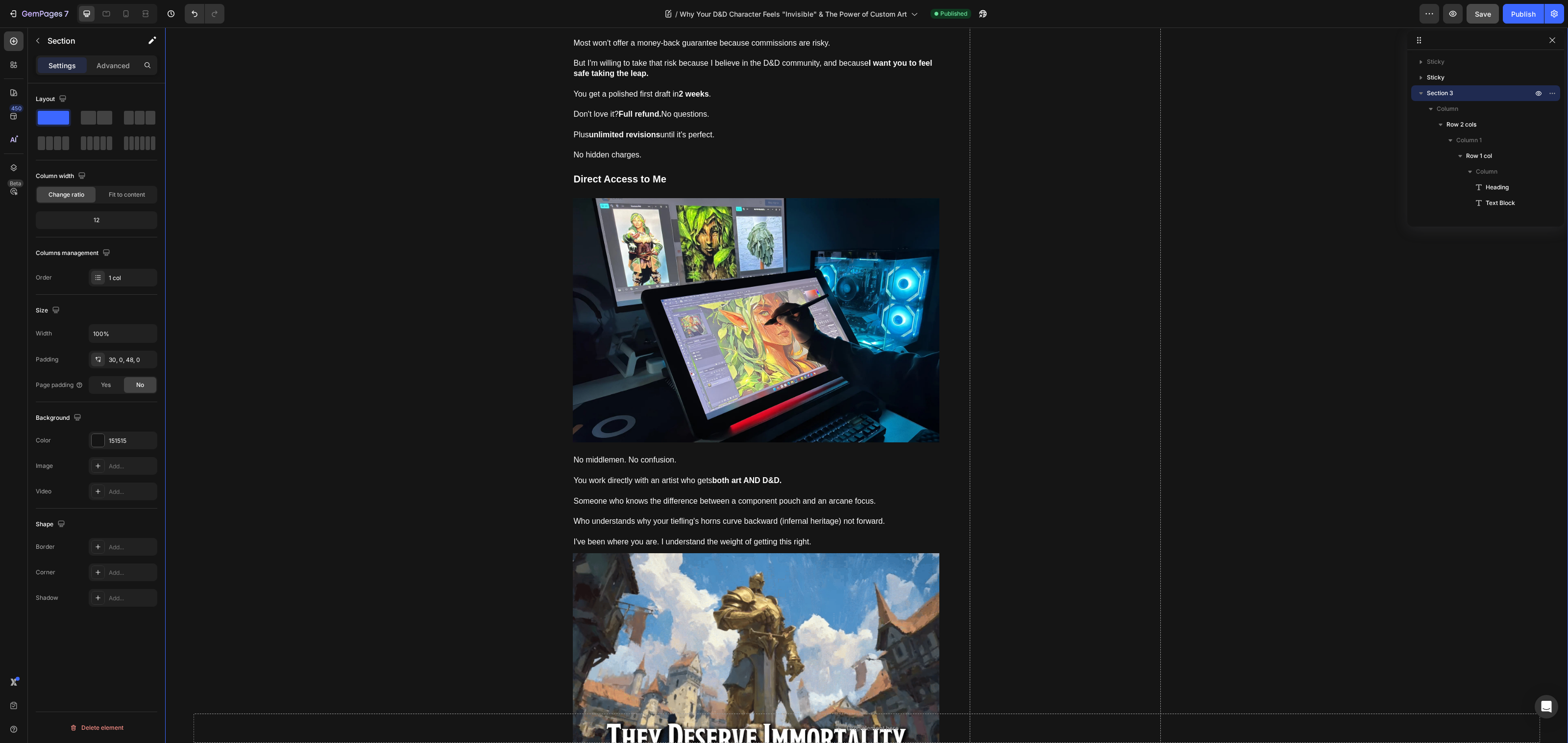
click at [1476, 24] on div "7 Version history / Why Your D&D Character Feels "Invisible" & The Power of Cus…" at bounding box center [784, 14] width 1568 height 28
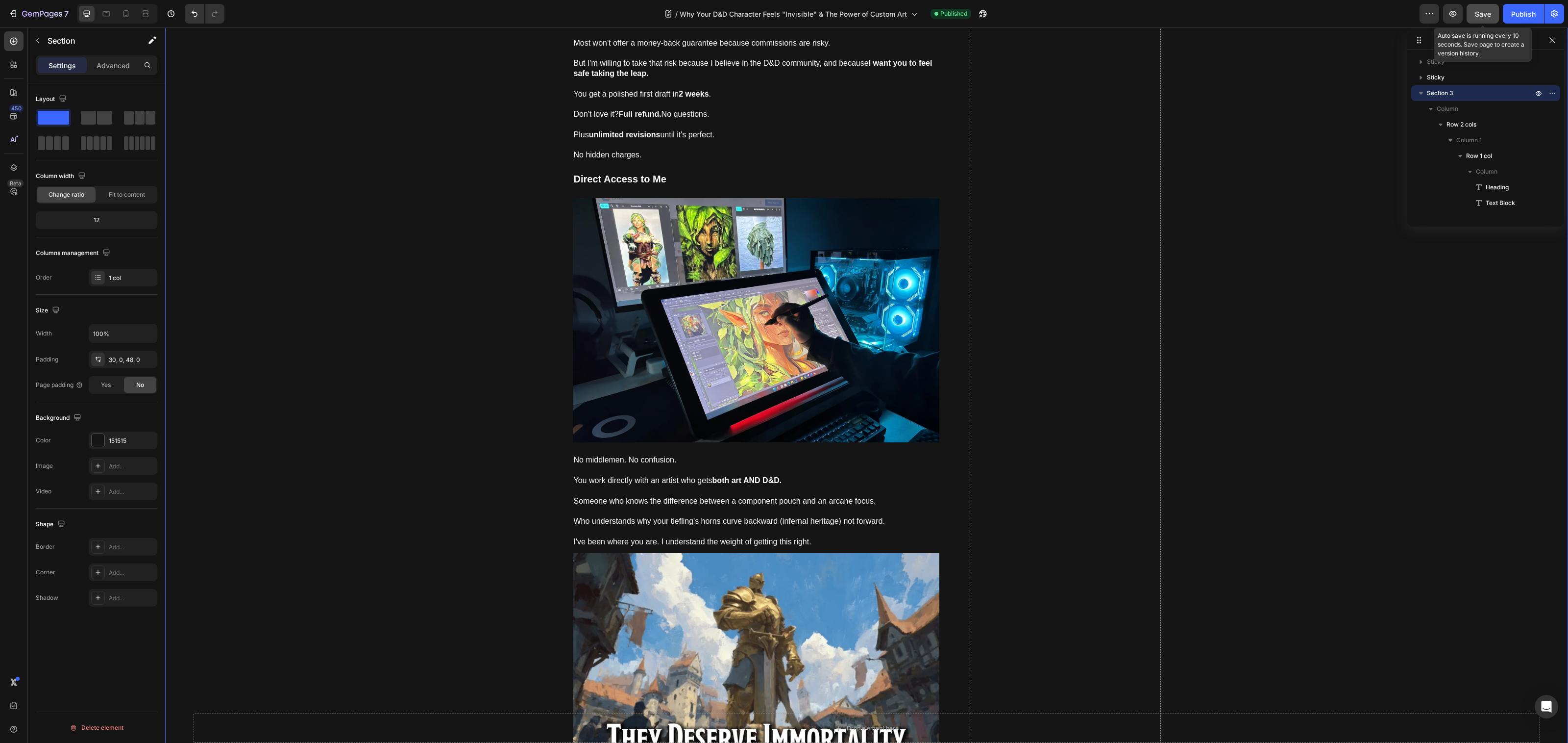
click at [1486, 19] on button "Save" at bounding box center [1482, 13] width 32 height 19
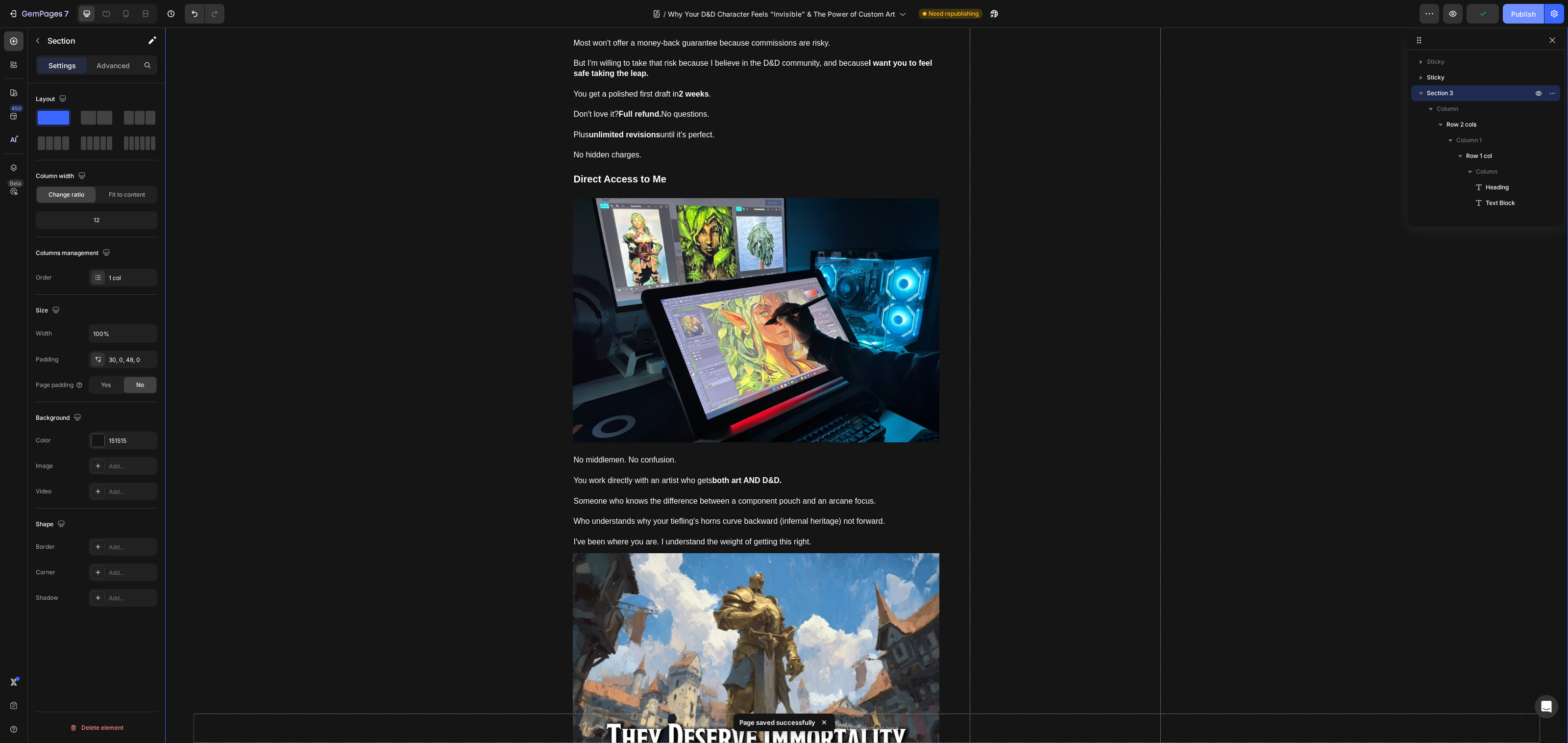
click at [1519, 15] on div "Publish" at bounding box center [1524, 13] width 24 height 10
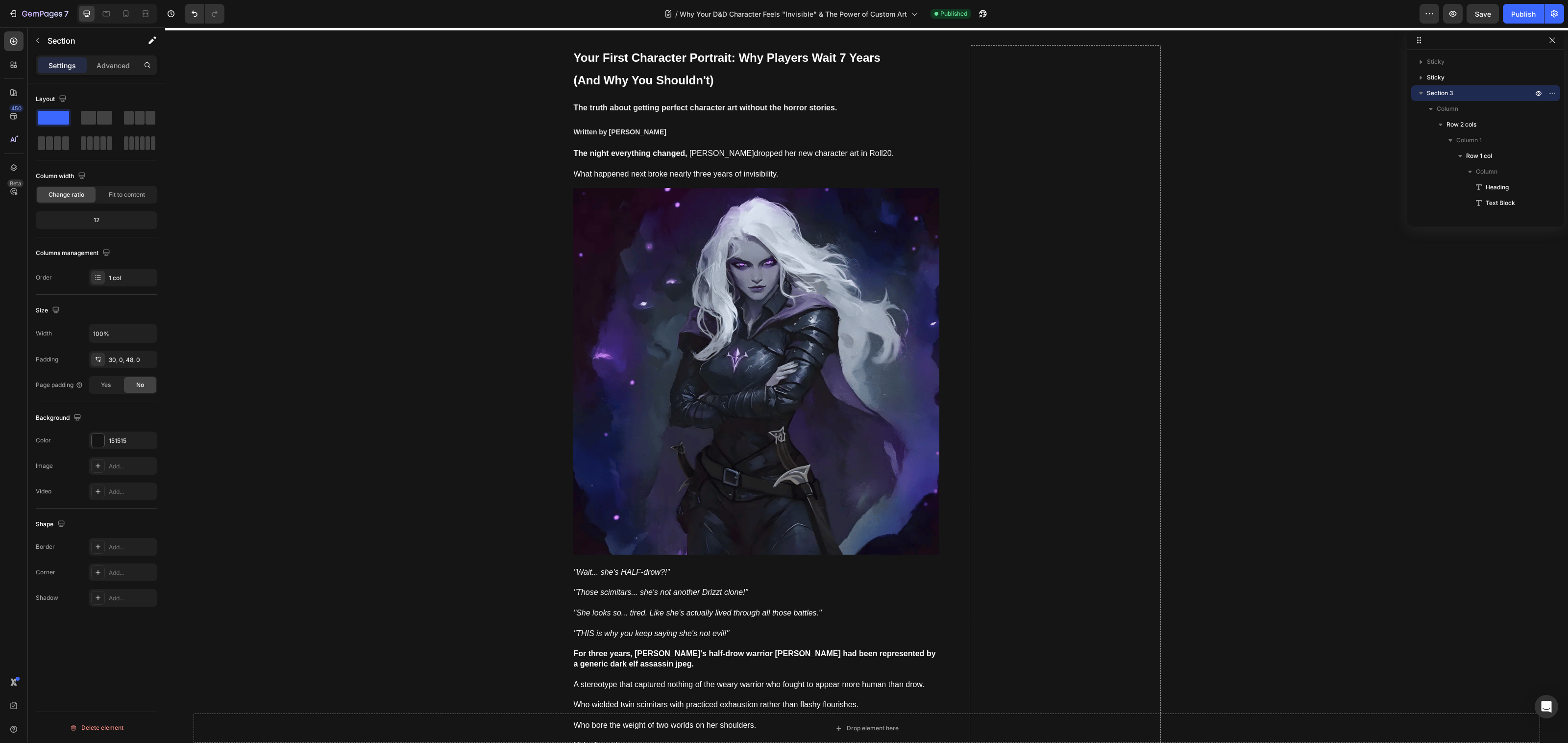
scroll to position [18, 0]
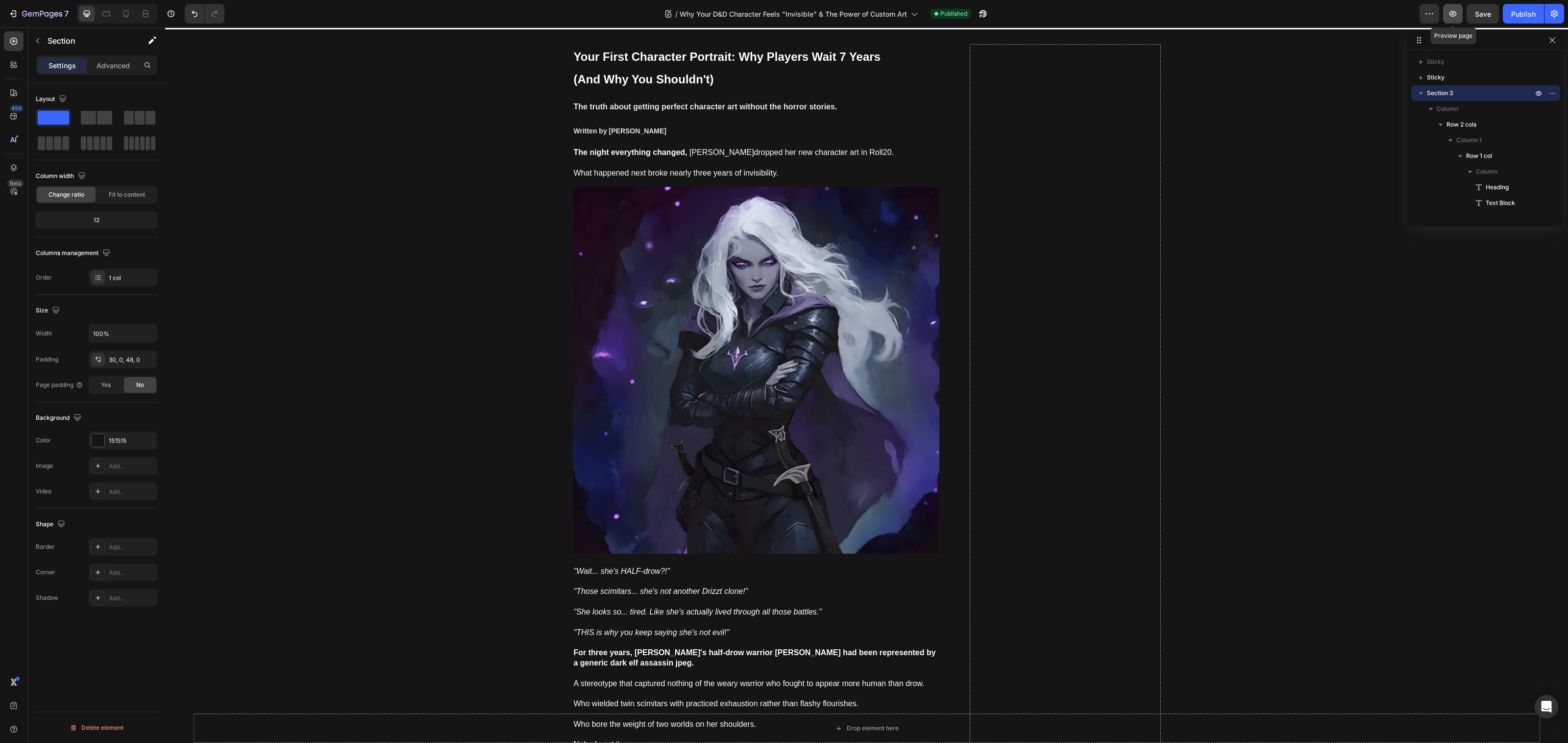
click at [1443, 14] on button "button" at bounding box center [1453, 13] width 19 height 19
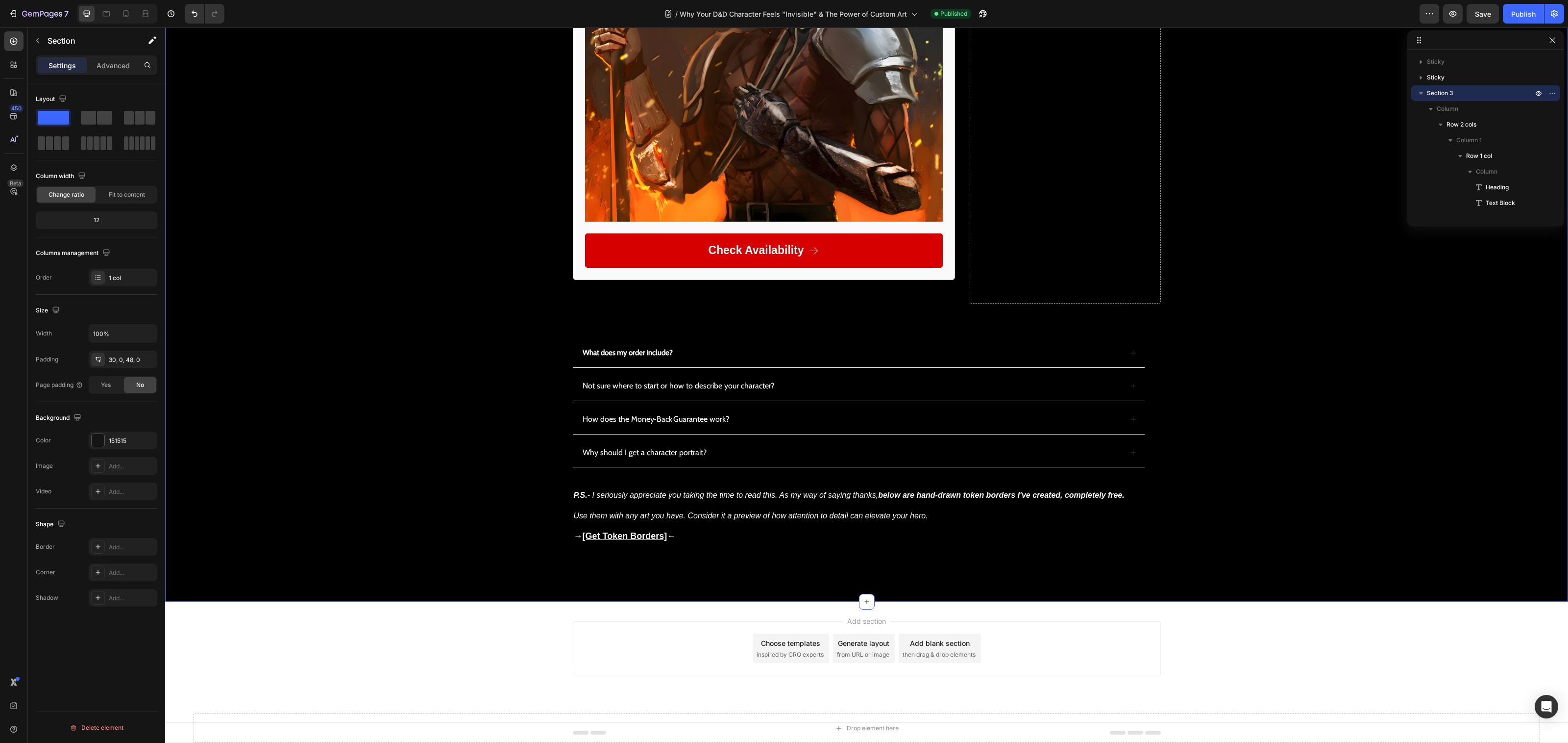
scroll to position [10770, 0]
click at [129, 14] on icon at bounding box center [126, 13] width 10 height 10
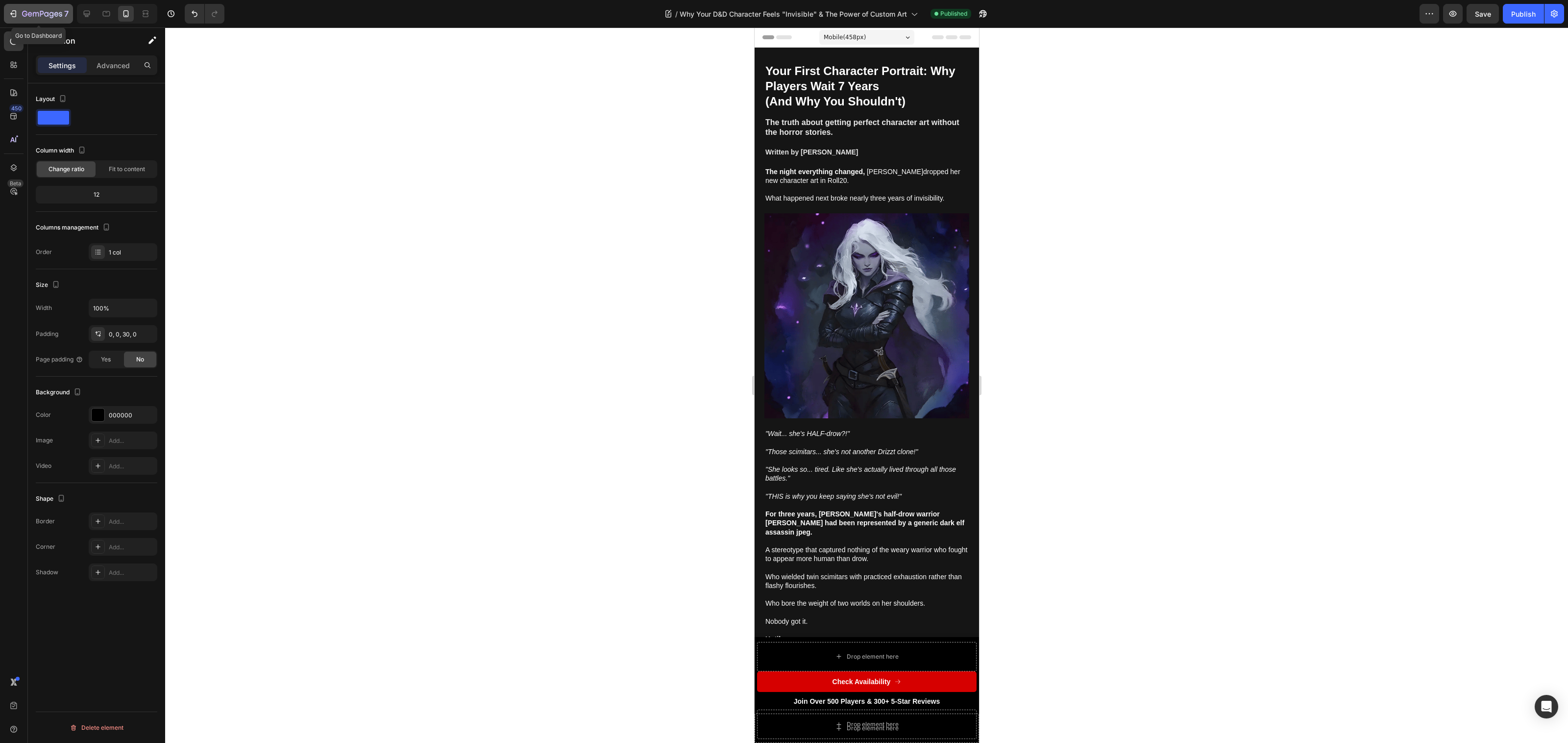
click at [16, 16] on icon "button" at bounding box center [14, 13] width 4 height 7
